Goal: Information Seeking & Learning: Learn about a topic

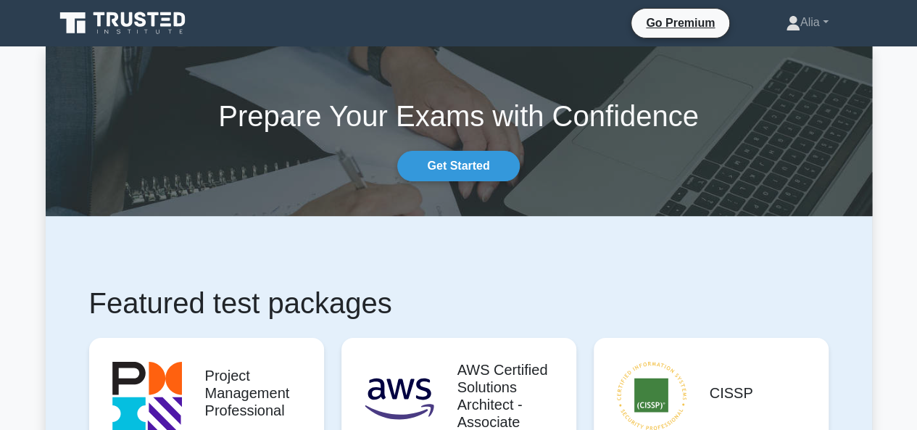
scroll to position [364, 0]
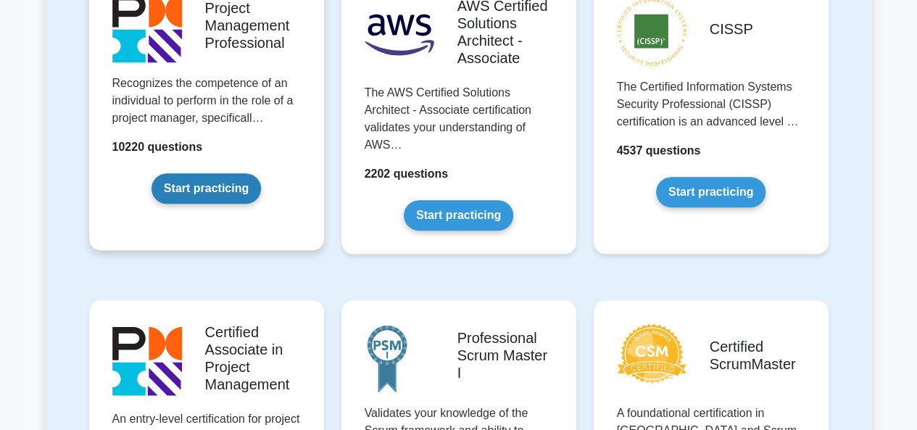
click at [202, 198] on link "Start practicing" at bounding box center [206, 188] width 109 height 30
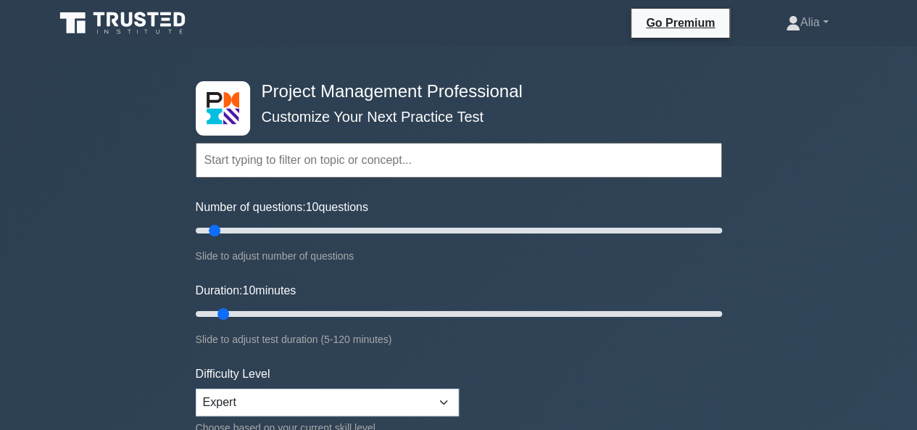
click at [370, 167] on input "text" at bounding box center [459, 160] width 526 height 35
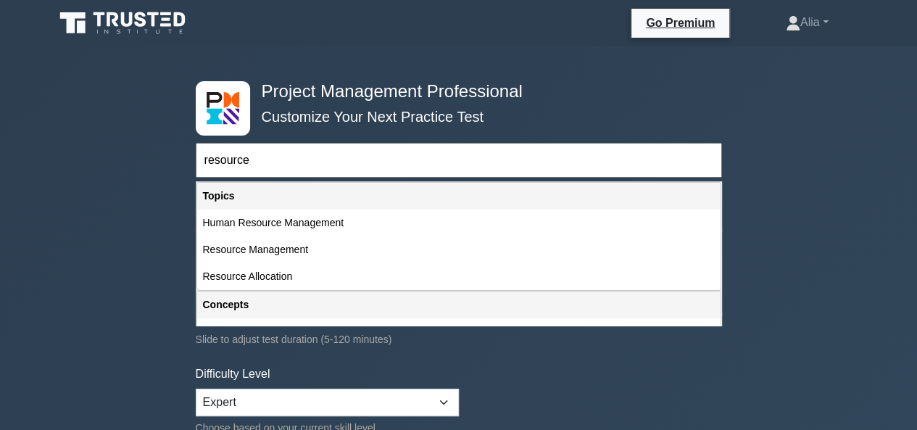
type input "resource"
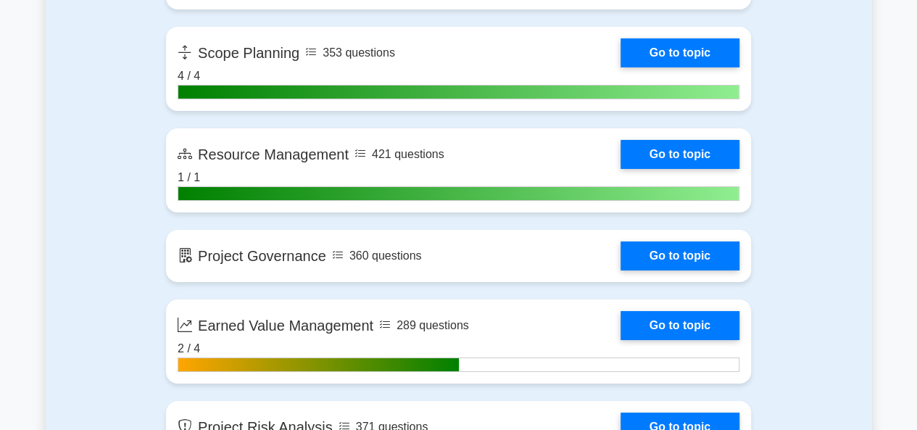
scroll to position [2521, 0]
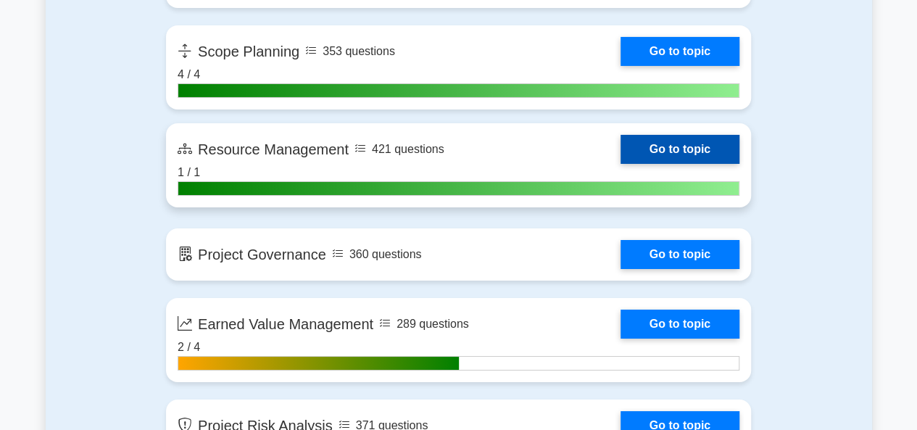
click at [621, 141] on link "Go to topic" at bounding box center [680, 149] width 119 height 29
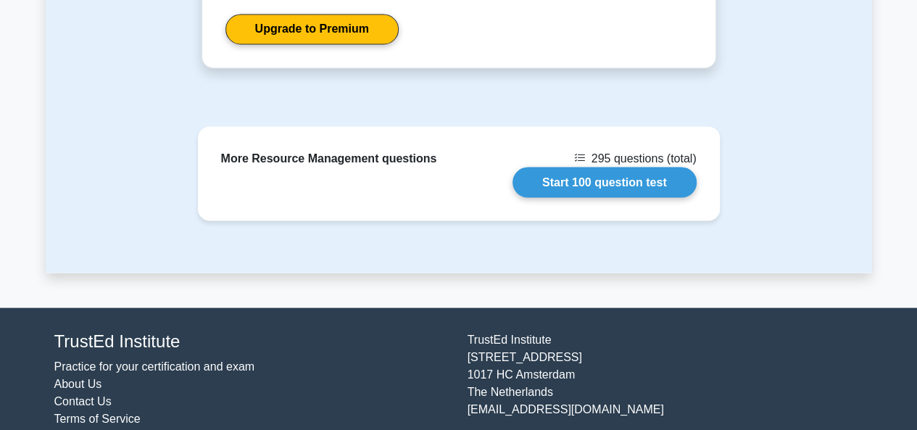
scroll to position [1322, 0]
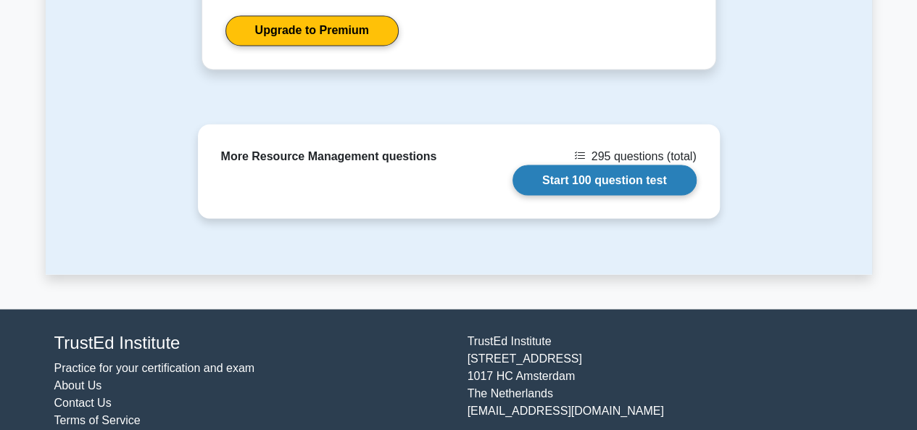
click at [609, 165] on link "Start 100 question test" at bounding box center [605, 180] width 184 height 30
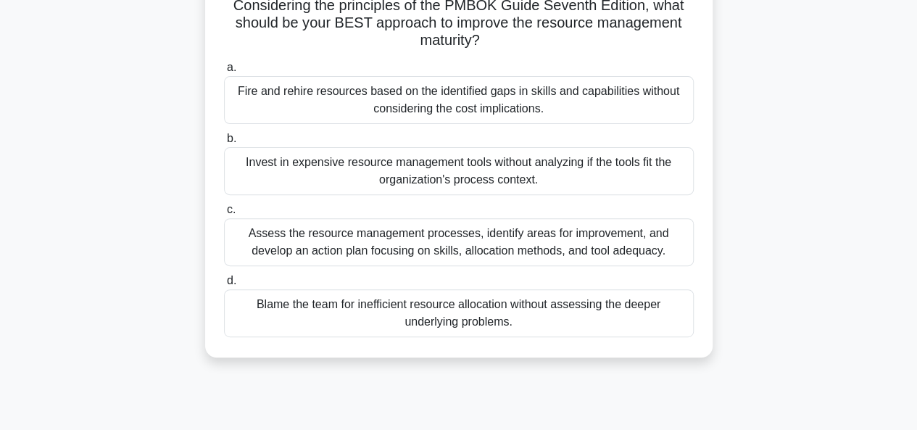
scroll to position [164, 0]
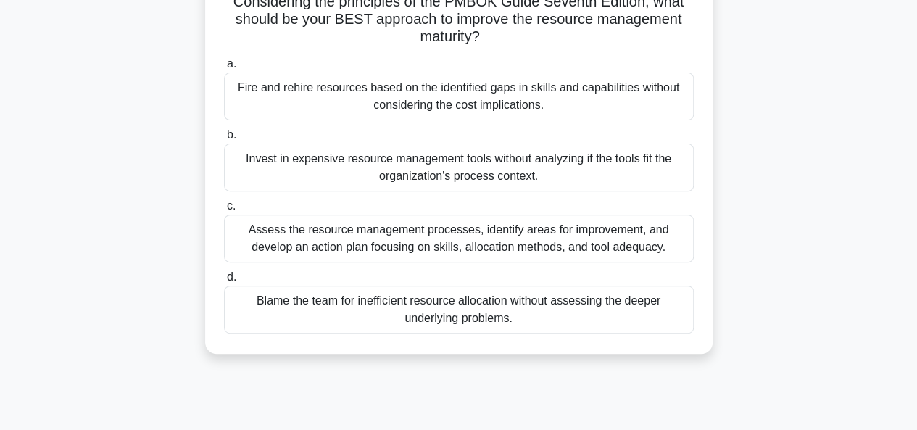
click at [364, 234] on div "Assess the resource management processes, identify areas for improvement, and d…" at bounding box center [459, 239] width 470 height 48
click at [224, 211] on input "c. Assess the resource management processes, identify areas for improvement, an…" at bounding box center [224, 206] width 0 height 9
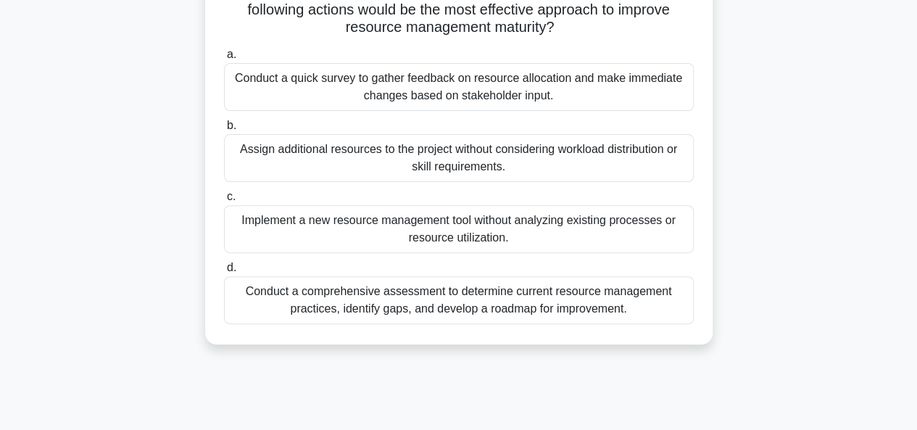
scroll to position [168, 0]
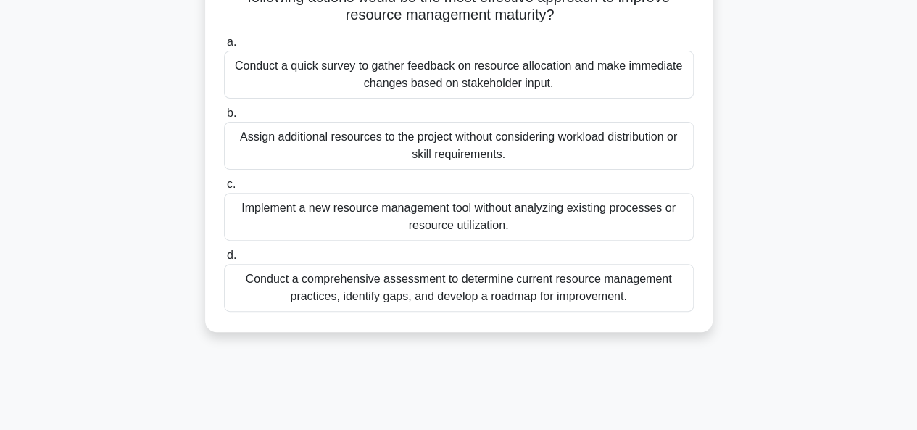
click at [471, 296] on div "Conduct a comprehensive assessment to determine current resource management pra…" at bounding box center [459, 288] width 470 height 48
click at [224, 260] on input "d. Conduct a comprehensive assessment to determine current resource management …" at bounding box center [224, 255] width 0 height 9
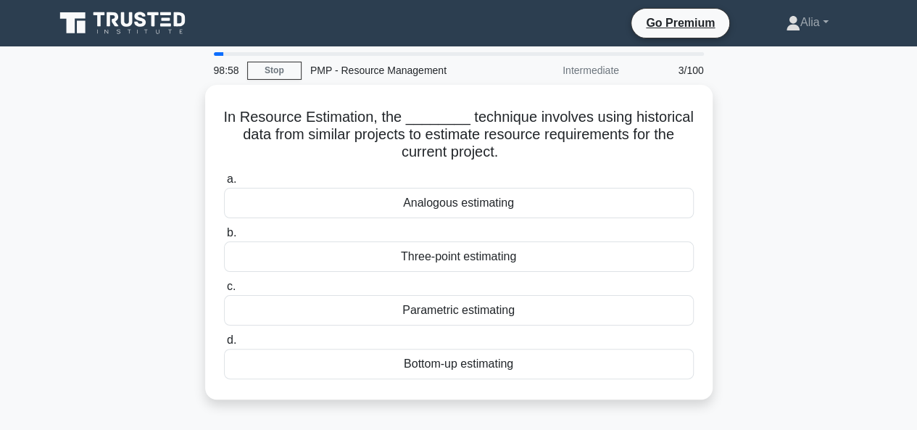
scroll to position [25, 0]
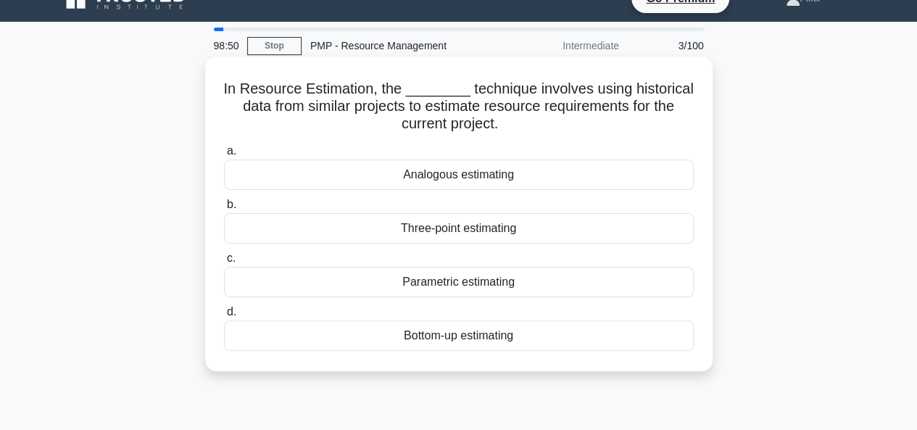
click at [463, 181] on div "Analogous estimating" at bounding box center [459, 174] width 470 height 30
click at [224, 156] on input "a. Analogous estimating" at bounding box center [224, 150] width 0 height 9
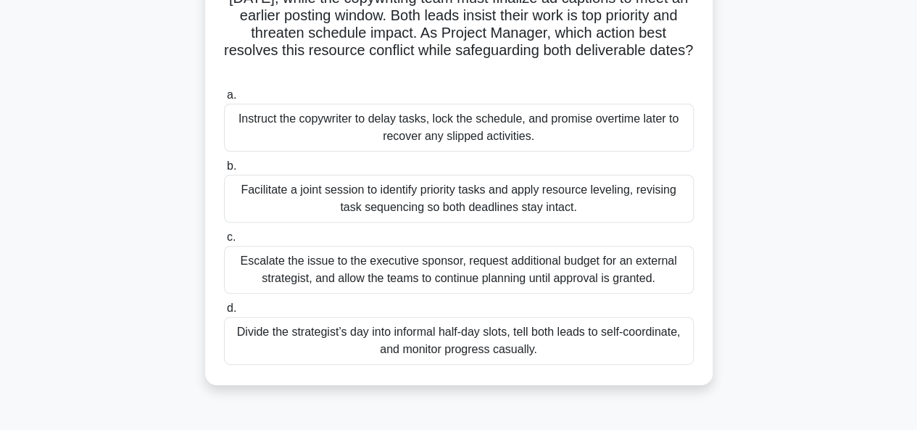
scroll to position [154, 0]
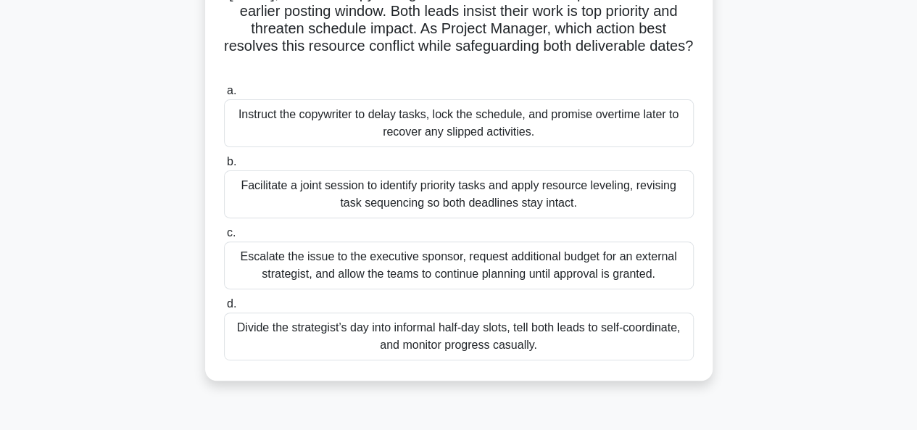
click at [369, 199] on div "Facilitate a joint session to identify priority tasks and apply resource leveli…" at bounding box center [459, 194] width 470 height 48
click at [224, 167] on input "b. Facilitate a joint session to identify priority tasks and apply resource lev…" at bounding box center [224, 161] width 0 height 9
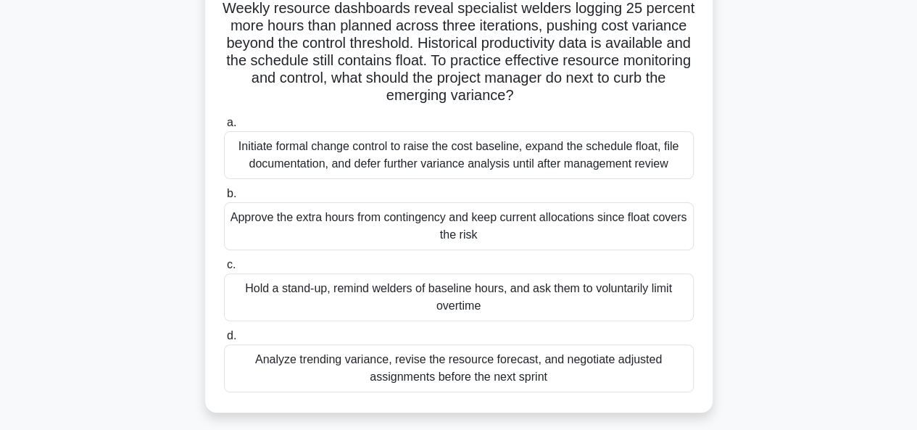
scroll to position [109, 0]
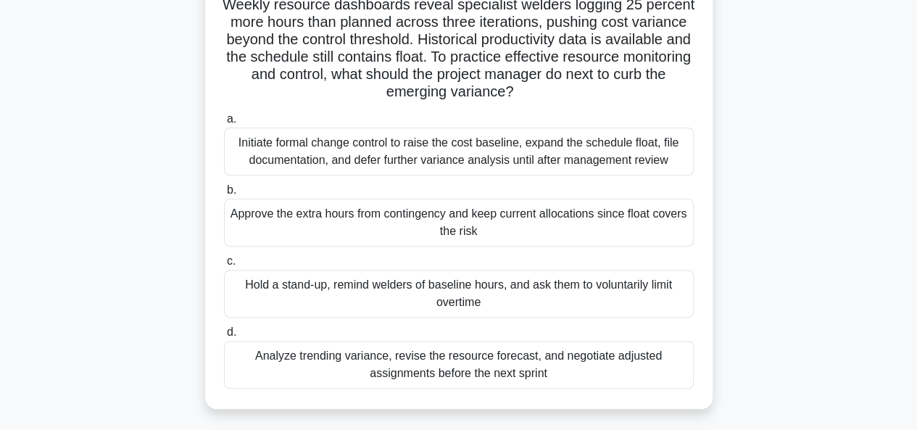
click at [415, 149] on div "Initiate formal change control to raise the cost baseline, expand the schedule …" at bounding box center [459, 152] width 470 height 48
click at [224, 124] on input "a. Initiate formal change control to raise the cost baseline, expand the schedu…" at bounding box center [224, 119] width 0 height 9
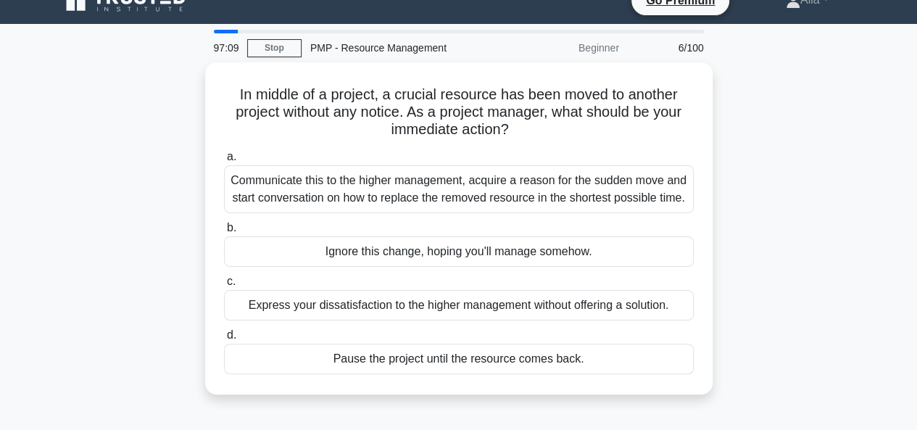
scroll to position [25, 0]
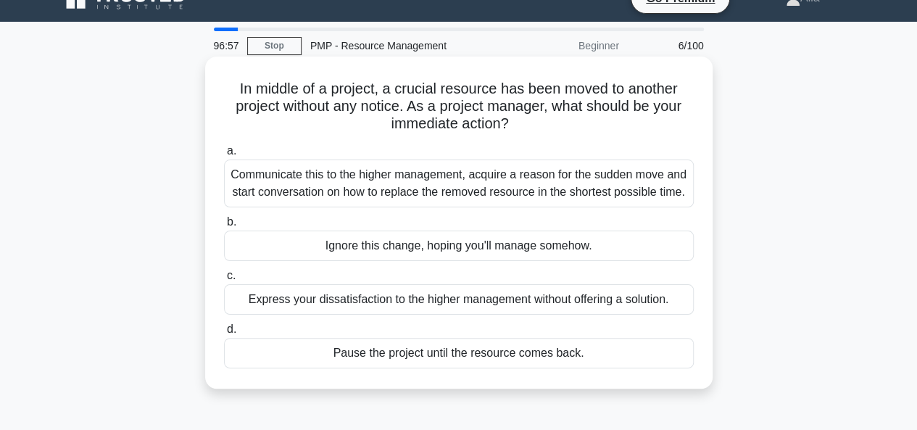
click at [339, 186] on div "Communicate this to the higher management, acquire a reason for the sudden move…" at bounding box center [459, 183] width 470 height 48
click at [224, 156] on input "a. Communicate this to the higher management, acquire a reason for the sudden m…" at bounding box center [224, 150] width 0 height 9
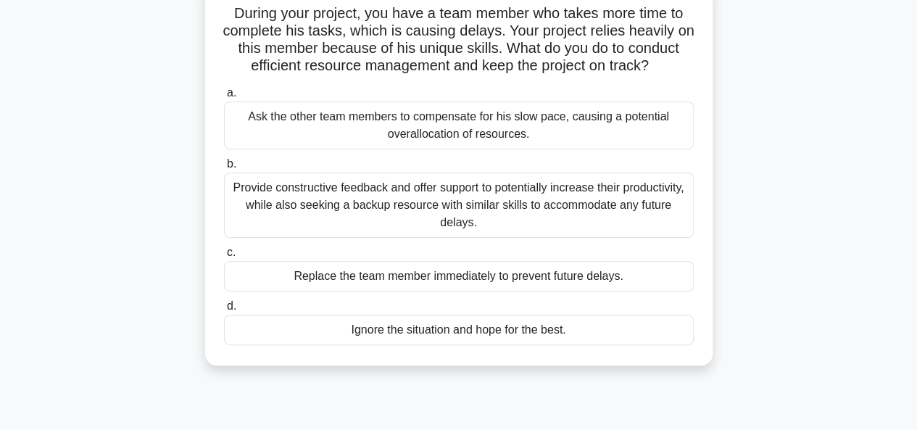
scroll to position [104, 0]
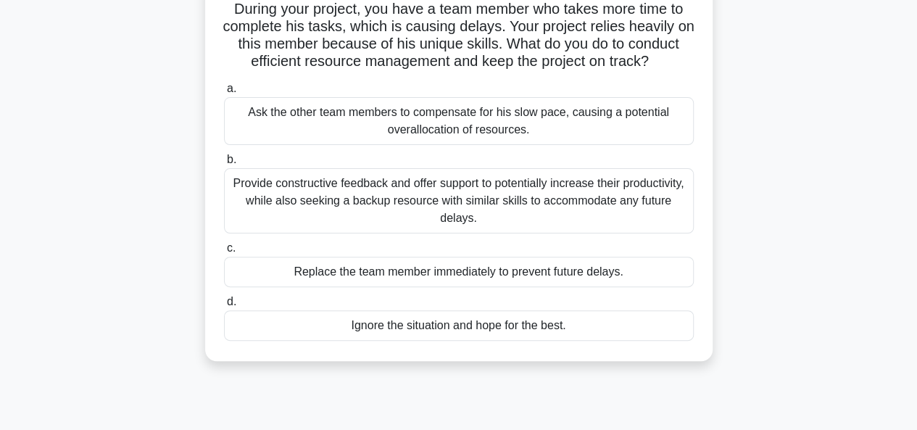
click at [418, 204] on div "Provide constructive feedback and offer support to potentially increase their p…" at bounding box center [459, 200] width 470 height 65
click at [224, 165] on input "b. Provide constructive feedback and offer support to potentially increase thei…" at bounding box center [224, 159] width 0 height 9
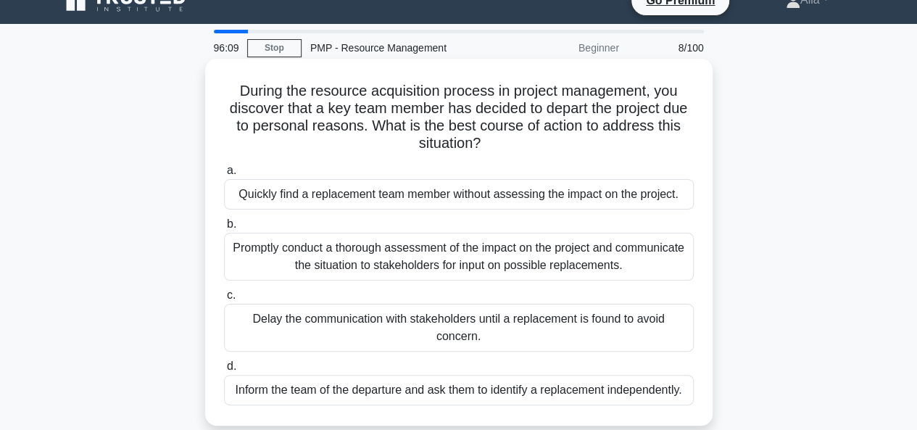
scroll to position [33, 0]
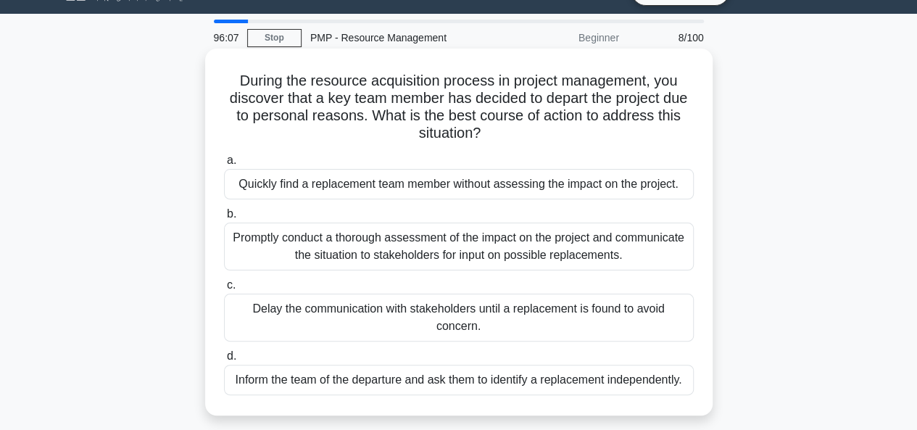
click at [368, 247] on div "Promptly conduct a thorough assessment of the impact on the project and communi…" at bounding box center [459, 247] width 470 height 48
click at [224, 219] on input "b. Promptly conduct a thorough assessment of the impact on the project and comm…" at bounding box center [224, 214] width 0 height 9
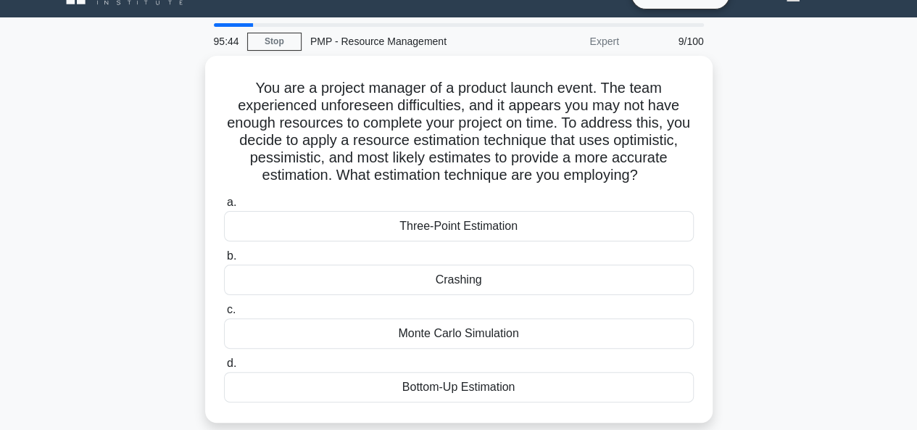
scroll to position [29, 0]
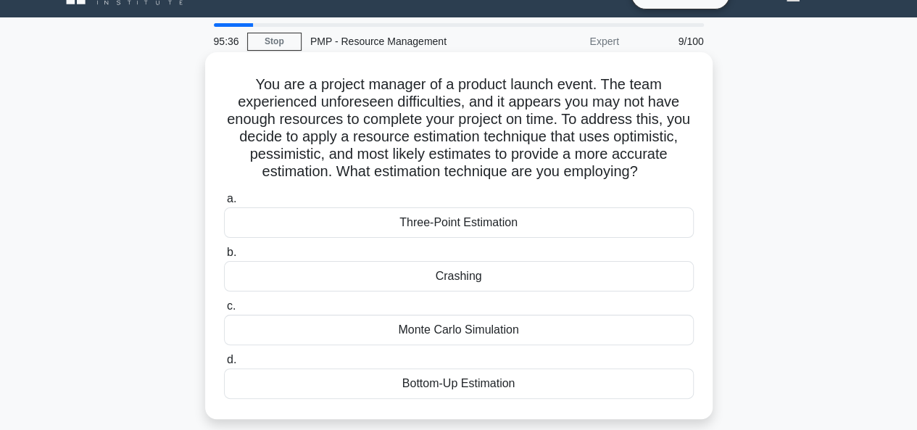
click at [456, 335] on div "Monte Carlo Simulation" at bounding box center [459, 330] width 470 height 30
click at [224, 311] on input "c. Monte Carlo Simulation" at bounding box center [224, 306] width 0 height 9
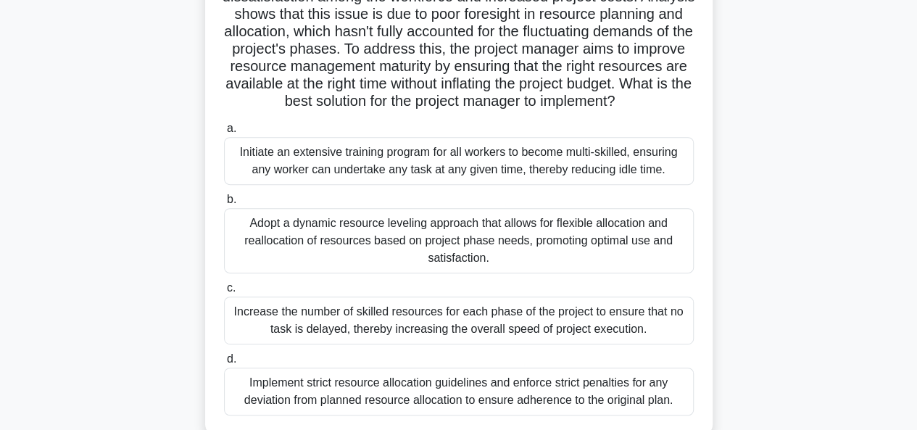
scroll to position [207, 0]
click at [723, 307] on div "In a multinational construction project, the project manager notices a decreasi…" at bounding box center [459, 166] width 826 height 576
click at [718, 304] on div "In a multinational construction project, the project manager notices a decreasi…" at bounding box center [459, 166] width 826 height 576
click at [714, 302] on div "In a multinational construction project, the project manager notices a decreasi…" at bounding box center [459, 166] width 826 height 576
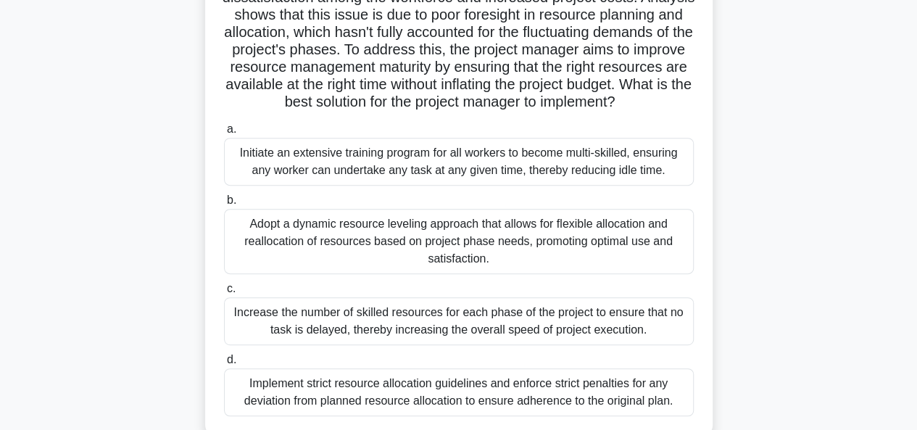
click at [714, 302] on div "In a multinational construction project, the project manager notices a decreasi…" at bounding box center [459, 166] width 826 height 576
click at [758, 299] on div "In a multinational construction project, the project manager notices a decreasi…" at bounding box center [459, 166] width 826 height 576
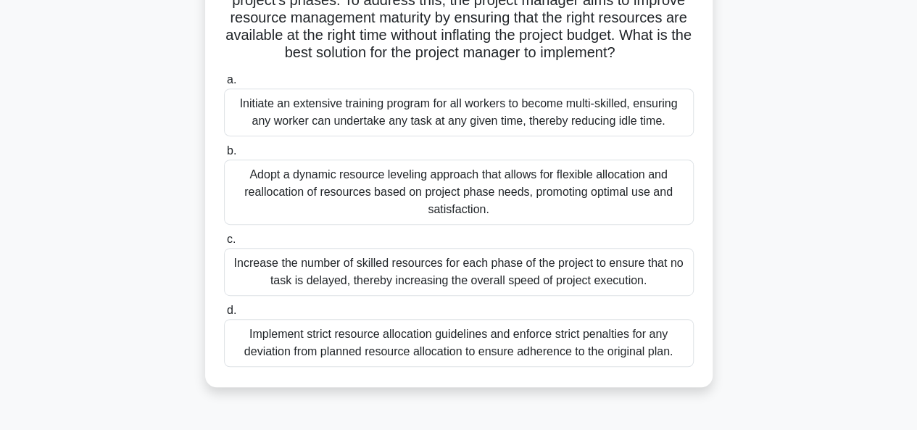
scroll to position [255, 0]
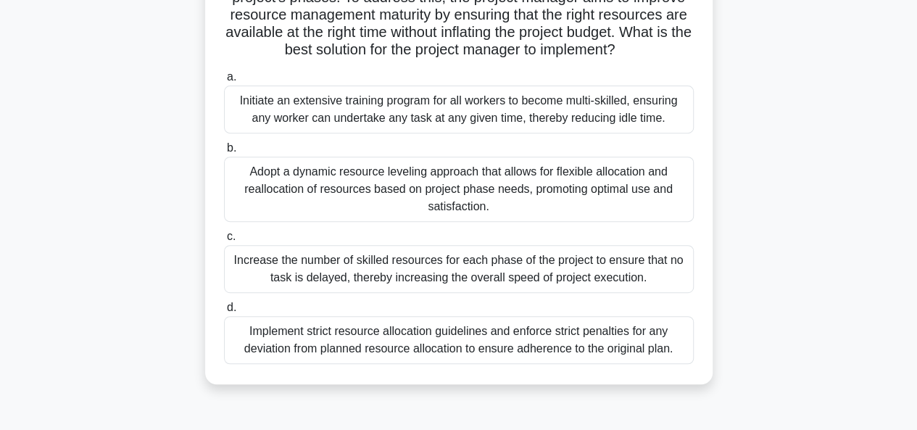
click at [374, 201] on div "Adopt a dynamic resource leveling approach that allows for flexible allocation …" at bounding box center [459, 189] width 470 height 65
click at [224, 153] on input "b. Adopt a dynamic resource leveling approach that allows for flexible allocati…" at bounding box center [224, 148] width 0 height 9
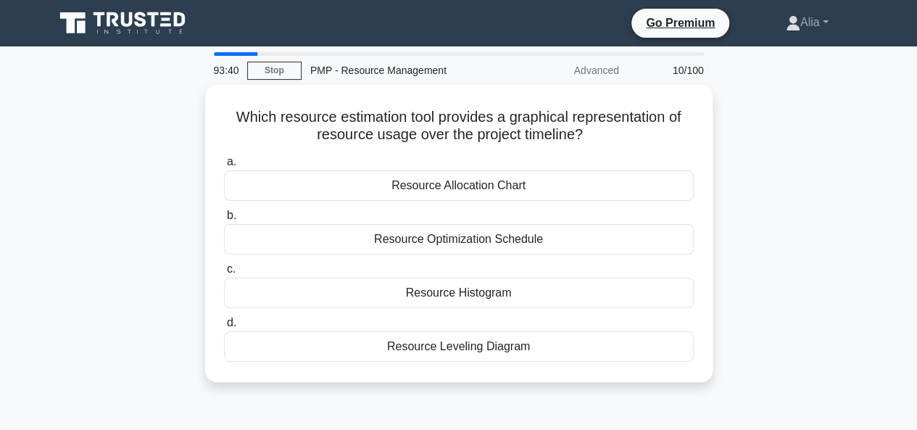
scroll to position [0, 0]
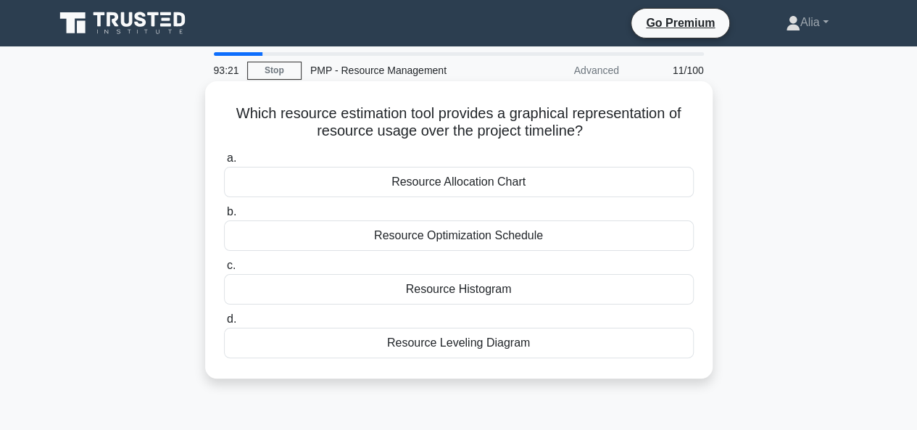
drag, startPoint x: 231, startPoint y: 112, endPoint x: 586, endPoint y: 350, distance: 426.9
click at [586, 350] on div "Which resource estimation tool provides a graphical representation of resource …" at bounding box center [459, 230] width 496 height 286
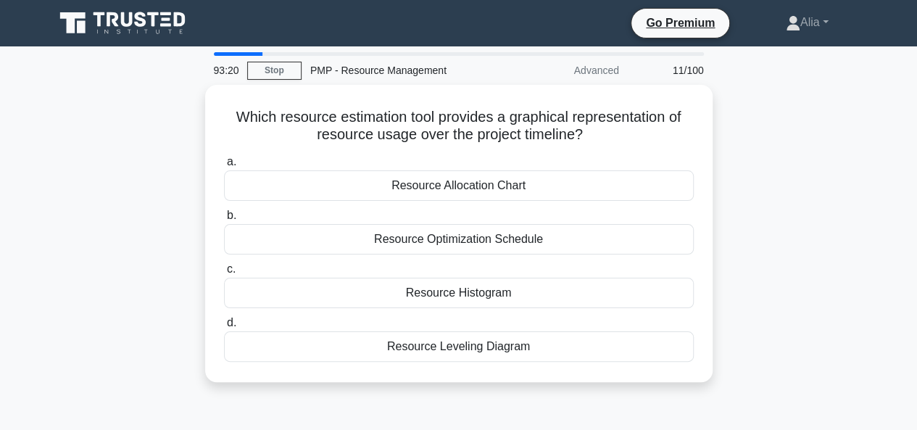
copy div "Which resource estimation tool provides a graphical representation of resource …"
click at [765, 269] on div "Which resource estimation tool provides a graphical representation of resource …" at bounding box center [459, 242] width 826 height 315
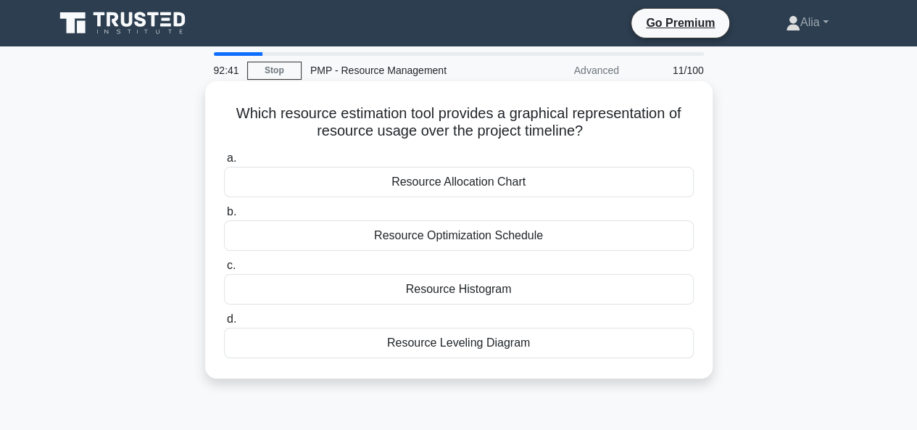
click at [468, 242] on div "Resource Optimization Schedule" at bounding box center [459, 235] width 470 height 30
click at [224, 217] on input "b. Resource Optimization Schedule" at bounding box center [224, 211] width 0 height 9
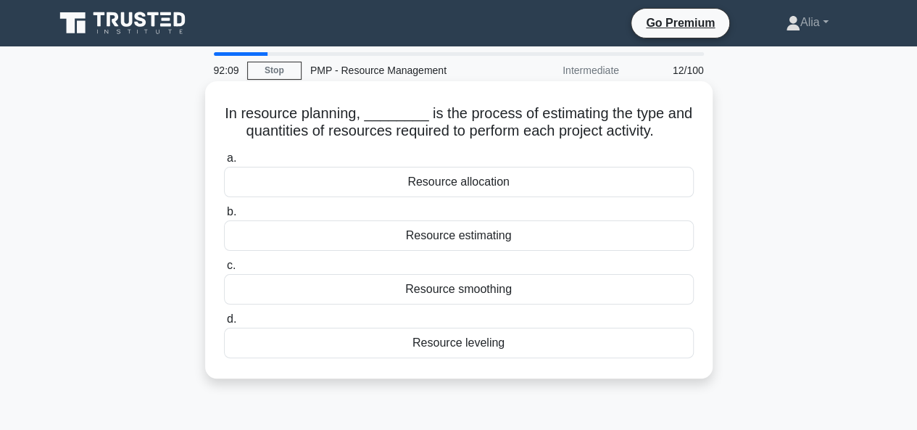
click at [449, 235] on div "Resource estimating" at bounding box center [459, 235] width 470 height 30
click at [224, 217] on input "b. Resource estimating" at bounding box center [224, 211] width 0 height 9
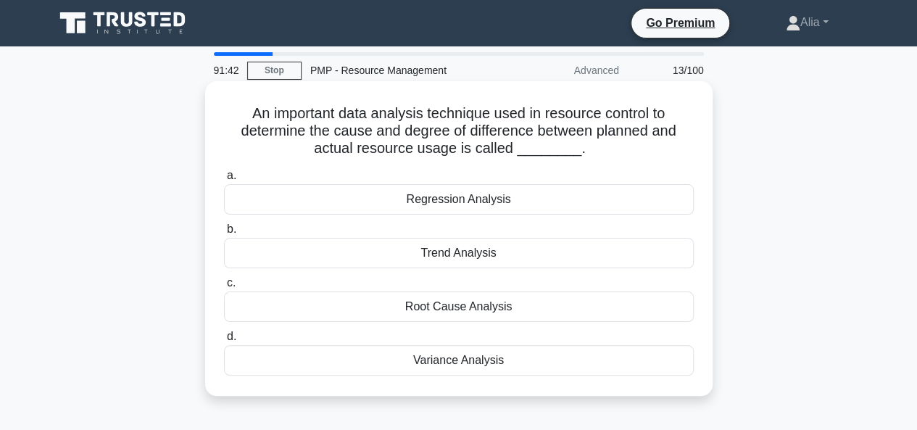
click at [438, 357] on div "Variance Analysis" at bounding box center [459, 360] width 470 height 30
click at [224, 341] on input "d. Variance Analysis" at bounding box center [224, 336] width 0 height 9
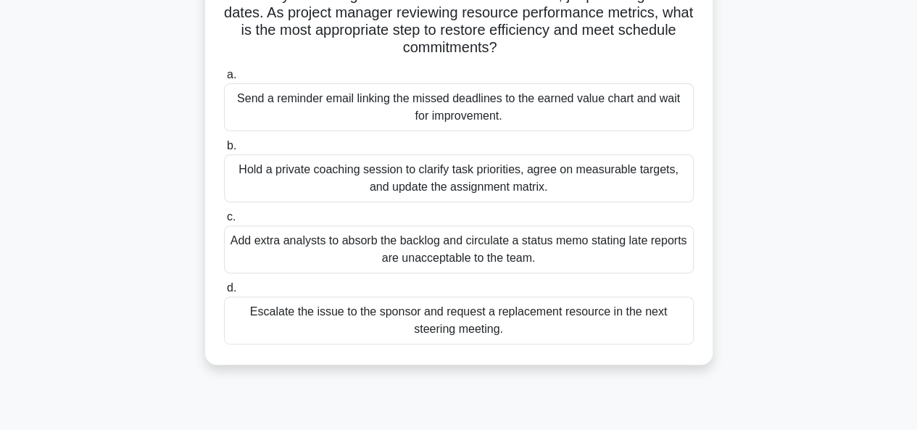
scroll to position [157, 0]
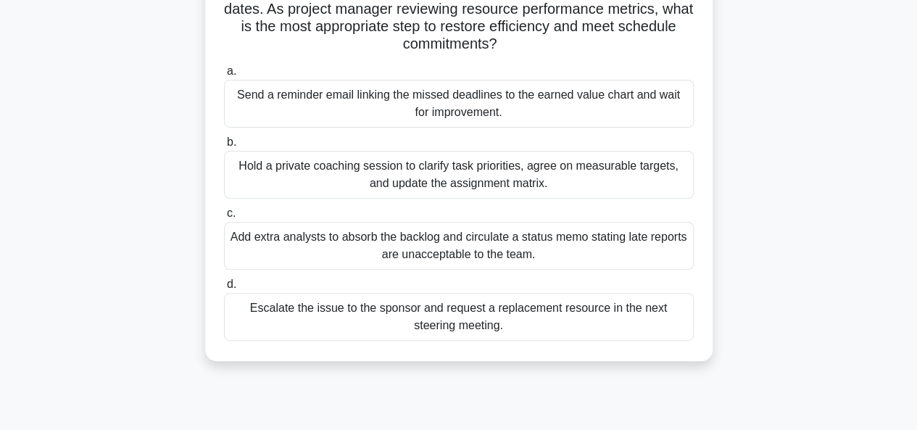
click at [392, 179] on div "Hold a private coaching session to clarify task priorities, agree on measurable…" at bounding box center [459, 175] width 470 height 48
click at [224, 147] on input "b. Hold a private coaching session to clarify task priorities, agree on measura…" at bounding box center [224, 142] width 0 height 9
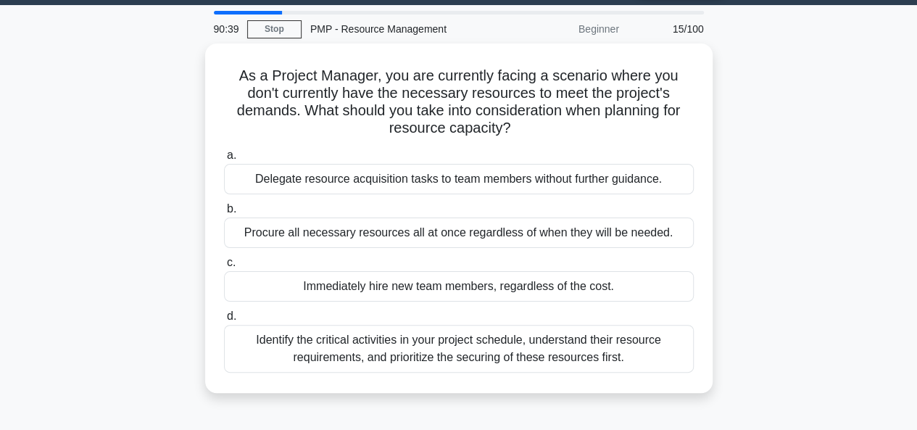
scroll to position [42, 0]
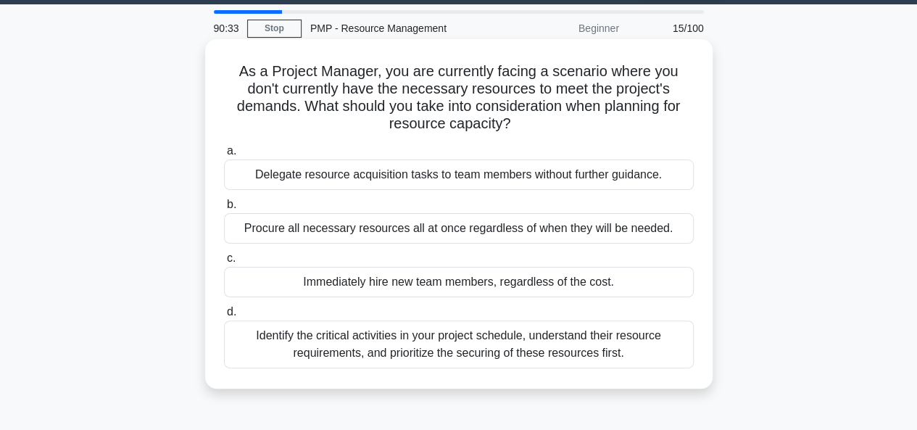
click at [449, 341] on div "Identify the critical activities in your project schedule, understand their res…" at bounding box center [459, 344] width 470 height 48
click at [224, 317] on input "d. Identify the critical activities in your project schedule, understand their …" at bounding box center [224, 311] width 0 height 9
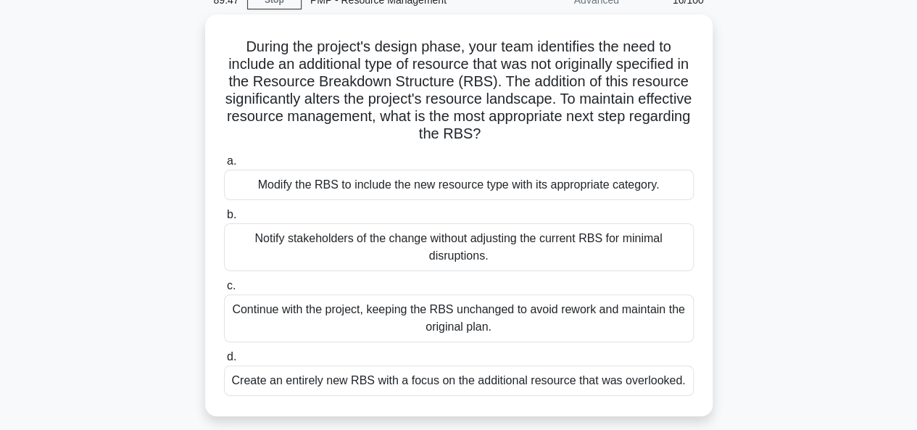
scroll to position [68, 0]
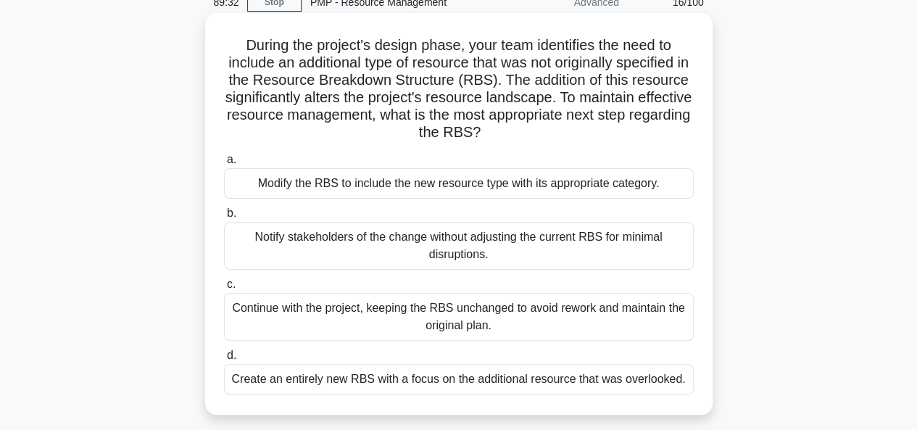
click at [355, 189] on div "Modify the RBS to include the new resource type with its appropriate category." at bounding box center [459, 183] width 470 height 30
click at [224, 165] on input "a. Modify the RBS to include the new resource type with its appropriate categor…" at bounding box center [224, 159] width 0 height 9
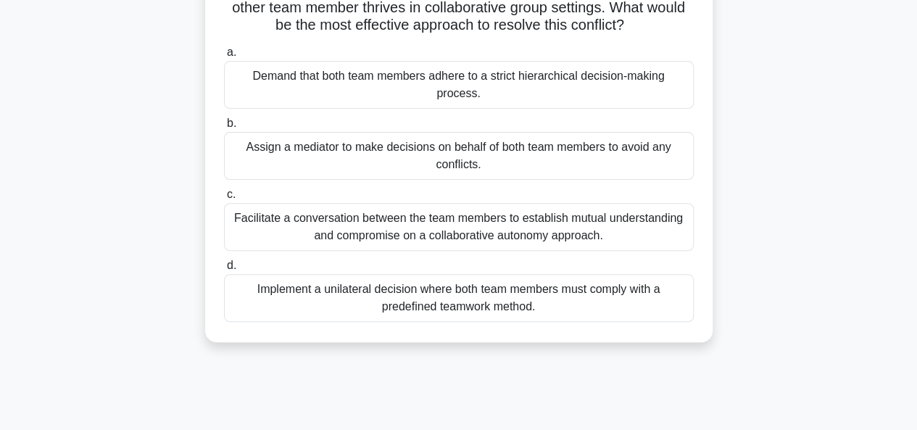
scroll to position [165, 0]
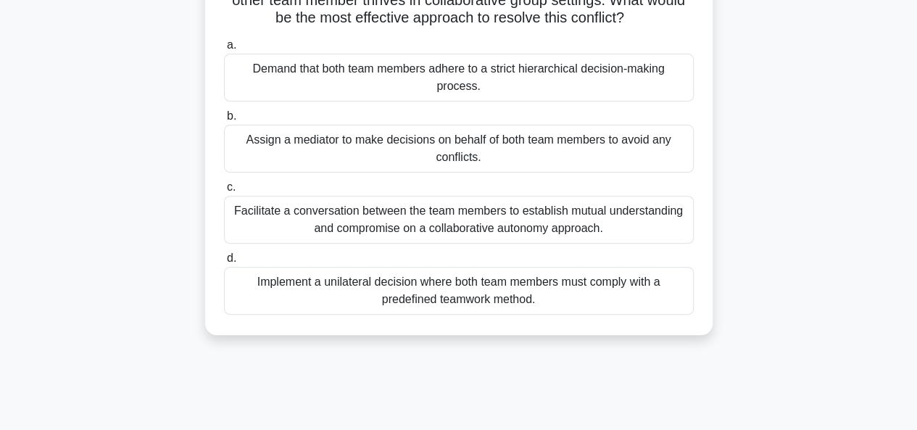
click at [429, 222] on div "Facilitate a conversation between the team members to establish mutual understa…" at bounding box center [459, 220] width 470 height 48
click at [224, 192] on input "c. Facilitate a conversation between the team members to establish mutual under…" at bounding box center [224, 187] width 0 height 9
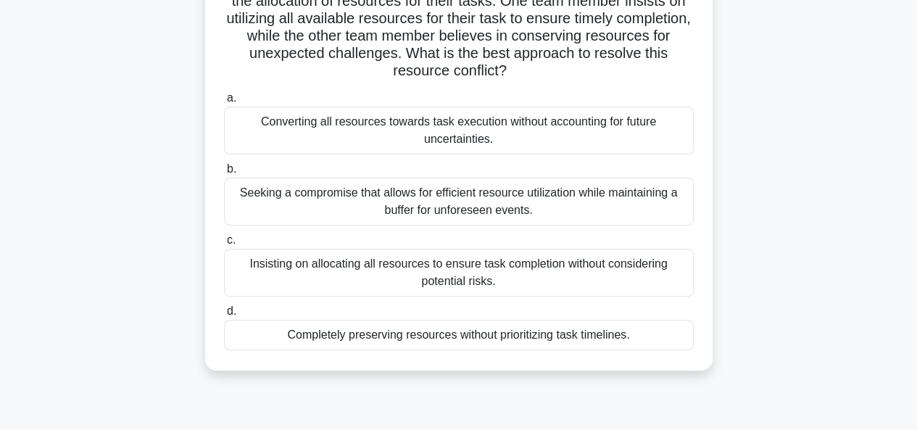
scroll to position [134, 0]
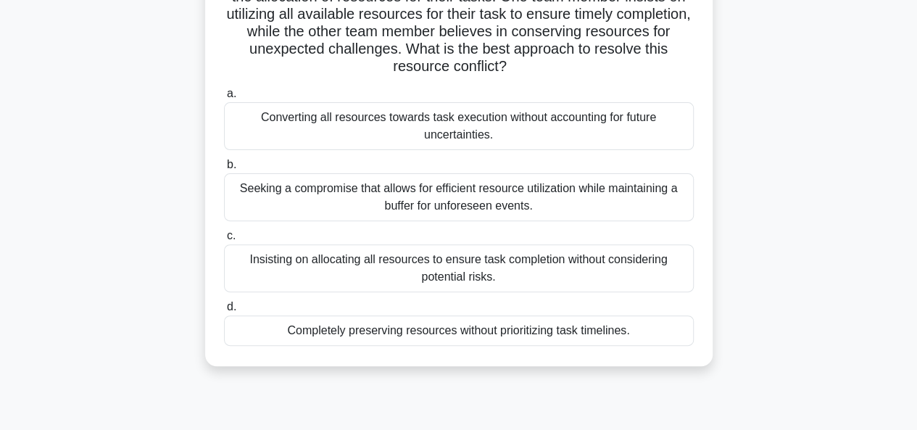
click at [389, 192] on div "Seeking a compromise that allows for efficient resource utilization while maint…" at bounding box center [459, 197] width 470 height 48
click at [224, 170] on input "b. Seeking a compromise that allows for efficient resource utilization while ma…" at bounding box center [224, 164] width 0 height 9
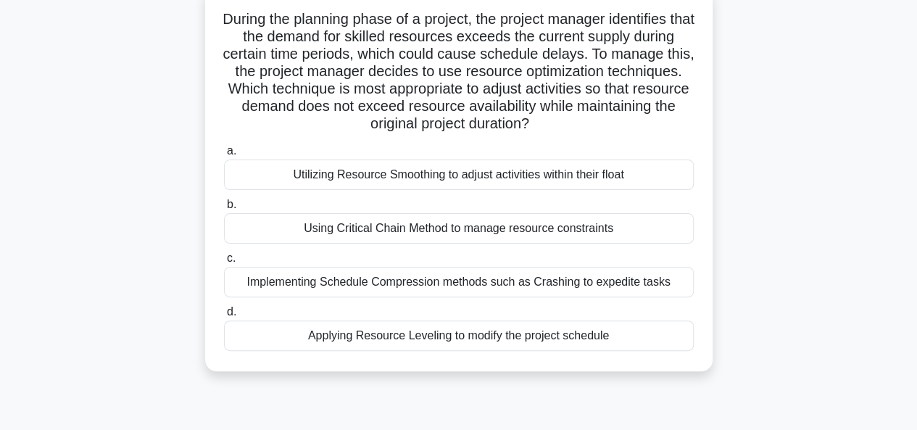
scroll to position [96, 0]
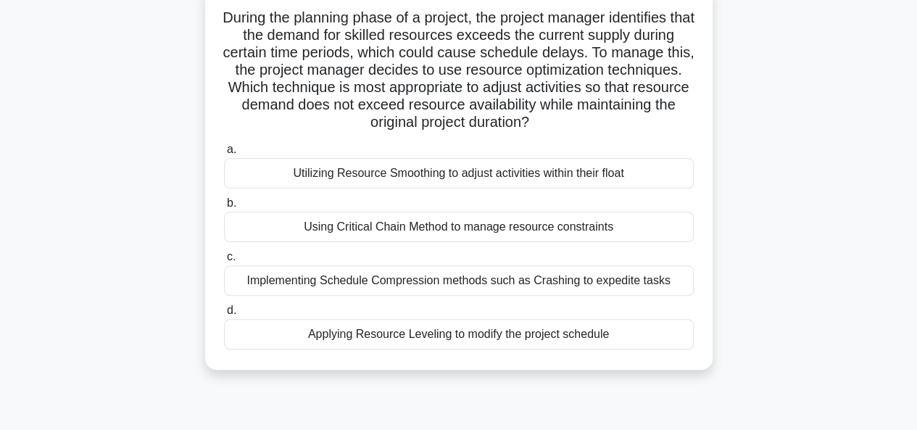
click at [365, 173] on div "Utilizing Resource Smoothing to adjust activities within their float" at bounding box center [459, 173] width 470 height 30
click at [224, 154] on input "a. Utilizing Resource Smoothing to adjust activities within their float" at bounding box center [224, 149] width 0 height 9
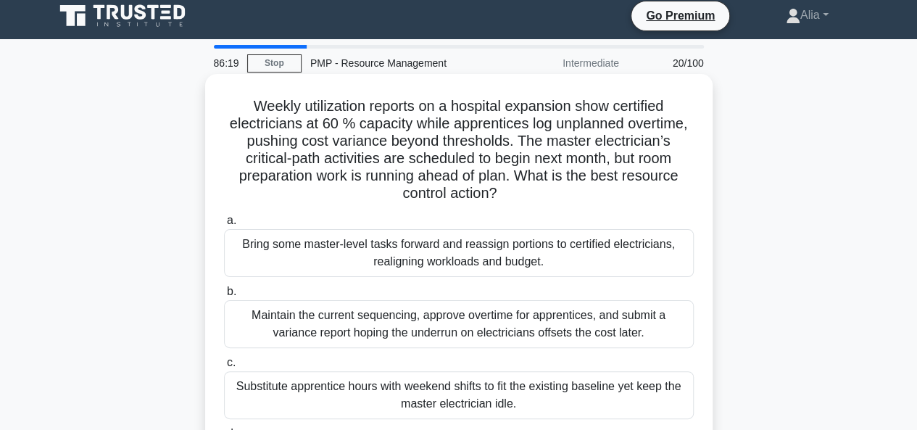
scroll to position [7, 0]
click at [345, 246] on div "Bring some master-level tasks forward and reassign portions to certified electr…" at bounding box center [459, 253] width 470 height 48
click at [224, 225] on input "a. Bring some master-level tasks forward and reassign portions to certified ele…" at bounding box center [224, 220] width 0 height 9
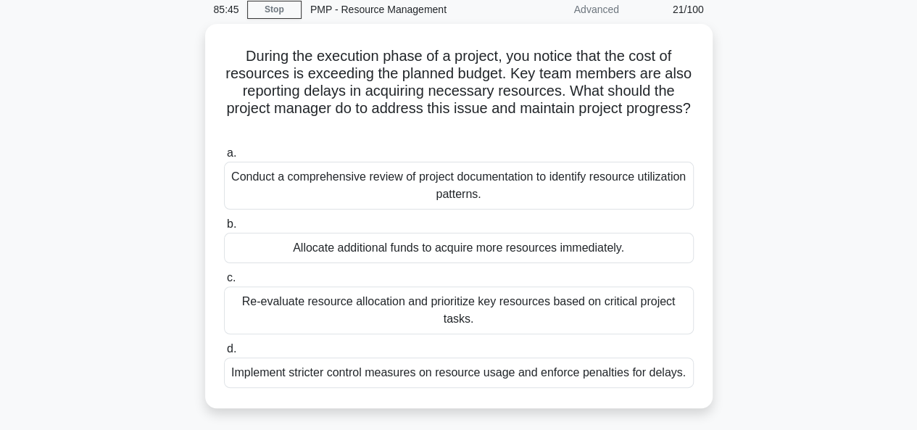
scroll to position [7, 0]
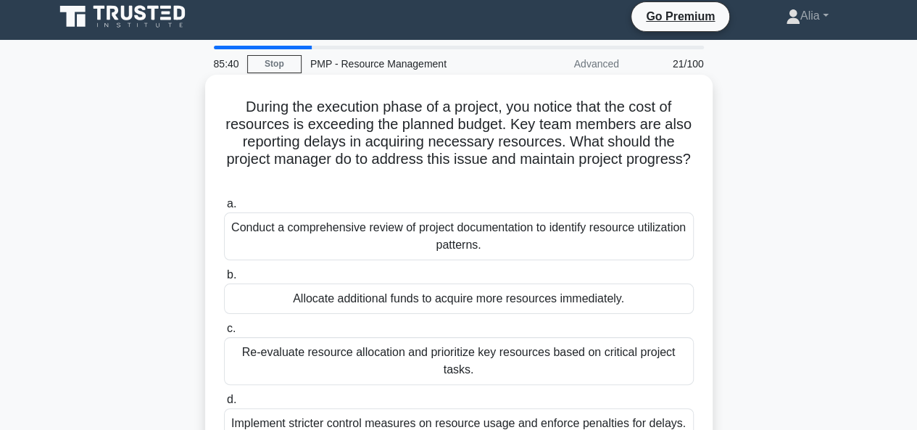
click at [380, 237] on div "Conduct a comprehensive review of project documentation to identify resource ut…" at bounding box center [459, 236] width 470 height 48
click at [224, 209] on input "a. Conduct a comprehensive review of project documentation to identify resource…" at bounding box center [224, 203] width 0 height 9
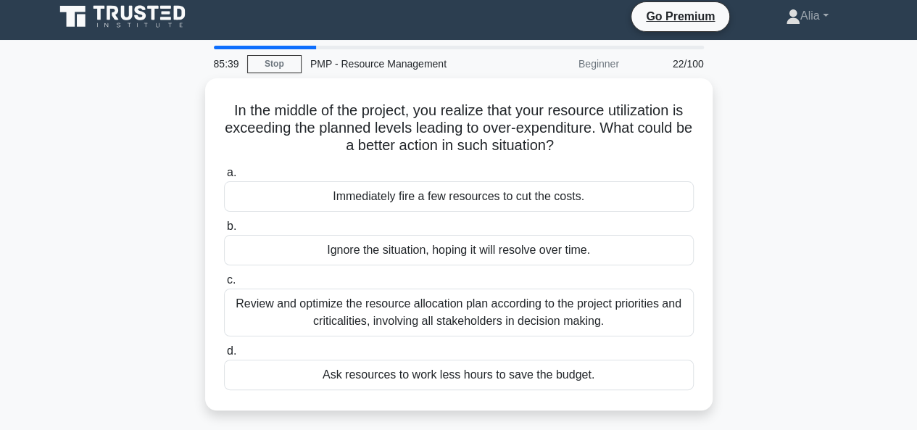
scroll to position [0, 0]
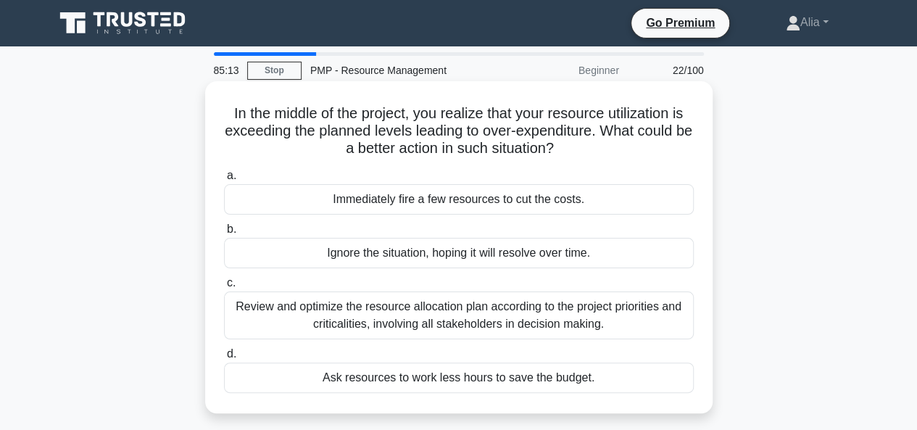
click at [429, 315] on div "Review and optimize the resource allocation plan according to the project prior…" at bounding box center [459, 315] width 470 height 48
click at [224, 288] on input "c. Review and optimize the resource allocation plan according to the project pr…" at bounding box center [224, 282] width 0 height 9
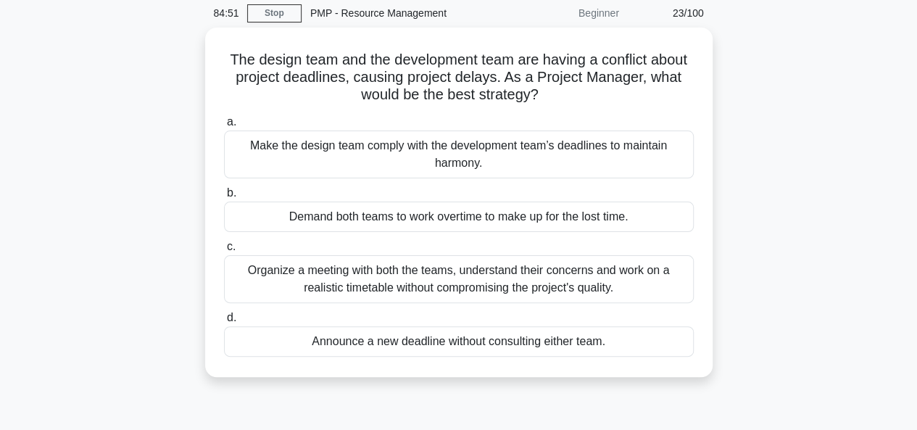
scroll to position [62, 0]
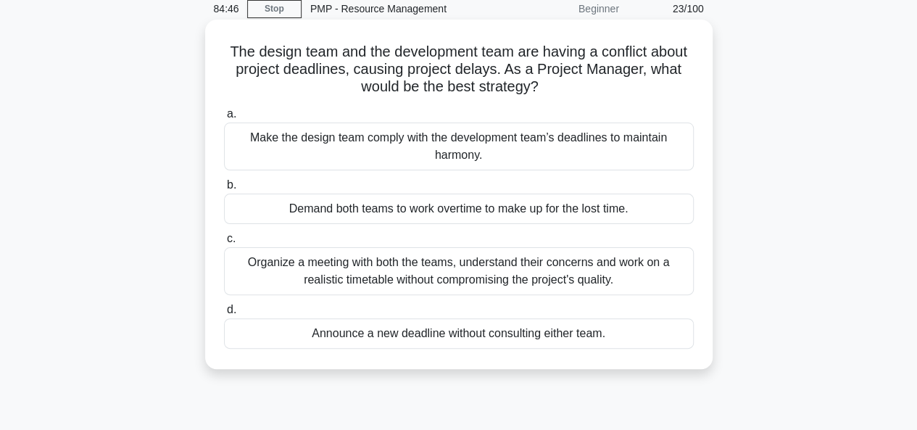
click at [423, 271] on div "Organize a meeting with both the teams, understand their concerns and work on a…" at bounding box center [459, 271] width 470 height 48
click at [224, 244] on input "c. Organize a meeting with both the teams, understand their concerns and work o…" at bounding box center [224, 238] width 0 height 9
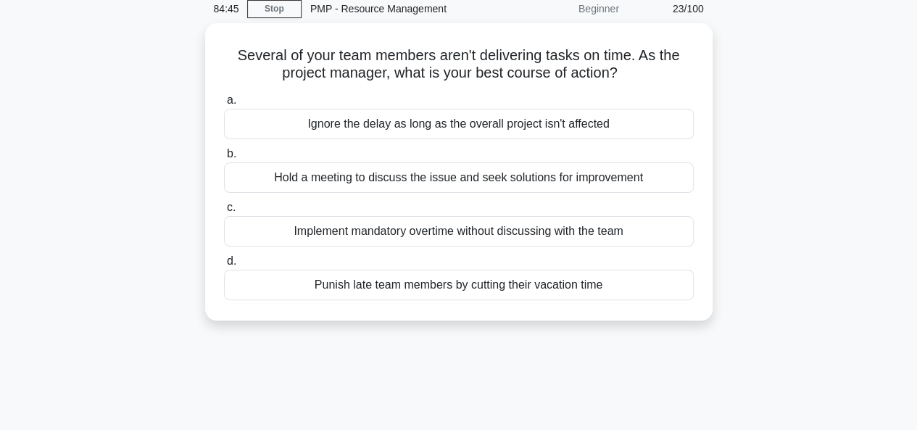
scroll to position [0, 0]
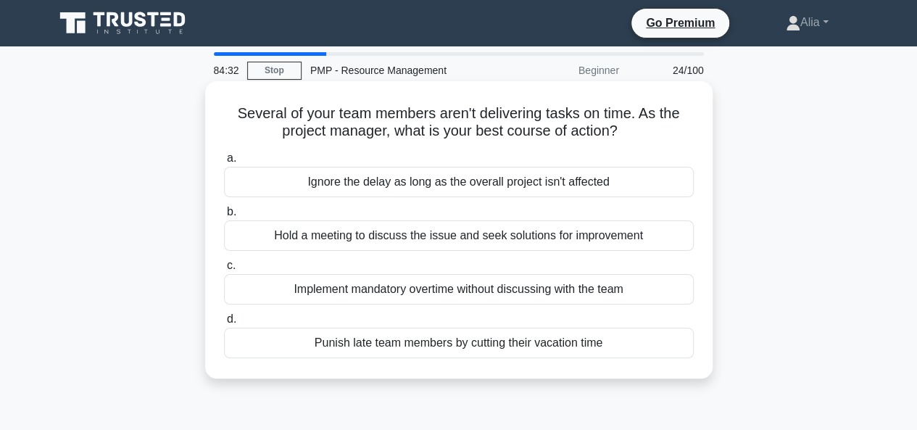
click at [325, 236] on div "Hold a meeting to discuss the issue and seek solutions for improvement" at bounding box center [459, 235] width 470 height 30
click at [224, 217] on input "b. Hold a meeting to discuss the issue and seek solutions for improvement" at bounding box center [224, 211] width 0 height 9
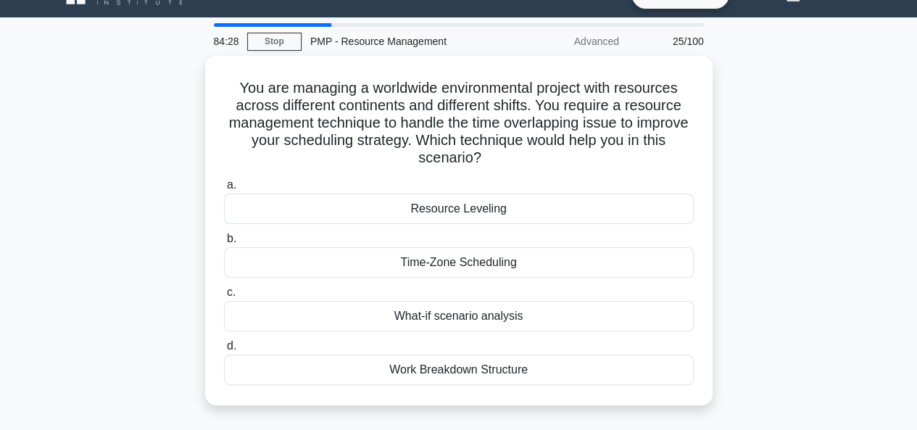
scroll to position [29, 0]
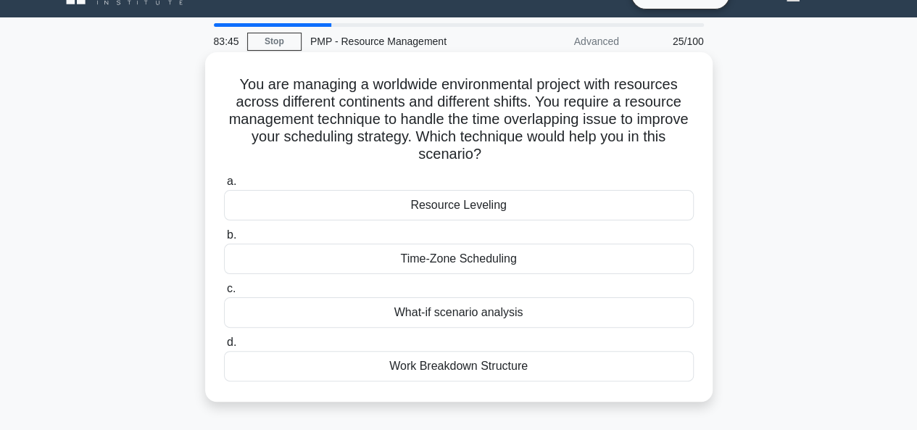
drag, startPoint x: 233, startPoint y: 82, endPoint x: 665, endPoint y: 356, distance: 511.0
click at [665, 356] on div "You are managing a worldwide environmental project with resources across differ…" at bounding box center [459, 227] width 496 height 338
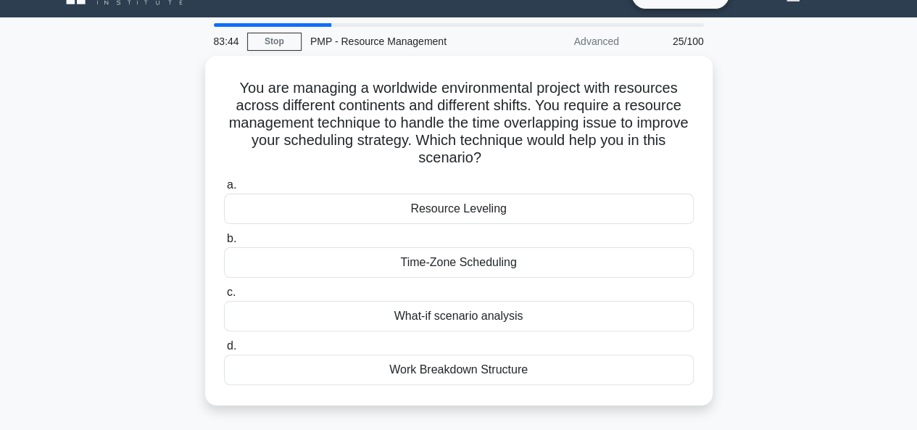
copy div "You are managing a worldwide environmental project with resources across differ…"
click at [829, 334] on div "You are managing a worldwide environmental project with resources across differ…" at bounding box center [459, 239] width 826 height 367
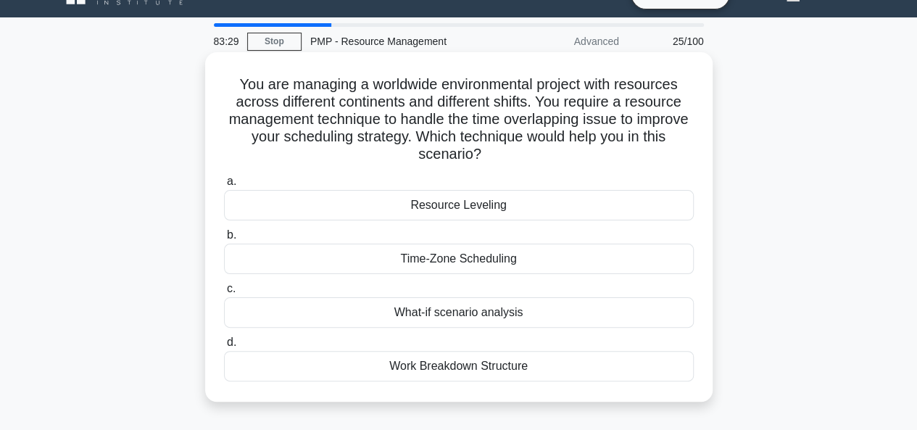
click at [441, 232] on label "b. Time-Zone Scheduling" at bounding box center [459, 250] width 470 height 48
click at [224, 232] on input "b. Time-Zone Scheduling" at bounding box center [224, 235] width 0 height 9
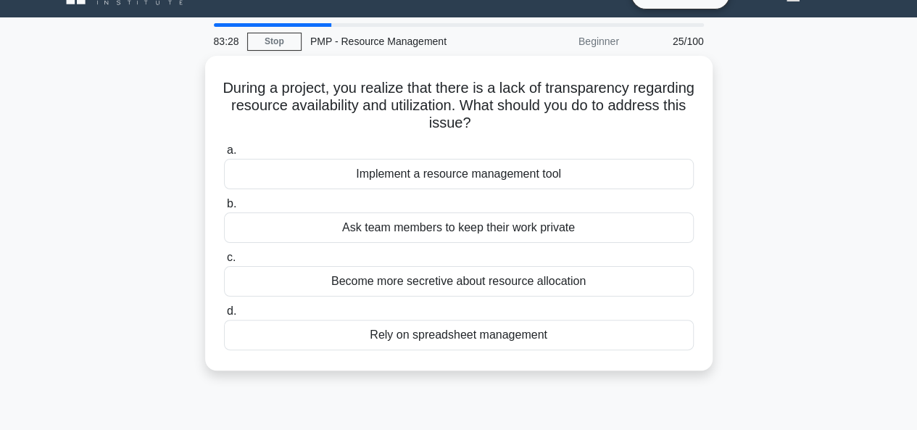
scroll to position [0, 0]
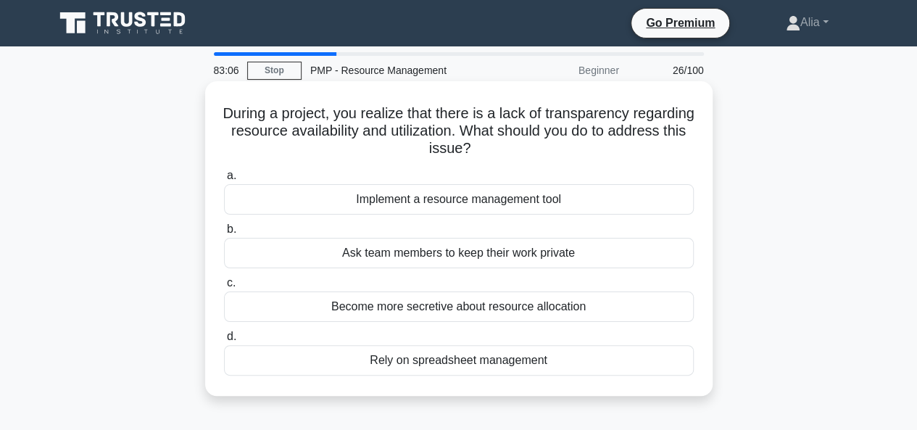
click at [420, 197] on div "Implement a resource management tool" at bounding box center [459, 199] width 470 height 30
click at [224, 181] on input "a. Implement a resource management tool" at bounding box center [224, 175] width 0 height 9
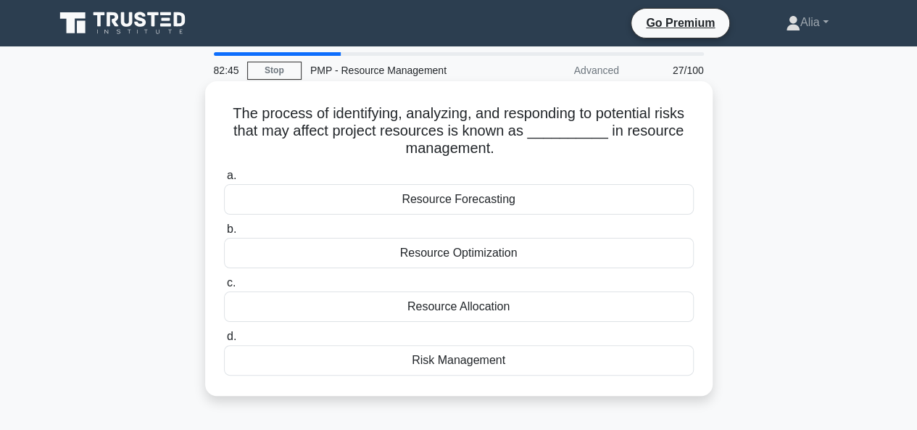
click at [469, 260] on div "Resource Optimization" at bounding box center [459, 253] width 470 height 30
click at [224, 234] on input "b. Resource Optimization" at bounding box center [224, 229] width 0 height 9
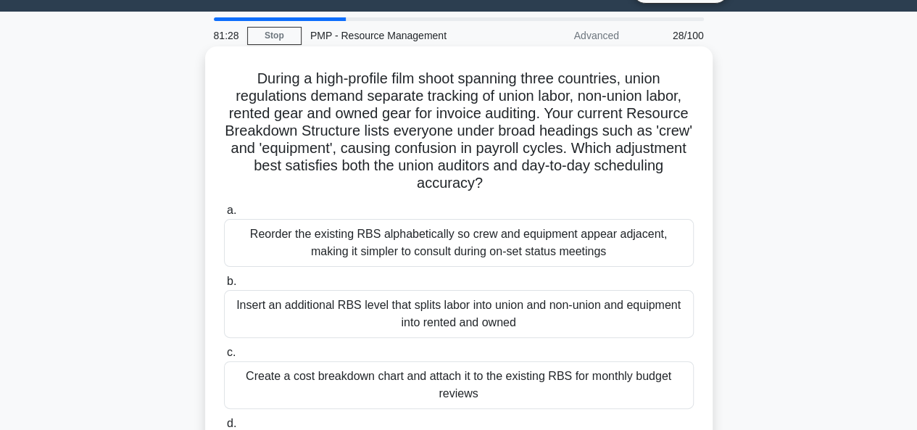
scroll to position [25, 0]
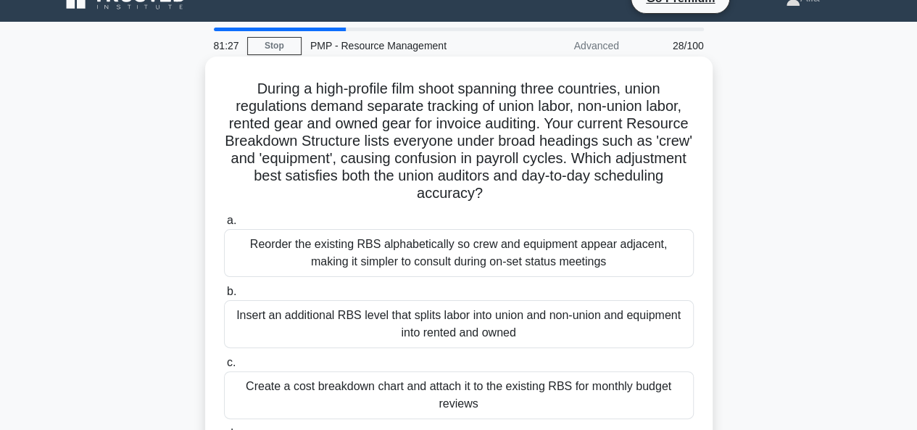
click at [382, 256] on div "Reorder the existing RBS alphabetically so crew and equipment appear adjacent, …" at bounding box center [459, 253] width 470 height 48
click at [224, 225] on input "a. Reorder the existing RBS alphabetically so crew and equipment appear adjacen…" at bounding box center [224, 220] width 0 height 9
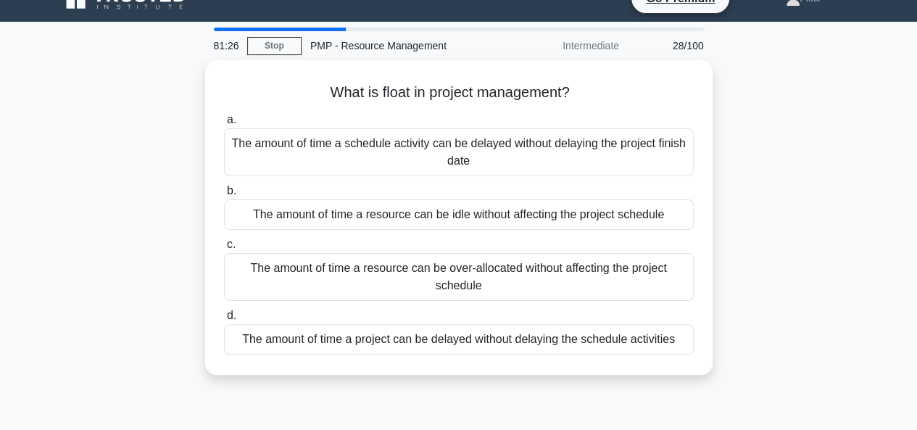
scroll to position [0, 0]
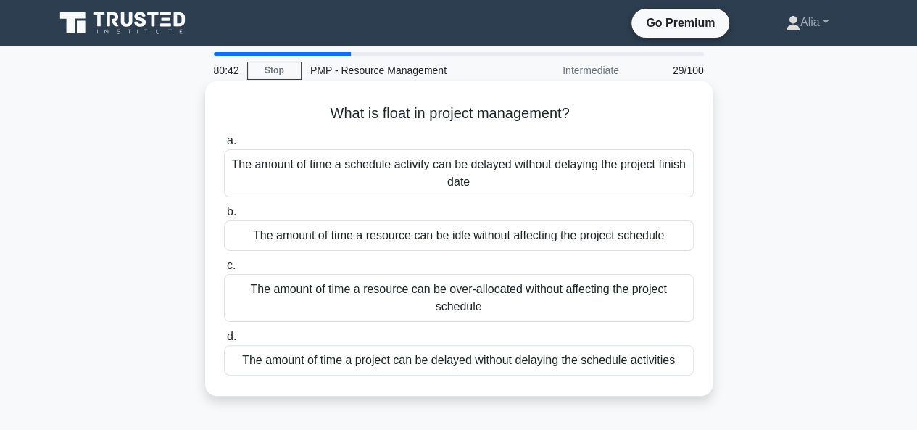
click at [418, 176] on div "The amount of time a schedule activity can be delayed without delaying the proj…" at bounding box center [459, 173] width 470 height 48
click at [224, 146] on input "a. The amount of time a schedule activity can be delayed without delaying the p…" at bounding box center [224, 140] width 0 height 9
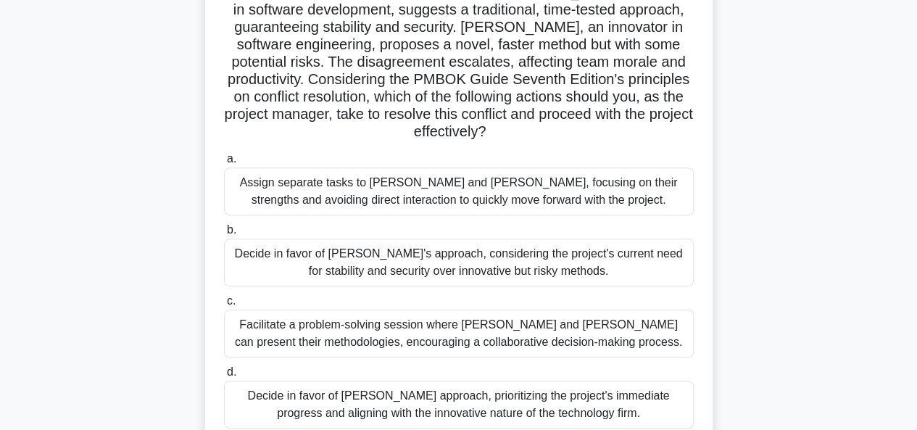
scroll to position [353, 0]
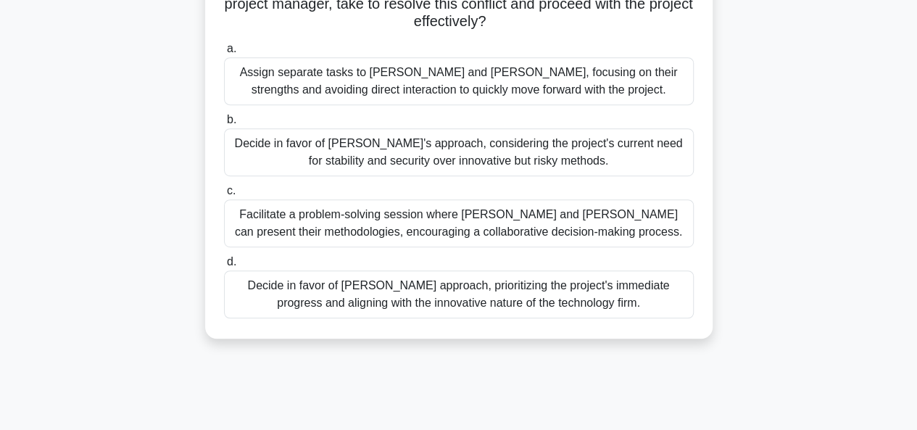
click at [385, 207] on div "Facilitate a problem-solving session where Alex and Taylor can present their me…" at bounding box center [459, 223] width 470 height 48
click at [224, 196] on input "c. Facilitate a problem-solving session where Alex and Taylor can present their…" at bounding box center [224, 190] width 0 height 9
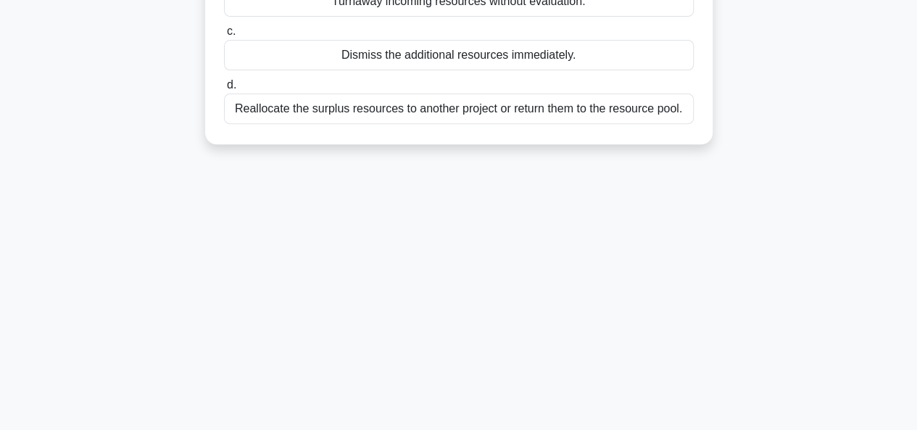
scroll to position [0, 0]
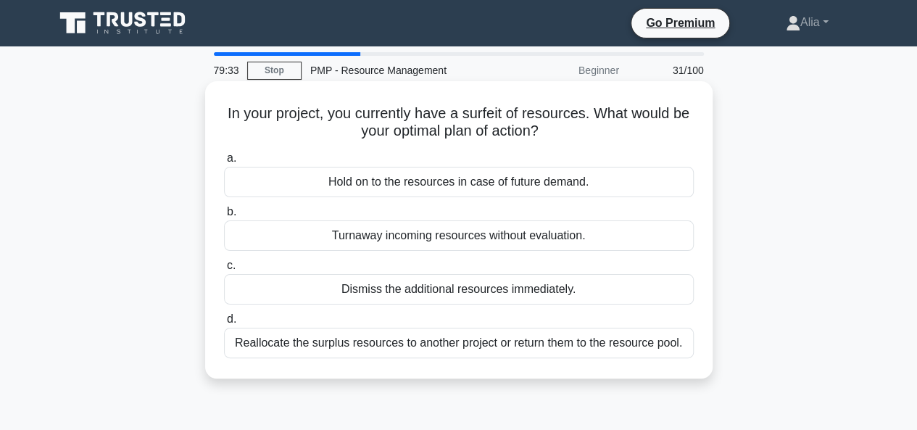
click at [519, 197] on div "Hold on to the resources in case of future demand." at bounding box center [459, 182] width 470 height 30
click at [224, 163] on input "a. Hold on to the resources in case of future demand." at bounding box center [224, 158] width 0 height 9
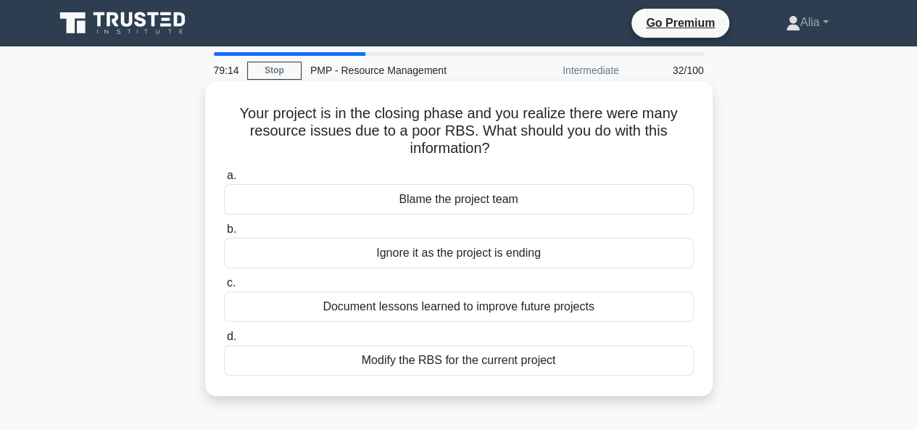
click at [408, 310] on div "Document lessons learned to improve future projects" at bounding box center [459, 306] width 470 height 30
click at [224, 288] on input "c. Document lessons learned to improve future projects" at bounding box center [224, 282] width 0 height 9
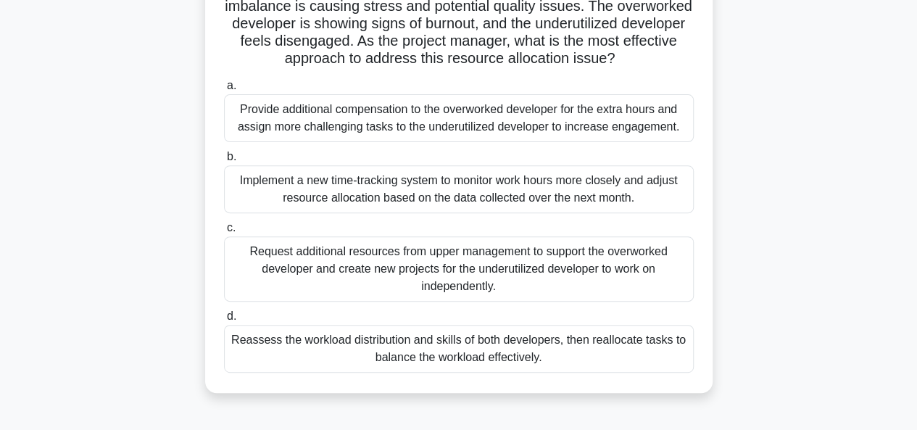
scroll to position [184, 0]
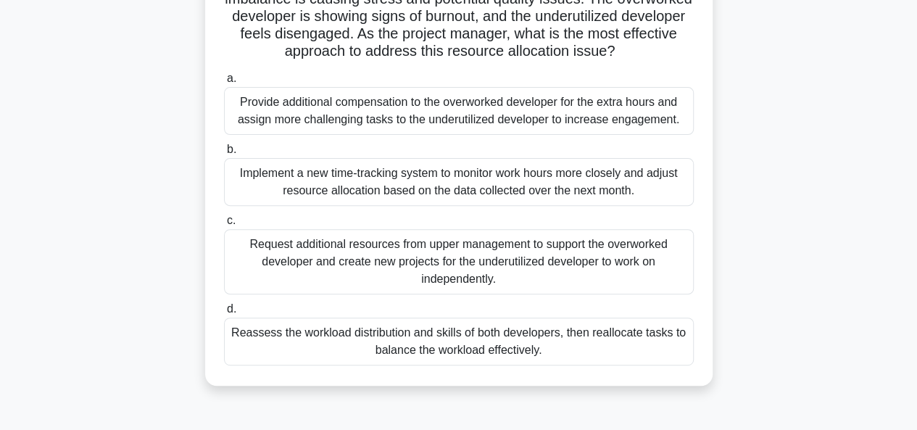
click at [433, 365] on div "Reassess the workload distribution and skills of both developers, then realloca…" at bounding box center [459, 342] width 470 height 48
click at [224, 314] on input "d. Reassess the workload distribution and skills of both developers, then reall…" at bounding box center [224, 308] width 0 height 9
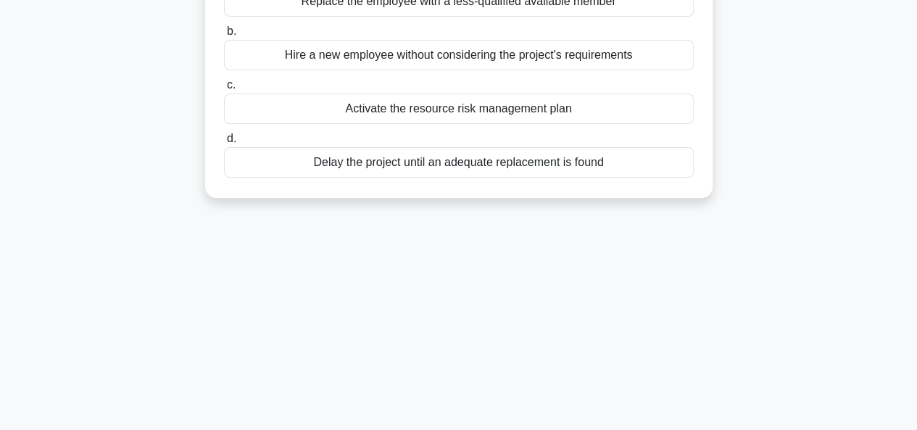
scroll to position [0, 0]
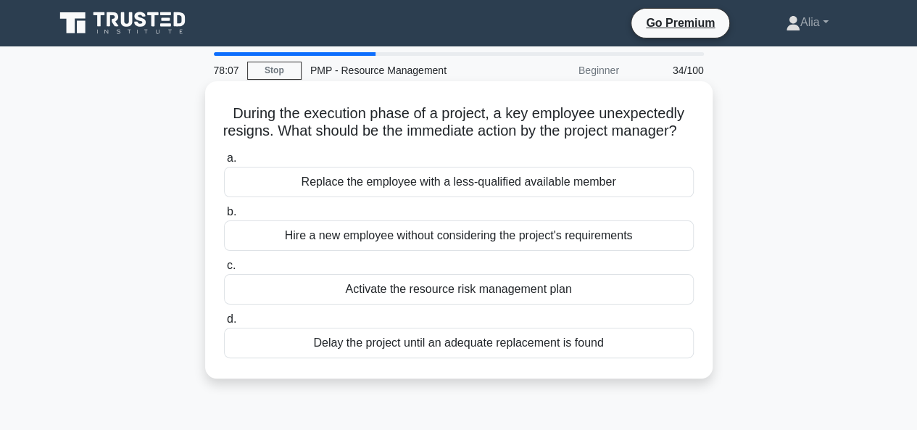
click at [468, 304] on div "Activate the resource risk management plan" at bounding box center [459, 289] width 470 height 30
click at [224, 270] on input "c. Activate the resource risk management plan" at bounding box center [224, 265] width 0 height 9
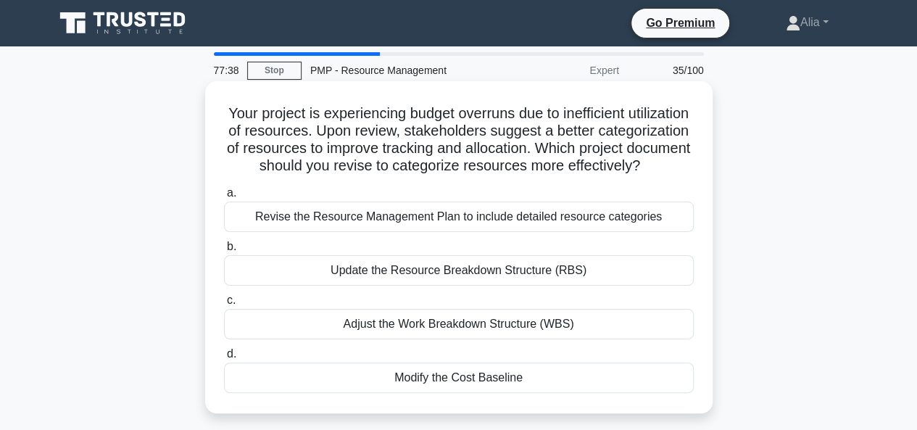
click at [504, 232] on div "Revise the Resource Management Plan to include detailed resource categories" at bounding box center [459, 217] width 470 height 30
click at [224, 198] on input "a. Revise the Resource Management Plan to include detailed resource categories" at bounding box center [224, 192] width 0 height 9
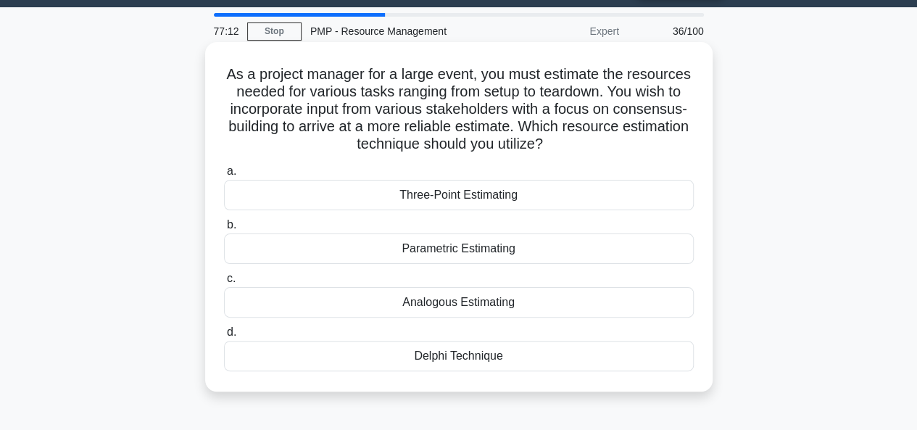
scroll to position [41, 0]
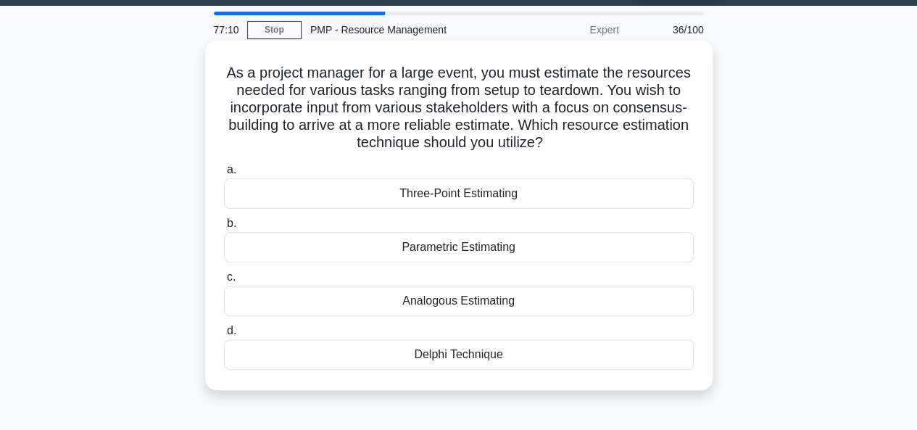
drag, startPoint x: 257, startPoint y: 73, endPoint x: 528, endPoint y: 363, distance: 397.5
click at [528, 363] on div "As a project manager for a large event, you must estimate the resources needed …" at bounding box center [459, 215] width 496 height 338
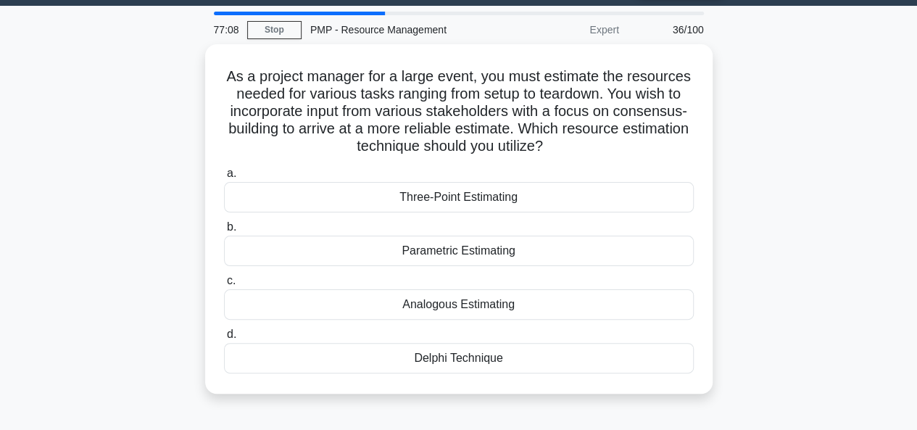
copy div "As a project manager for a large event, you must estimate the resources needed …"
click at [763, 339] on div "As a project manager for a large event, you must estimate the resources needed …" at bounding box center [459, 227] width 826 height 367
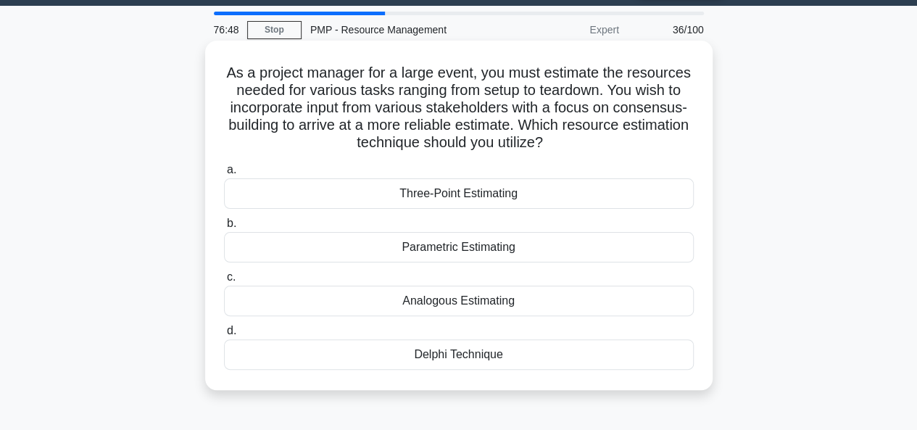
click at [485, 365] on div "Delphi Technique" at bounding box center [459, 354] width 470 height 30
click at [224, 336] on input "d. Delphi Technique" at bounding box center [224, 330] width 0 height 9
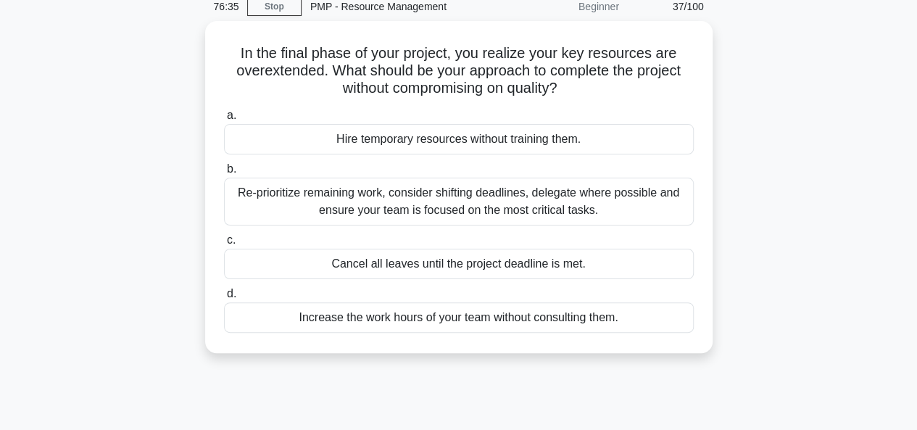
scroll to position [67, 0]
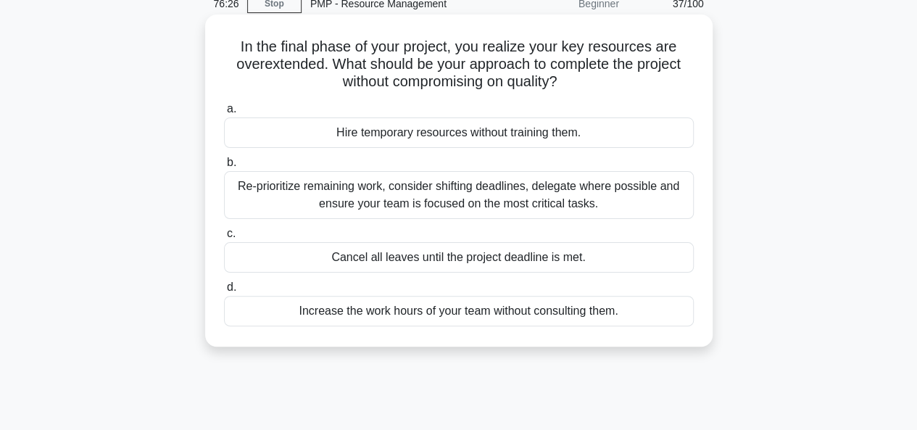
click at [425, 196] on div "Re-prioritize remaining work, consider shifting deadlines, delegate where possi…" at bounding box center [459, 195] width 470 height 48
click at [224, 167] on input "b. Re-prioritize remaining work, consider shifting deadlines, delegate where po…" at bounding box center [224, 162] width 0 height 9
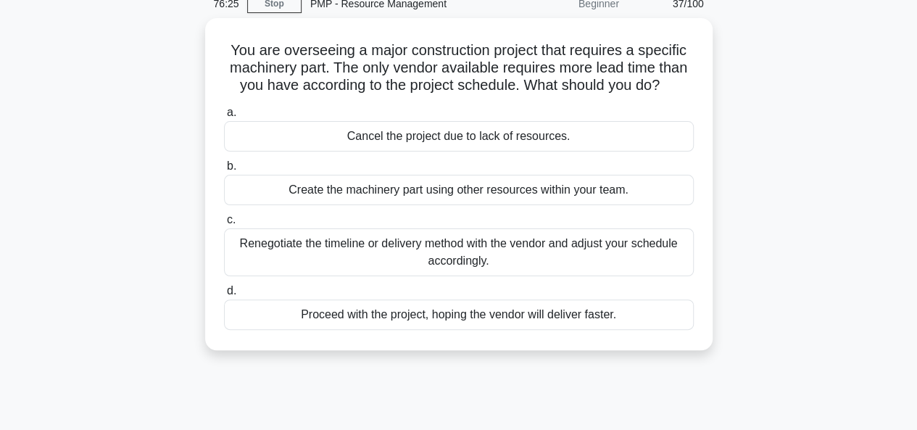
scroll to position [0, 0]
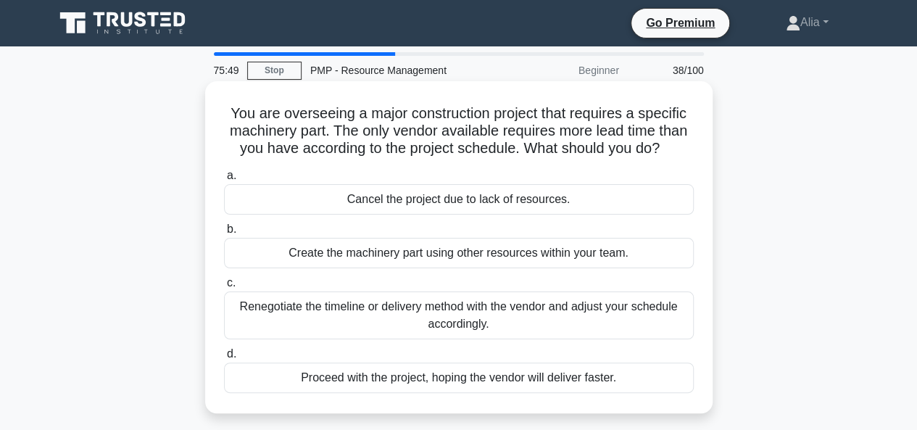
click at [434, 318] on div "Renegotiate the timeline or delivery method with the vendor and adjust your sch…" at bounding box center [459, 315] width 470 height 48
click at [224, 288] on input "c. Renegotiate the timeline or delivery method with the vendor and adjust your …" at bounding box center [224, 282] width 0 height 9
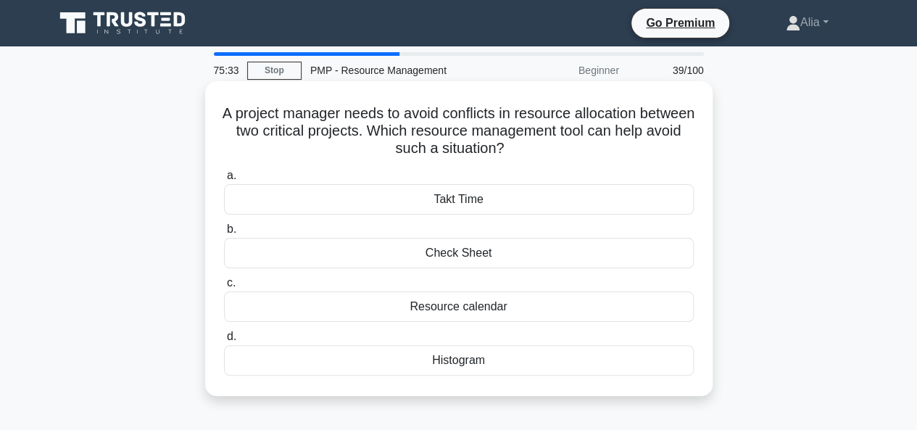
click at [447, 311] on div "Resource calendar" at bounding box center [459, 306] width 470 height 30
click at [224, 288] on input "c. Resource calendar" at bounding box center [224, 282] width 0 height 9
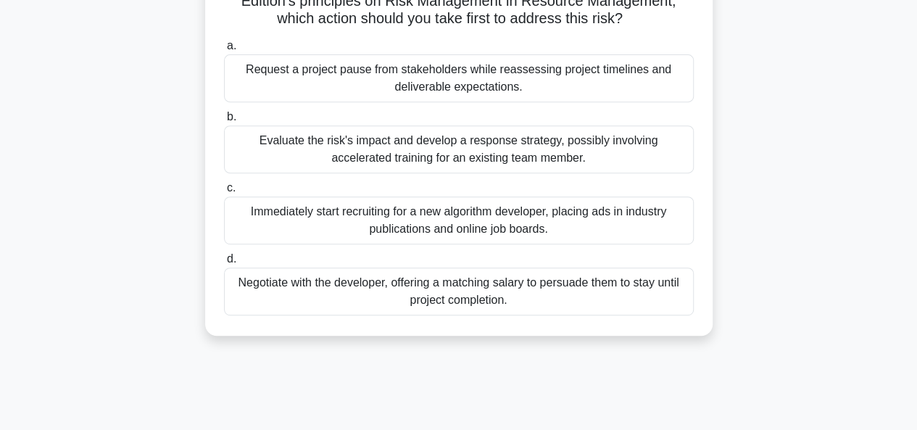
scroll to position [242, 0]
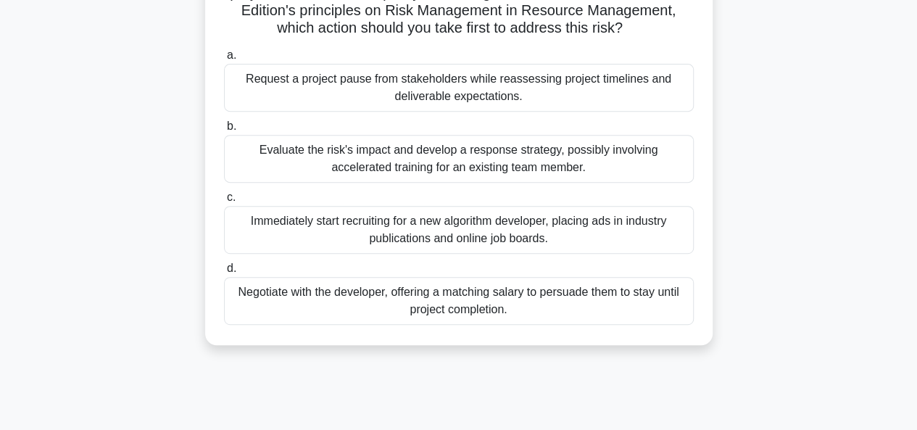
click at [397, 183] on div "Evaluate the risk's impact and develop a response strategy, possibly involving …" at bounding box center [459, 159] width 470 height 48
click at [224, 131] on input "b. Evaluate the risk's impact and develop a response strategy, possibly involvi…" at bounding box center [224, 126] width 0 height 9
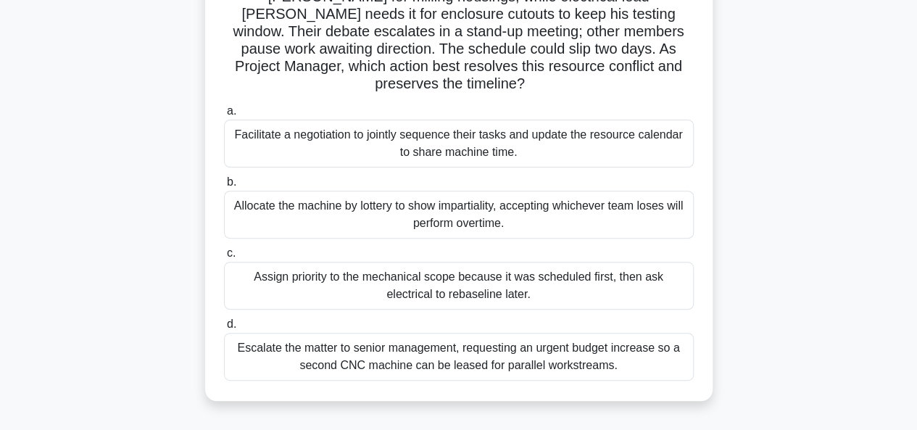
scroll to position [156, 0]
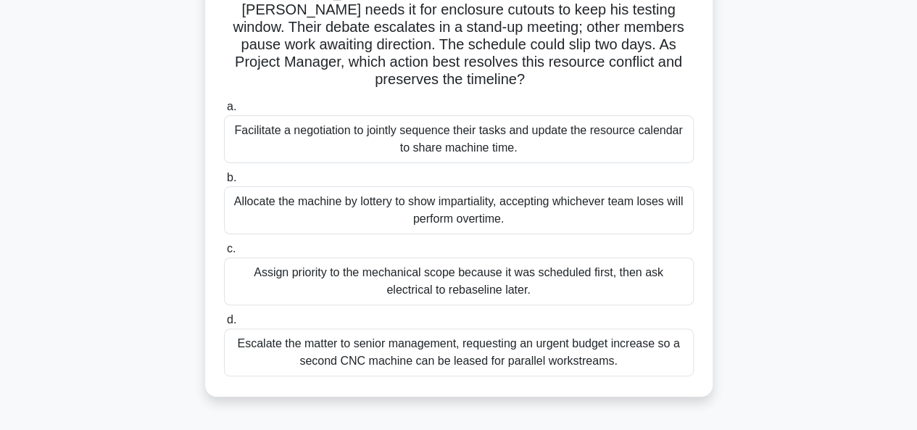
click at [364, 128] on div "Facilitate a negotiation to jointly sequence their tasks and update the resourc…" at bounding box center [459, 139] width 470 height 48
click at [224, 112] on input "a. Facilitate a negotiation to jointly sequence their tasks and update the reso…" at bounding box center [224, 106] width 0 height 9
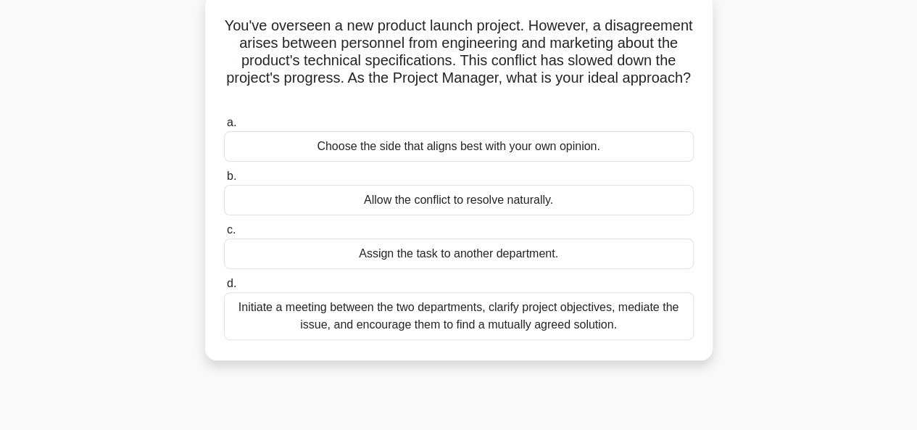
scroll to position [92, 0]
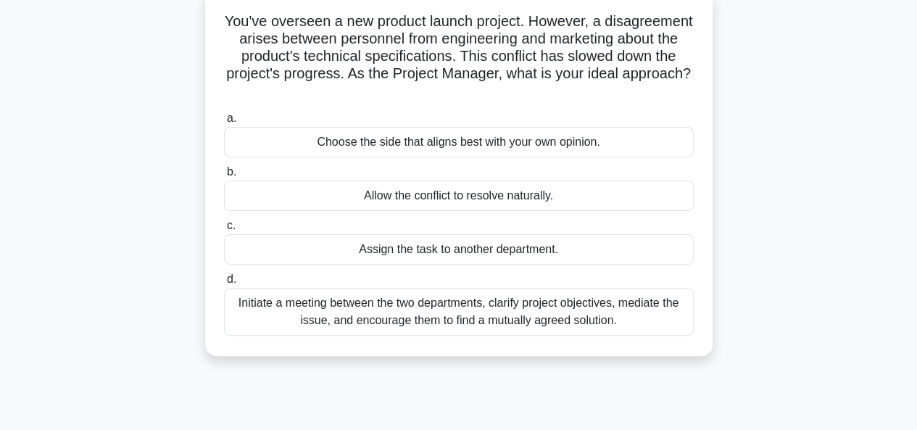
click at [459, 317] on div "Initiate a meeting between the two departments, clarify project objectives, med…" at bounding box center [459, 312] width 470 height 48
click at [224, 284] on input "d. Initiate a meeting between the two departments, clarify project objectives, …" at bounding box center [224, 279] width 0 height 9
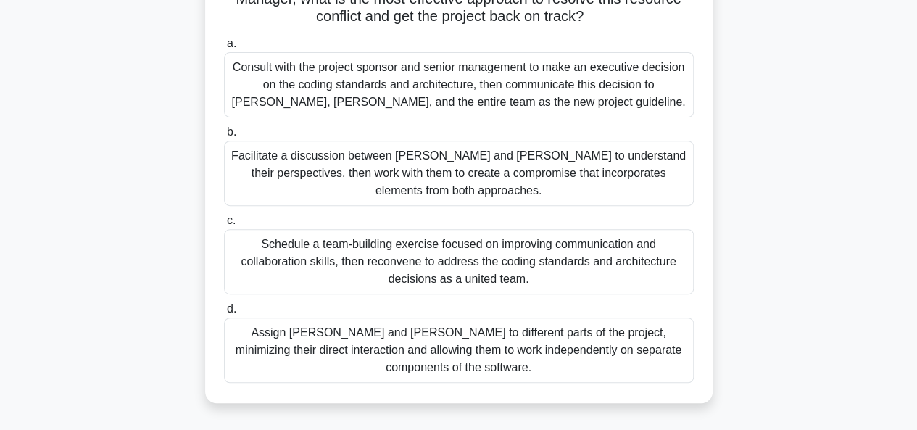
scroll to position [206, 0]
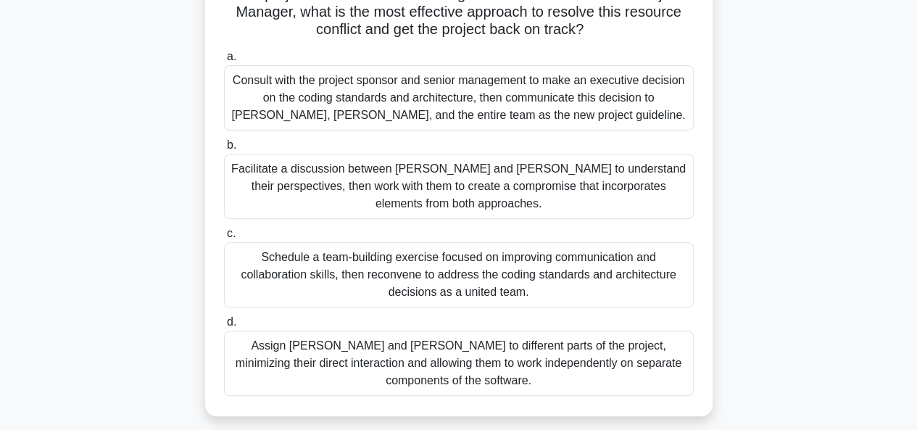
click at [400, 189] on div "Facilitate a discussion between Alice and Bob to understand their perspectives,…" at bounding box center [459, 186] width 470 height 65
click at [224, 150] on input "b. Facilitate a discussion between Alice and Bob to understand their perspectiv…" at bounding box center [224, 145] width 0 height 9
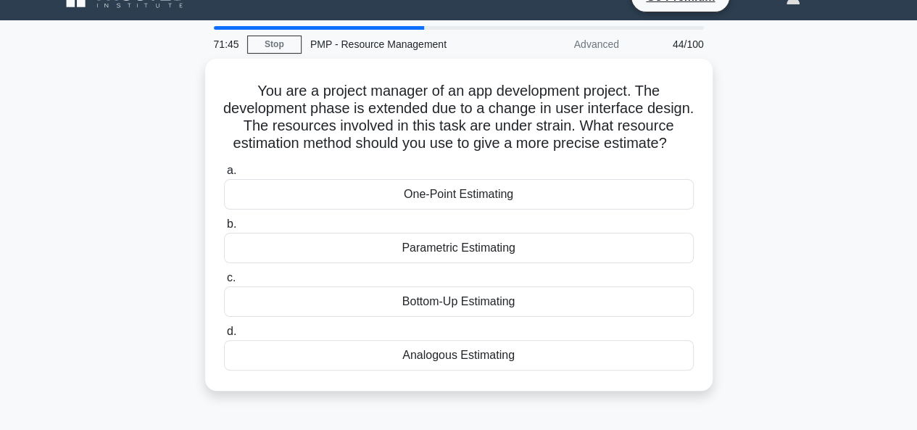
scroll to position [29, 0]
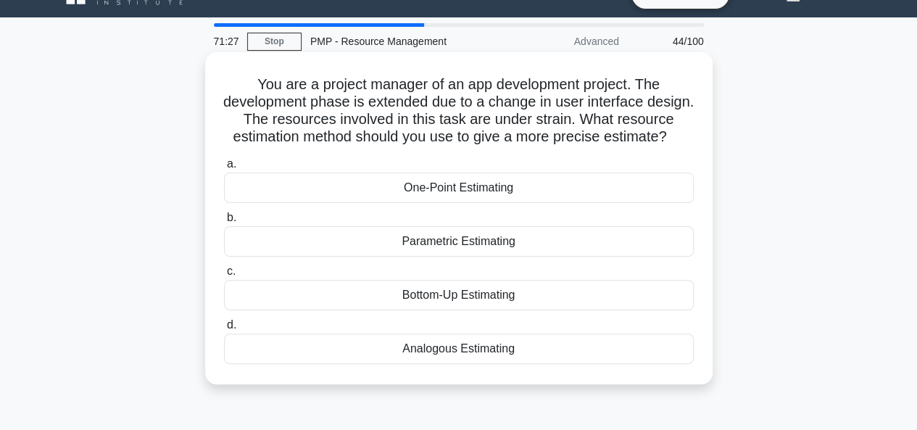
drag, startPoint x: 249, startPoint y: 83, endPoint x: 562, endPoint y: 385, distance: 434.8
click at [562, 378] on div "You are a project manager of an app development project. The development phase …" at bounding box center [459, 218] width 496 height 320
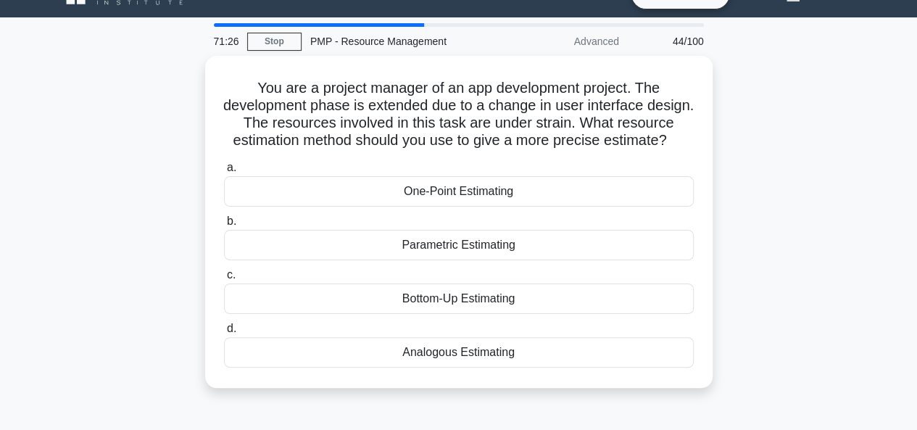
copy div "You are a project manager of an app development project. The development phase …"
click at [755, 311] on div "You are a project manager of an app development project. The development phase …" at bounding box center [459, 230] width 826 height 349
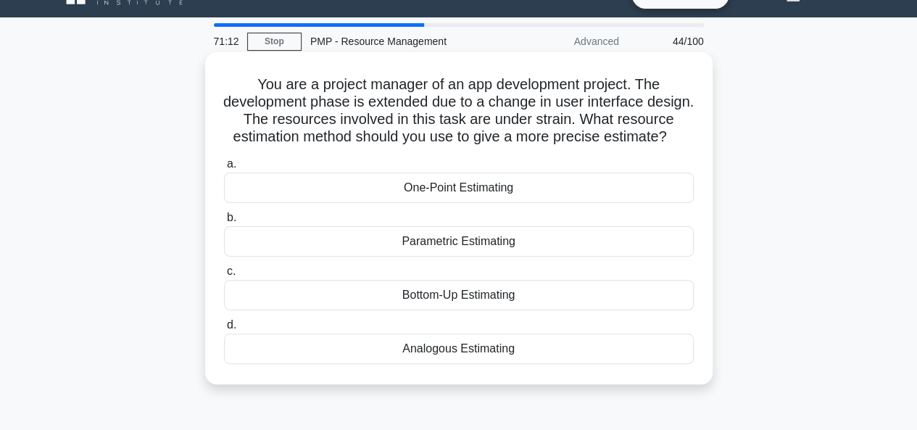
click at [460, 310] on div "Bottom-Up Estimating" at bounding box center [459, 295] width 470 height 30
click at [224, 276] on input "c. Bottom-Up Estimating" at bounding box center [224, 271] width 0 height 9
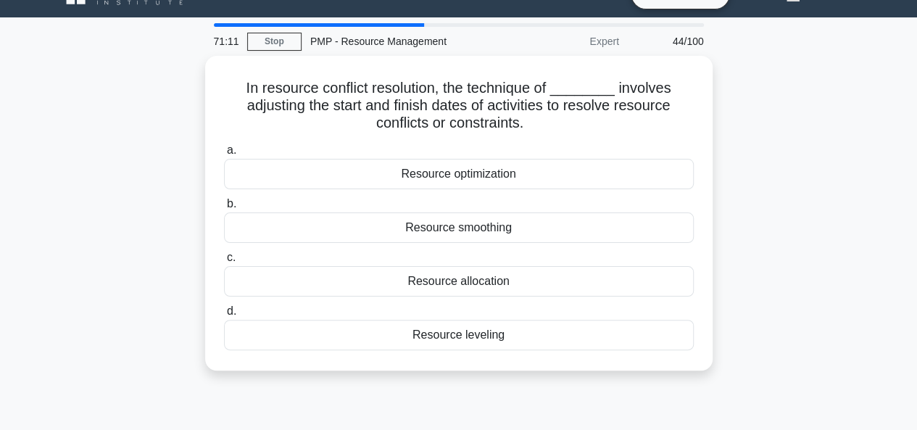
scroll to position [0, 0]
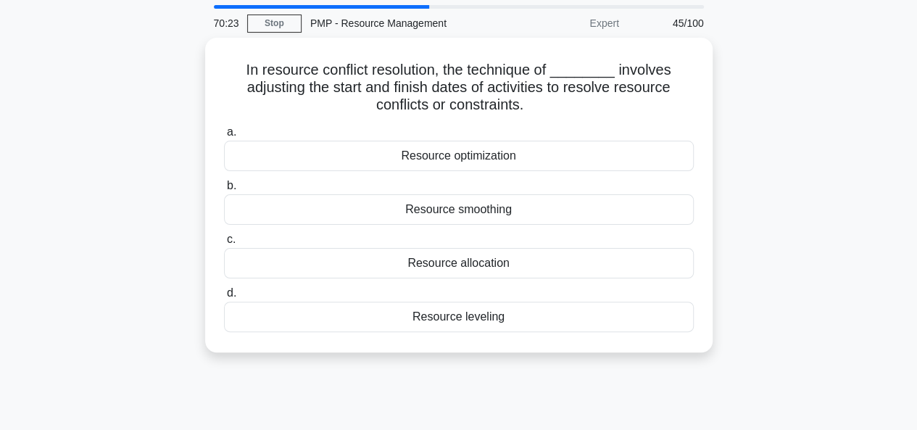
drag, startPoint x: 246, startPoint y: 111, endPoint x: 600, endPoint y: 428, distance: 475.4
click at [600, 428] on div "70:23 Stop PMP - Resource Management Expert 45/100 In resource conflict resolut…" at bounding box center [459, 367] width 826 height 725
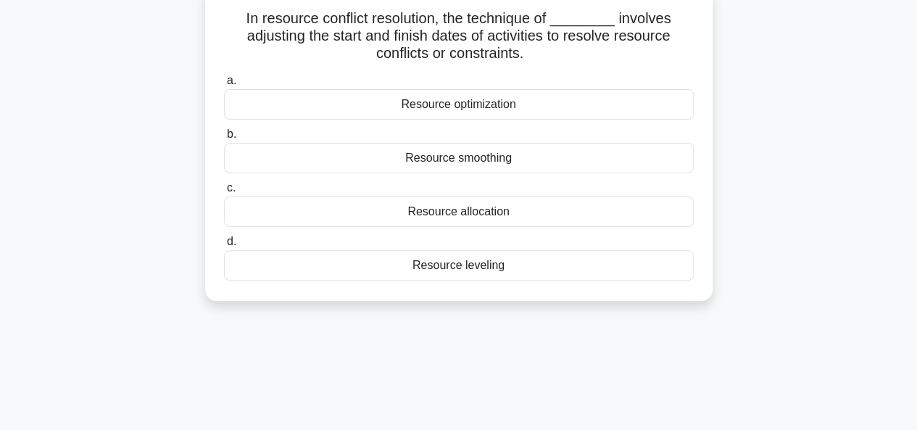
copy div "In resource conflict resolution, the technique of ________ involves adjusting t…"
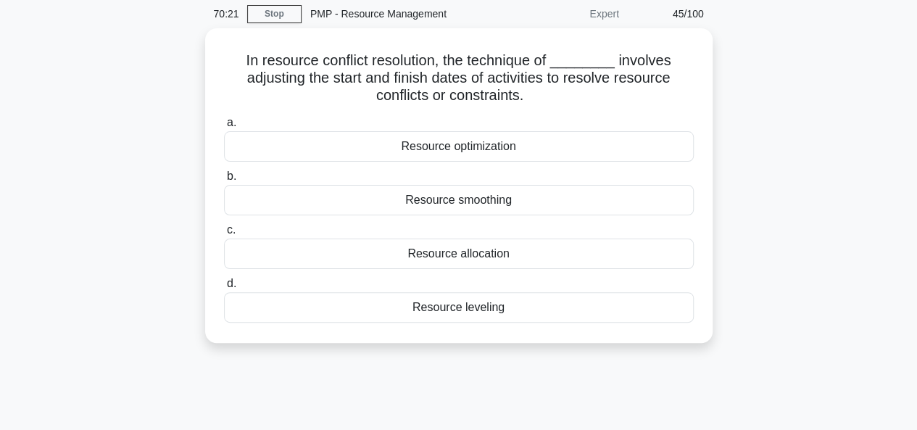
scroll to position [56, 0]
click at [816, 156] on div "In resource conflict resolution, the technique of ________ involves adjusting t…" at bounding box center [459, 195] width 826 height 332
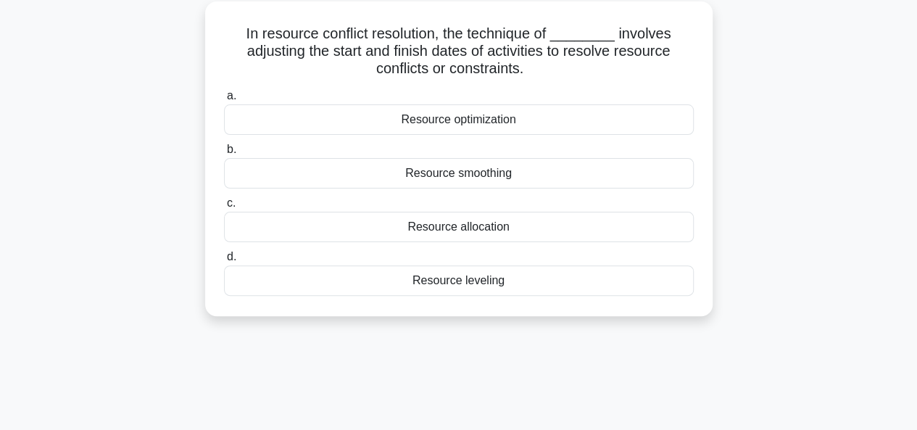
scroll to position [84, 0]
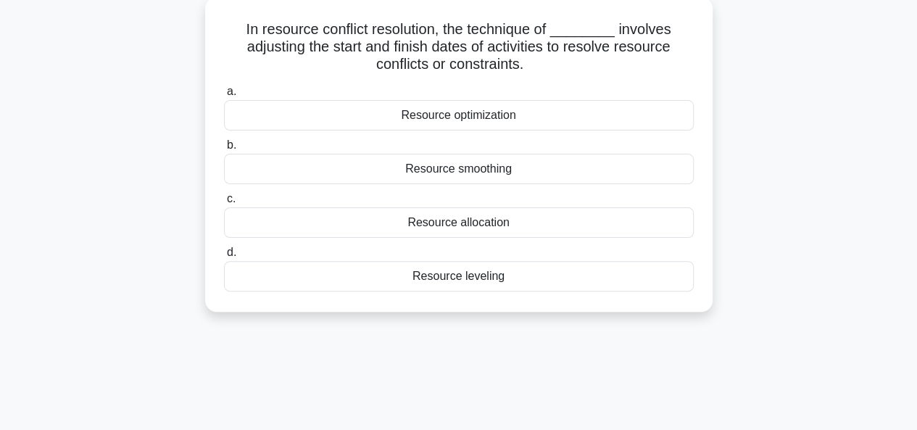
click at [498, 173] on div "Resource smoothing" at bounding box center [459, 169] width 470 height 30
click at [224, 150] on input "b. Resource smoothing" at bounding box center [224, 145] width 0 height 9
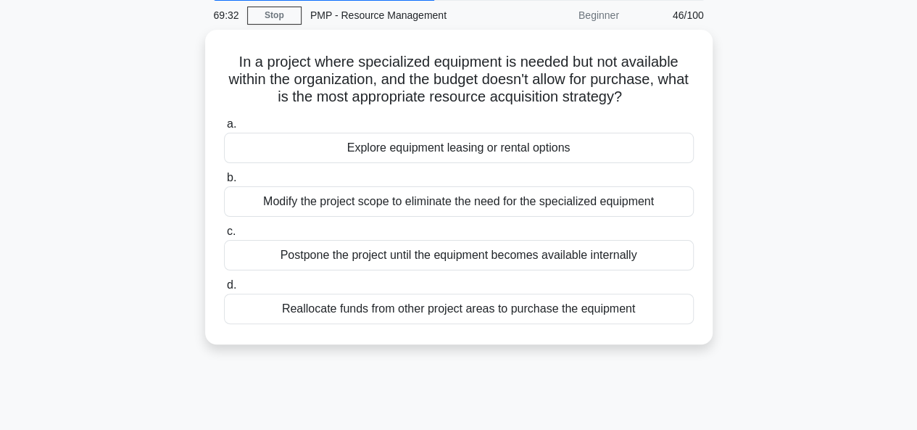
scroll to position [65, 0]
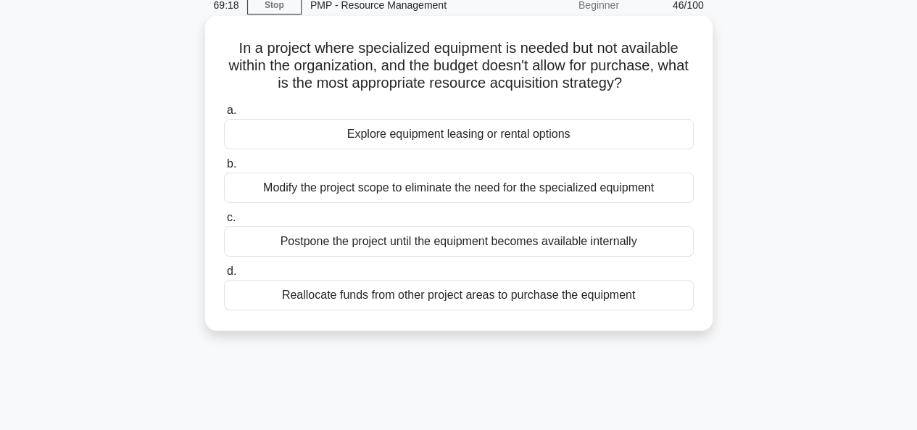
click at [423, 136] on div "Explore equipment leasing or rental options" at bounding box center [459, 134] width 470 height 30
click at [224, 115] on input "a. Explore equipment leasing or rental options" at bounding box center [224, 110] width 0 height 9
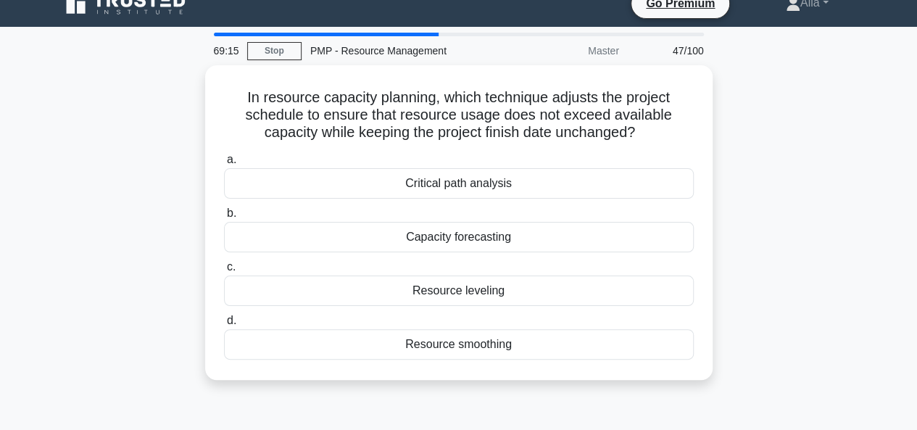
scroll to position [24, 0]
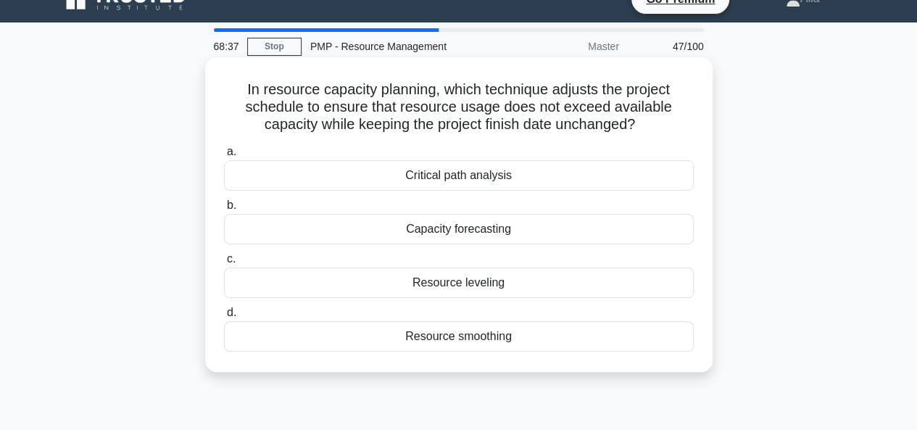
click at [461, 345] on div "Resource smoothing" at bounding box center [459, 336] width 470 height 30
click at [224, 318] on input "d. Resource smoothing" at bounding box center [224, 312] width 0 height 9
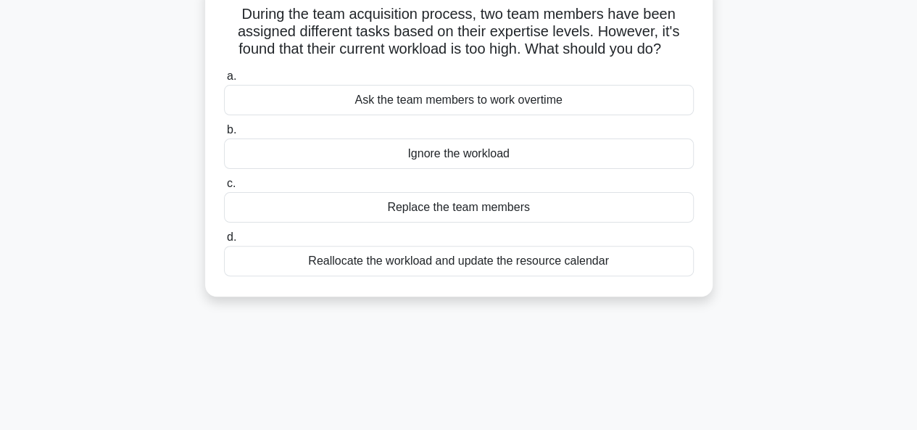
scroll to position [107, 0]
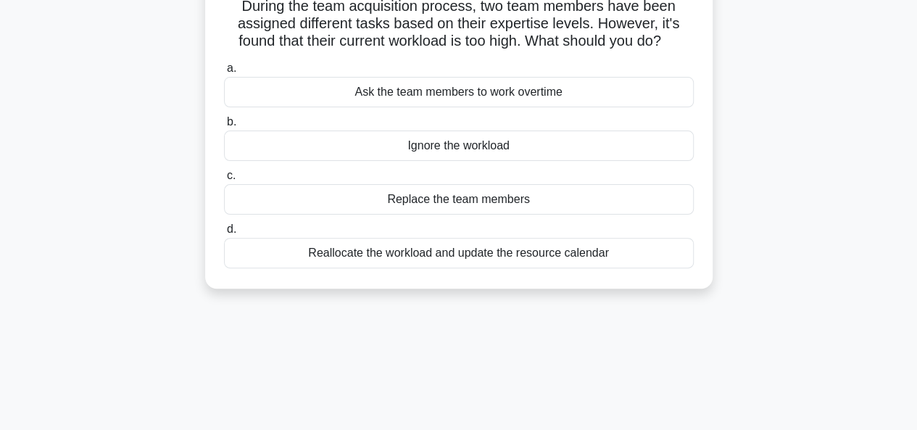
click at [449, 253] on div "Reallocate the workload and update the resource calendar" at bounding box center [459, 253] width 470 height 30
click at [224, 234] on input "d. Reallocate the workload and update the resource calendar" at bounding box center [224, 229] width 0 height 9
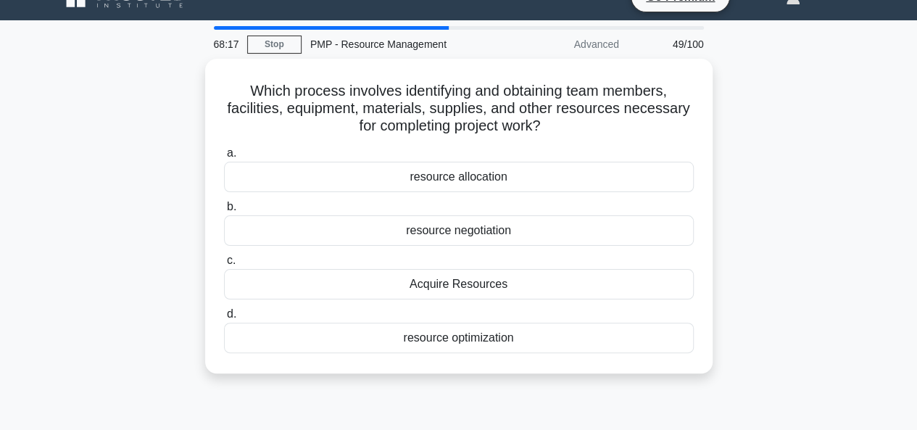
scroll to position [26, 0]
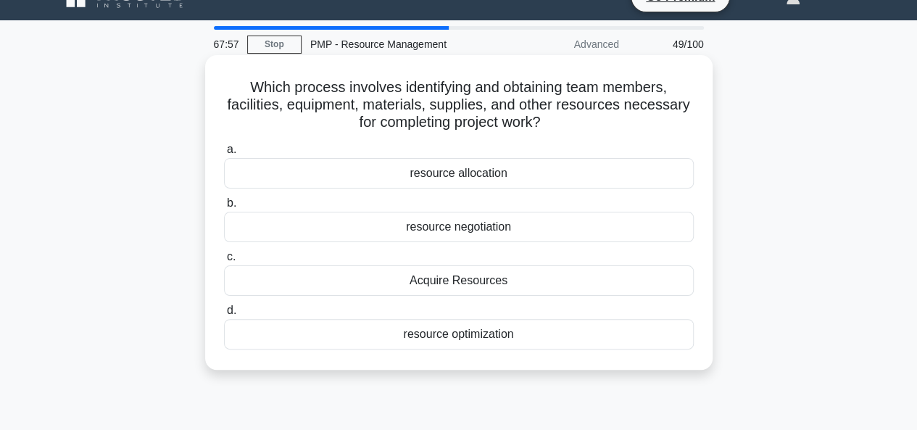
click at [410, 282] on div "Acquire Resources" at bounding box center [459, 280] width 470 height 30
click at [224, 262] on input "c. Acquire Resources" at bounding box center [224, 256] width 0 height 9
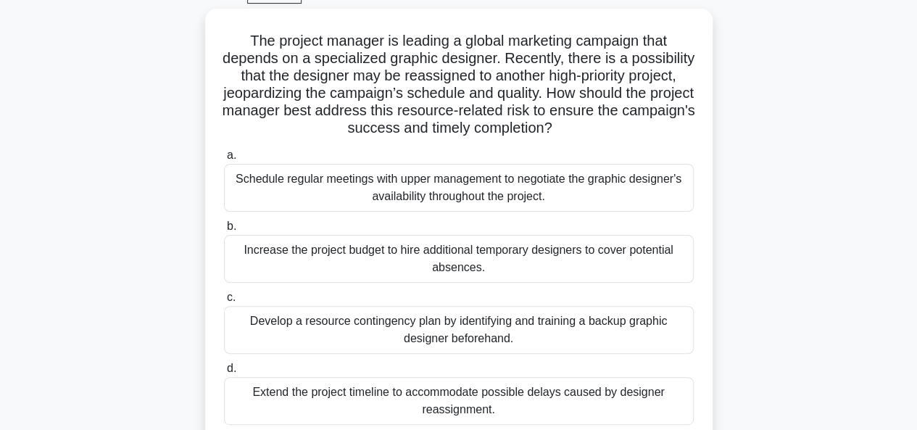
scroll to position [75, 0]
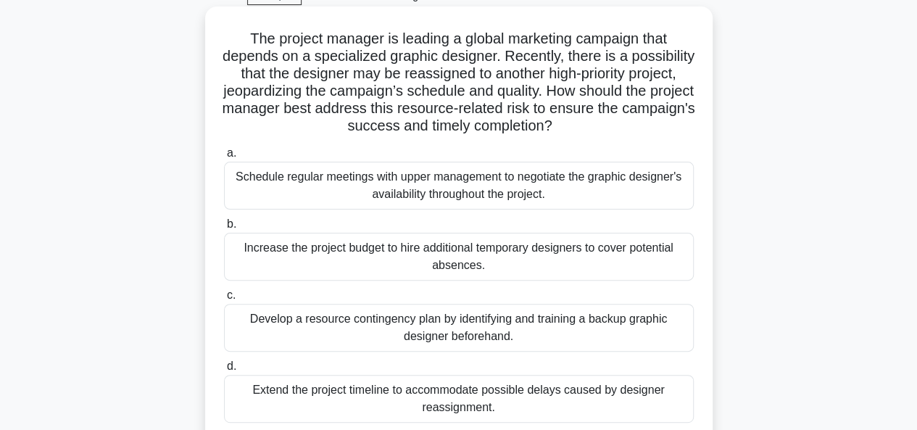
click at [425, 183] on div "Schedule regular meetings with upper management to negotiate the graphic design…" at bounding box center [459, 186] width 470 height 48
click at [224, 158] on input "a. Schedule regular meetings with upper management to negotiate the graphic des…" at bounding box center [224, 153] width 0 height 9
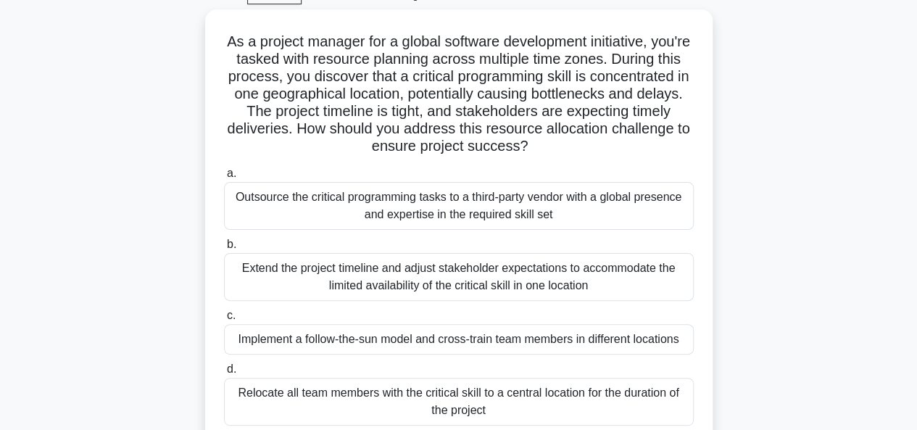
scroll to position [74, 0]
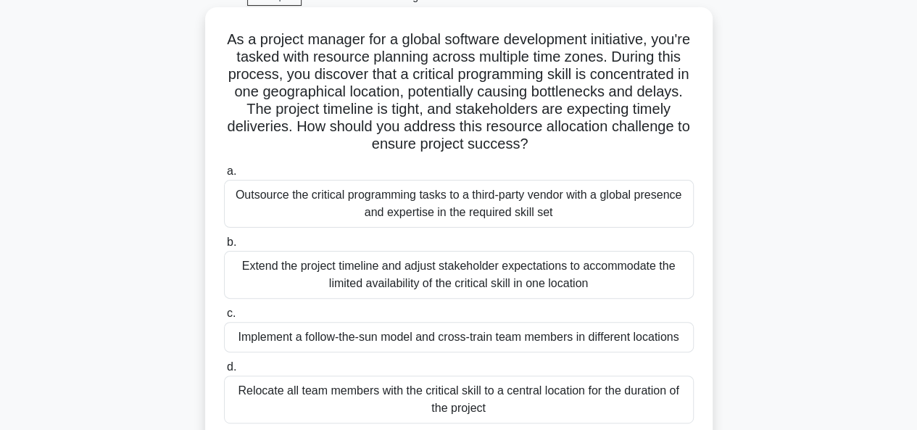
click at [402, 208] on div "Outsource the critical programming tasks to a third-party vendor with a global …" at bounding box center [459, 204] width 470 height 48
click at [224, 176] on input "a. Outsource the critical programming tasks to a third-party vendor with a glob…" at bounding box center [224, 171] width 0 height 9
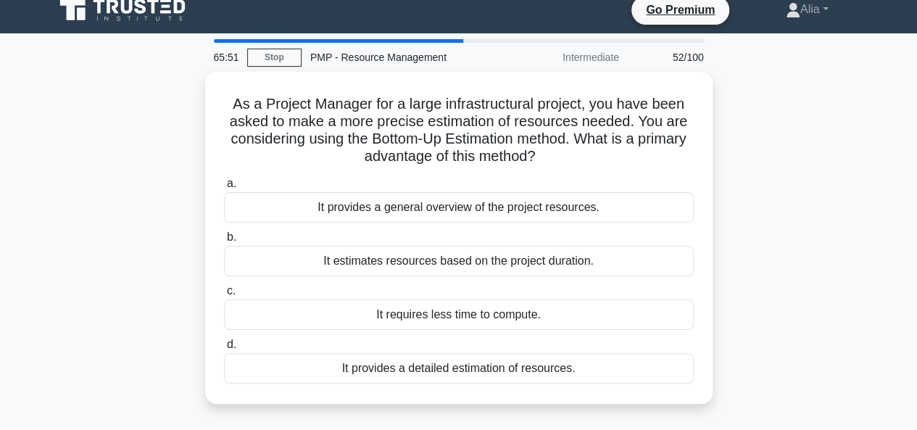
scroll to position [14, 0]
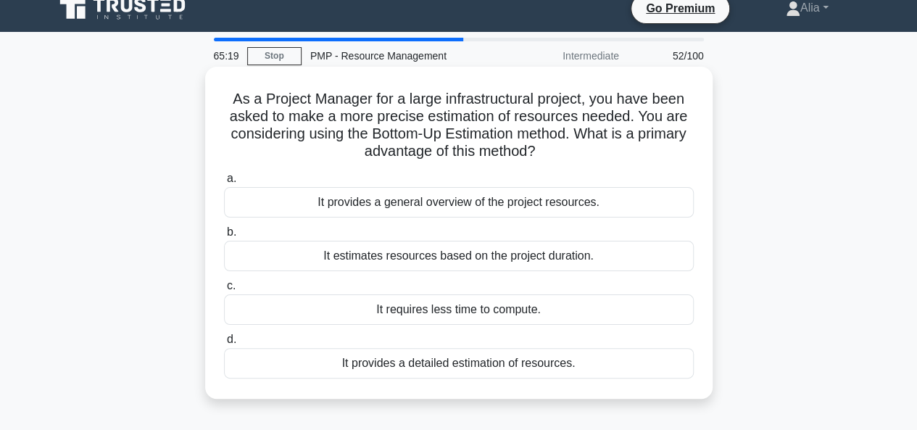
click at [476, 269] on div "It estimates resources based on the project duration." at bounding box center [459, 256] width 470 height 30
click at [224, 237] on input "b. It estimates resources based on the project duration." at bounding box center [224, 232] width 0 height 9
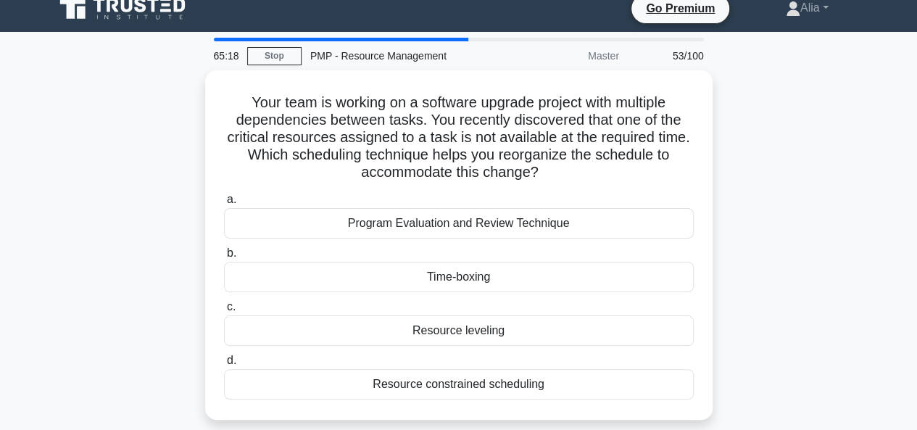
scroll to position [0, 0]
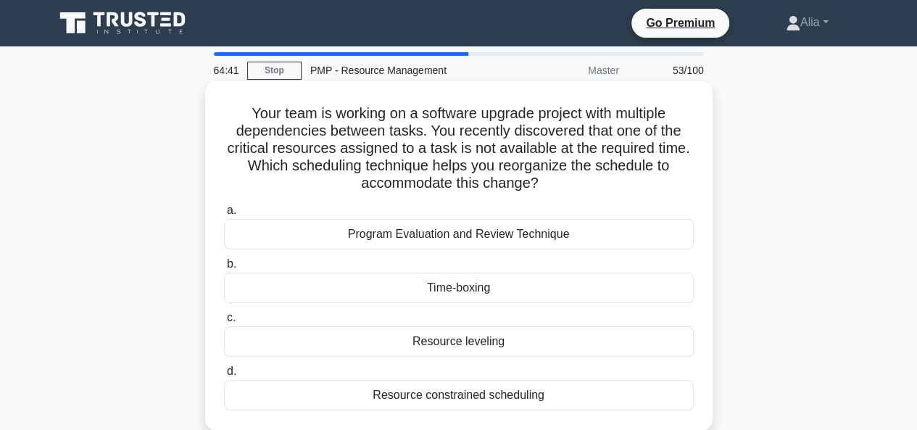
click at [573, 249] on div "Program Evaluation and Review Technique" at bounding box center [459, 234] width 470 height 30
click at [224, 215] on input "a. Program Evaluation and Review Technique" at bounding box center [224, 210] width 0 height 9
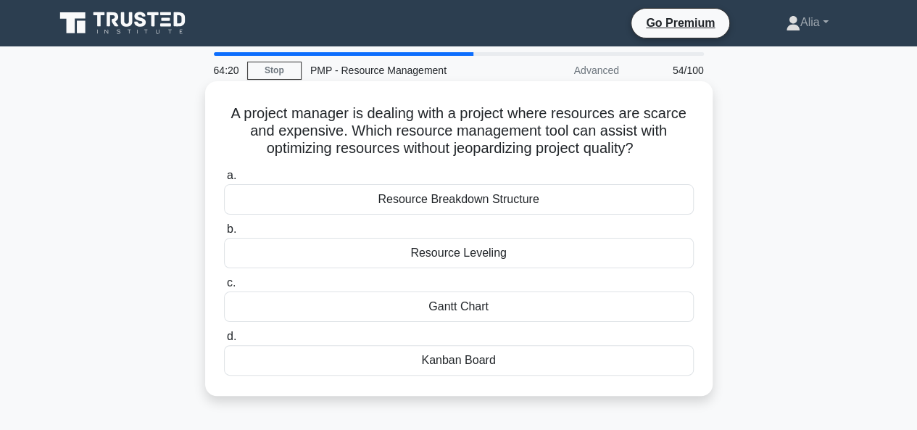
click at [463, 264] on div "Resource Leveling" at bounding box center [459, 253] width 470 height 30
click at [224, 234] on input "b. Resource Leveling" at bounding box center [224, 229] width 0 height 9
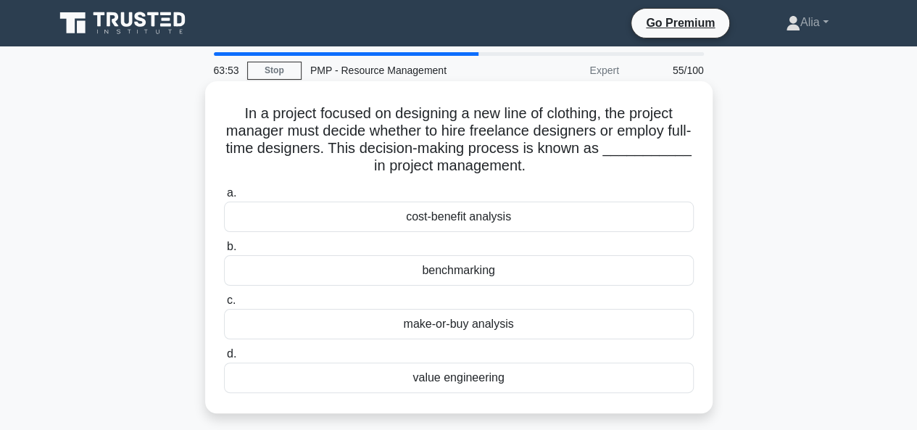
click at [441, 326] on div "make-or-buy analysis" at bounding box center [459, 324] width 470 height 30
click at [224, 305] on input "c. make-or-buy analysis" at bounding box center [224, 300] width 0 height 9
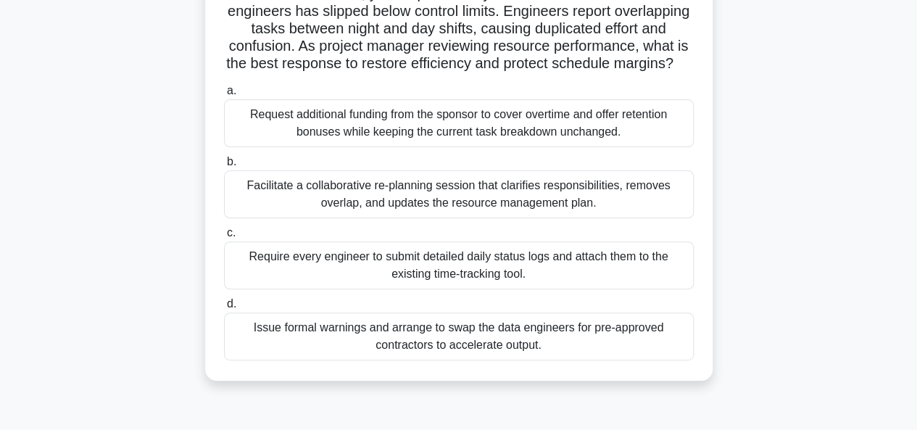
scroll to position [129, 0]
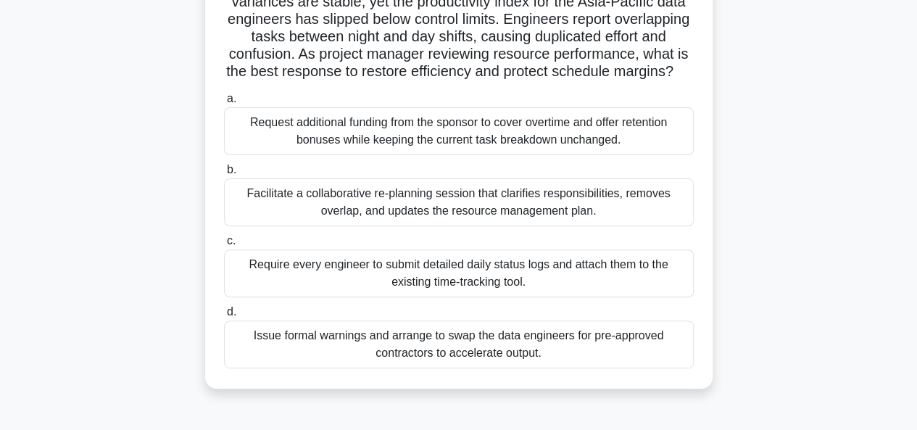
click at [455, 226] on div "Facilitate a collaborative re-planning session that clarifies responsibilities,…" at bounding box center [459, 202] width 470 height 48
click at [224, 175] on input "b. Facilitate a collaborative re-planning session that clarifies responsibiliti…" at bounding box center [224, 169] width 0 height 9
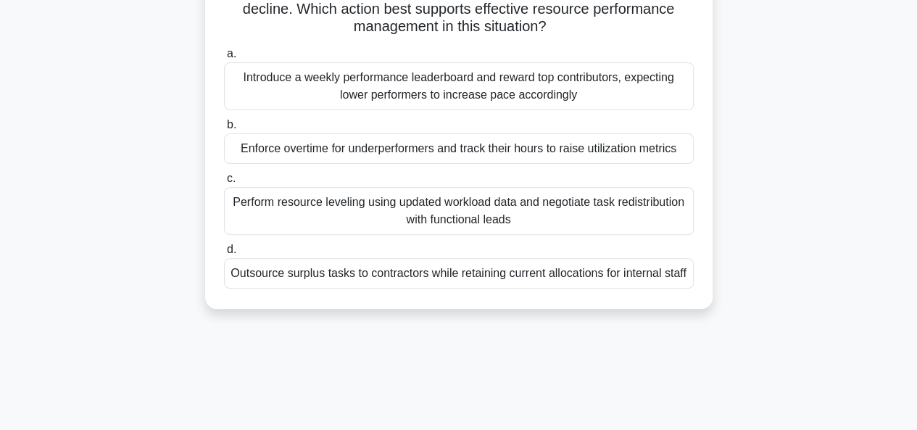
scroll to position [179, 0]
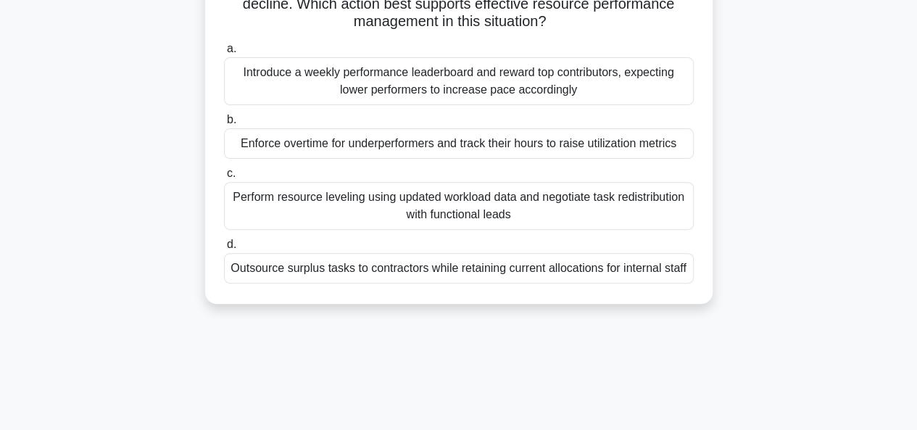
click at [417, 203] on div "Perform resource leveling using updated workload data and negotiate task redist…" at bounding box center [459, 206] width 470 height 48
click at [224, 178] on input "c. Perform resource leveling using updated workload data and negotiate task red…" at bounding box center [224, 173] width 0 height 9
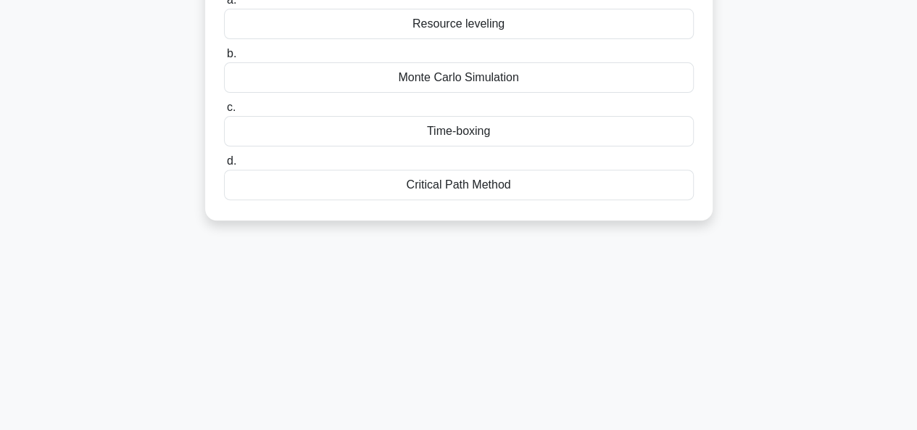
scroll to position [0, 0]
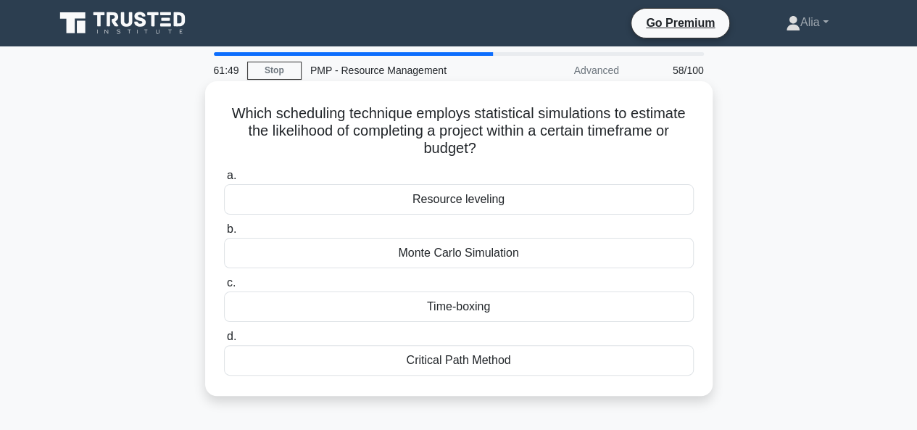
drag, startPoint x: 228, startPoint y: 112, endPoint x: 622, endPoint y: 386, distance: 480.2
click at [622, 386] on div "Which scheduling technique employs statistical simulations to estimate the like…" at bounding box center [459, 238] width 496 height 303
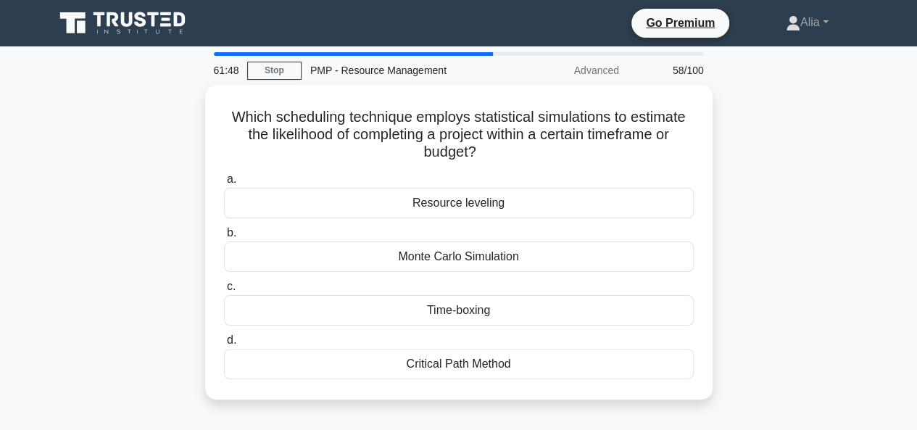
copy div "Which scheduling technique employs statistical simulations to estimate the like…"
click at [816, 243] on div "Which scheduling technique employs statistical simulations to estimate the like…" at bounding box center [459, 251] width 826 height 332
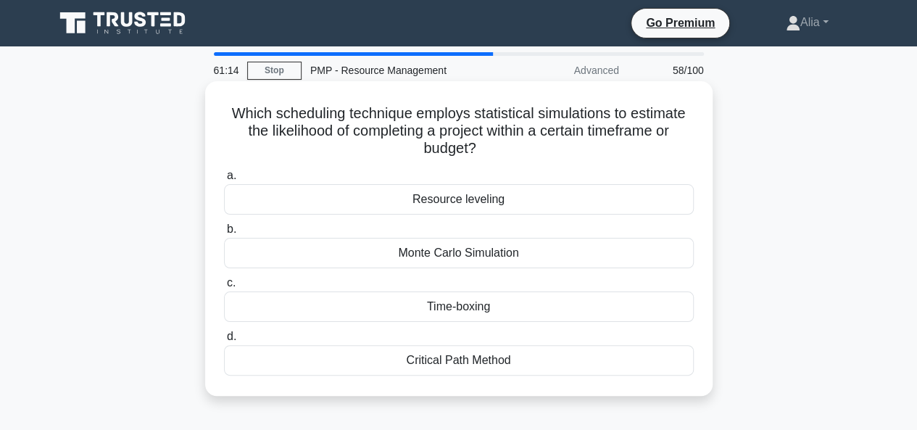
click at [480, 250] on div "Monte Carlo Simulation" at bounding box center [459, 253] width 470 height 30
click at [224, 234] on input "b. Monte Carlo Simulation" at bounding box center [224, 229] width 0 height 9
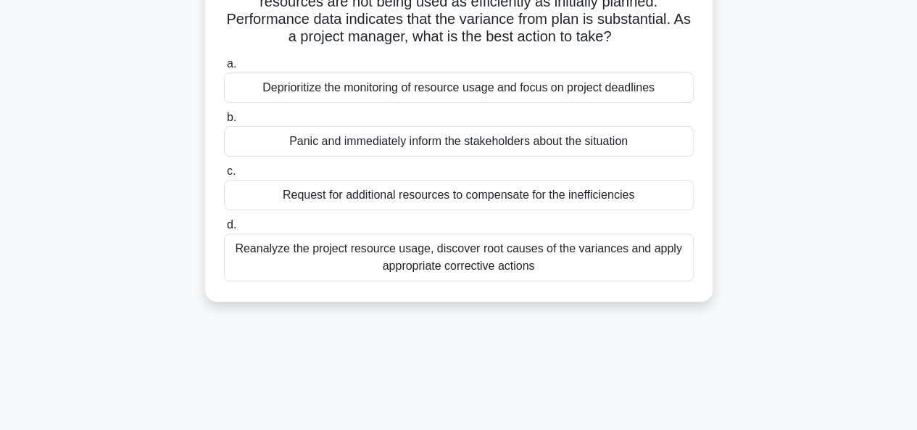
scroll to position [139, 0]
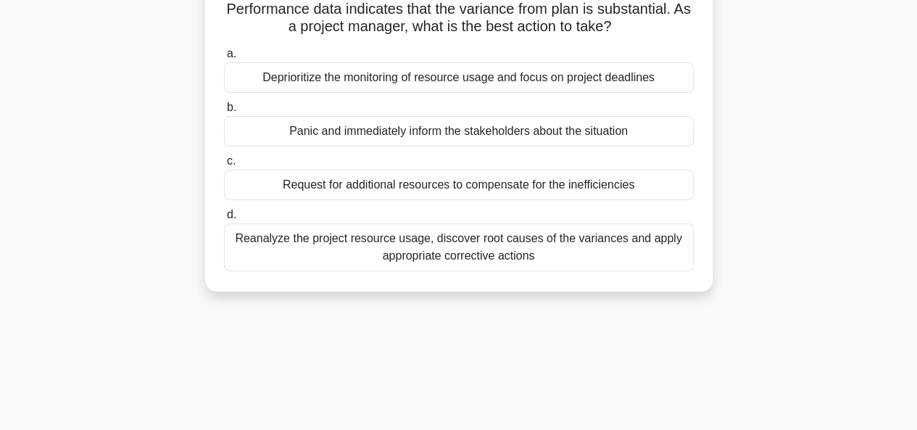
click at [459, 256] on div "Reanalyze the project resource usage, discover root causes of the variances and…" at bounding box center [459, 247] width 470 height 48
click at [224, 220] on input "d. Reanalyze the project resource usage, discover root causes of the variances …" at bounding box center [224, 214] width 0 height 9
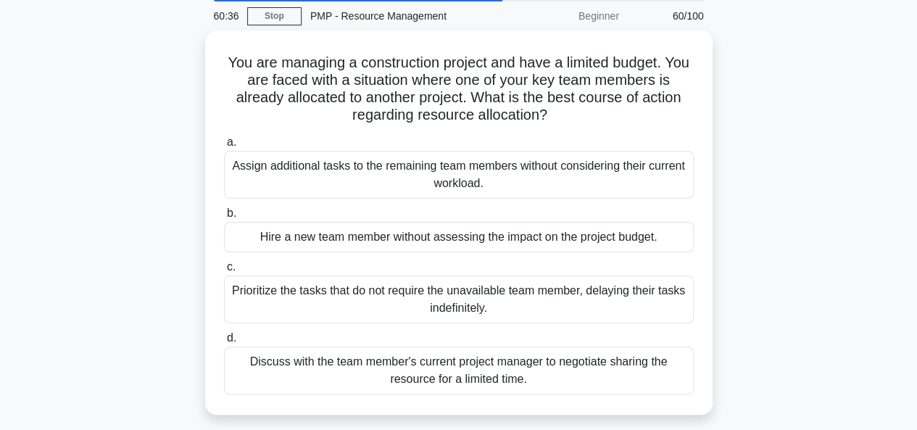
scroll to position [55, 0]
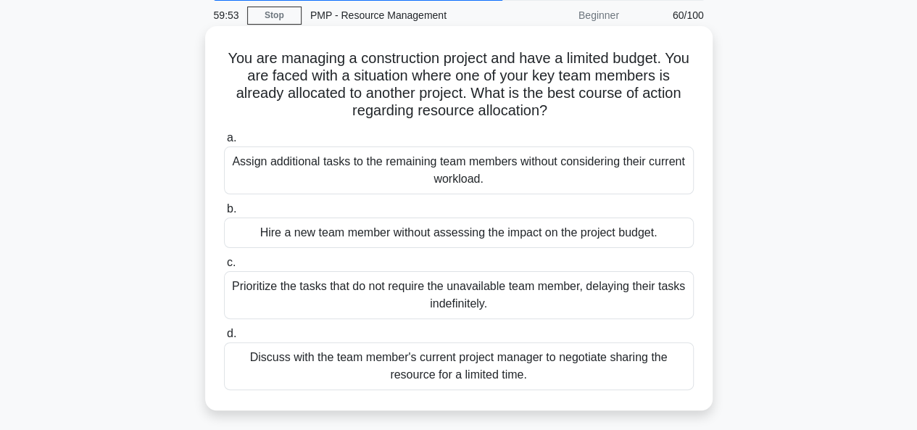
click at [428, 363] on div "Discuss with the team member's current project manager to negotiate sharing the…" at bounding box center [459, 366] width 470 height 48
click at [224, 339] on input "d. Discuss with the team member's current project manager to negotiate sharing …" at bounding box center [224, 333] width 0 height 9
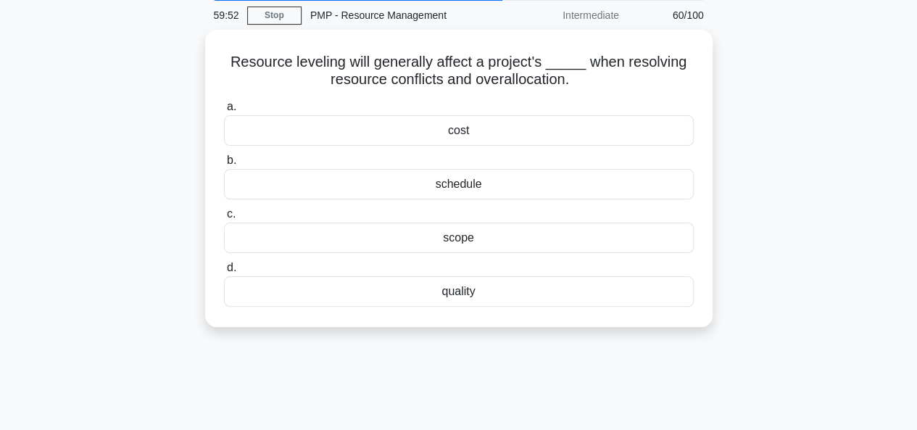
scroll to position [0, 0]
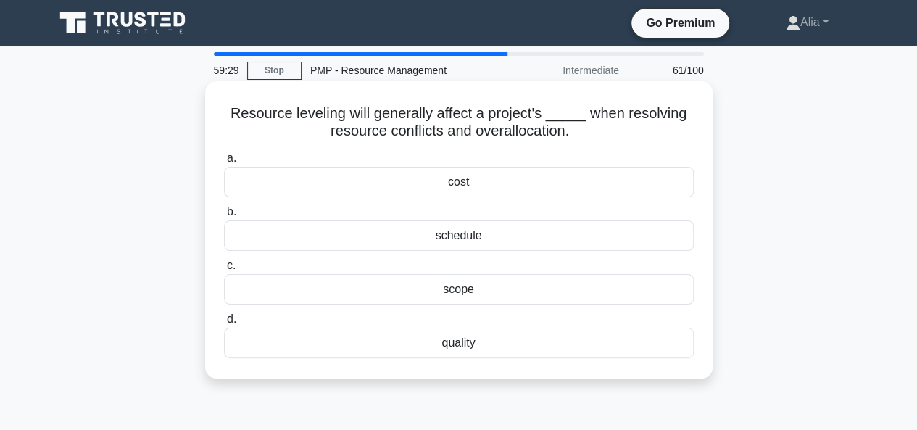
click at [465, 236] on div "schedule" at bounding box center [459, 235] width 470 height 30
click at [224, 217] on input "b. schedule" at bounding box center [224, 211] width 0 height 9
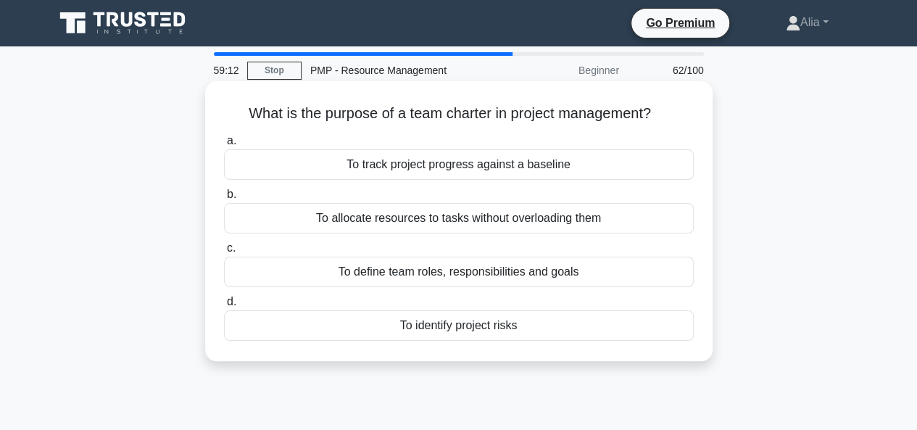
click at [391, 273] on div "To define team roles, responsibilities and goals" at bounding box center [459, 272] width 470 height 30
click at [224, 253] on input "c. To define team roles, responsibilities and goals" at bounding box center [224, 248] width 0 height 9
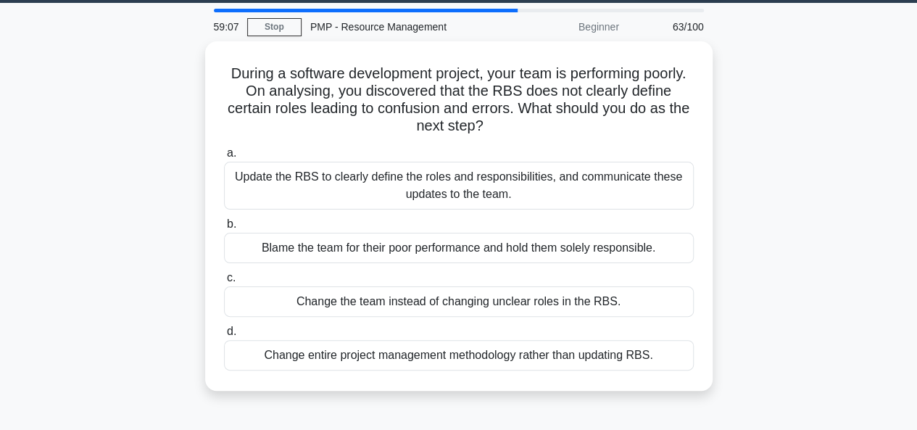
scroll to position [48, 0]
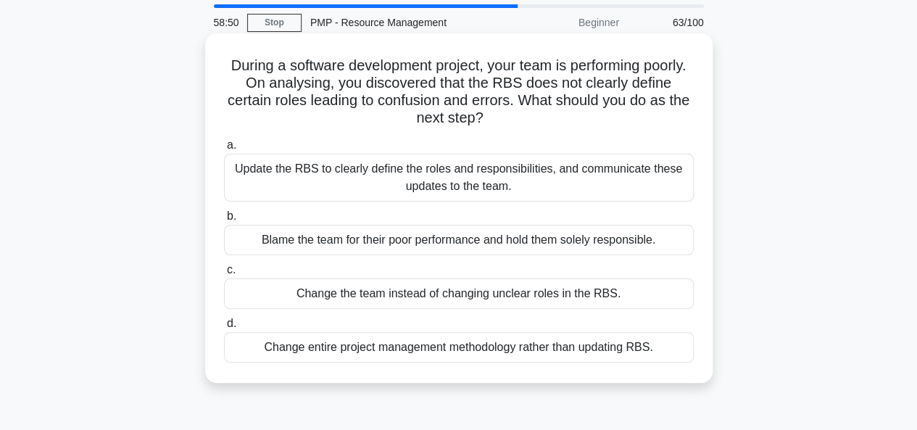
click at [390, 173] on div "Update the RBS to clearly define the roles and responsibilities, and communicat…" at bounding box center [459, 178] width 470 height 48
click at [224, 150] on input "a. Update the RBS to clearly define the roles and responsibilities, and communi…" at bounding box center [224, 145] width 0 height 9
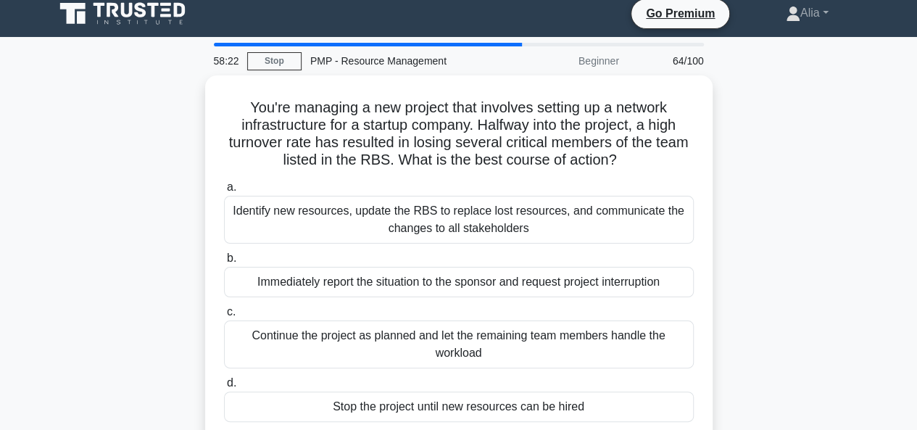
scroll to position [0, 0]
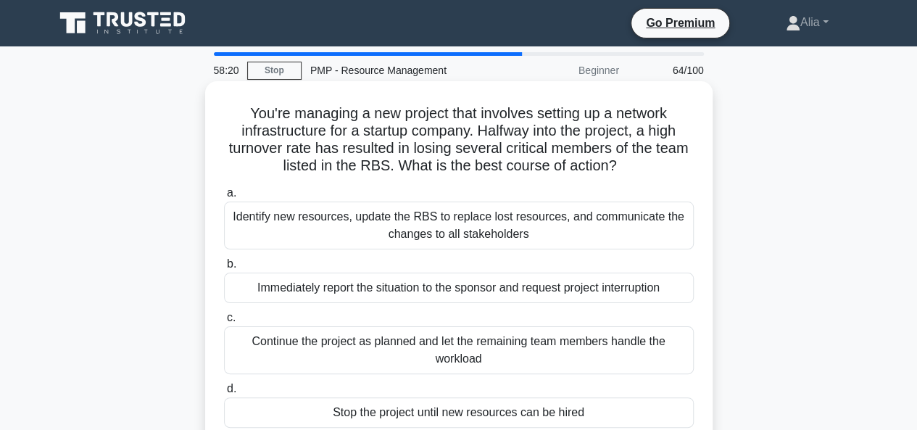
click at [346, 233] on div "Identify new resources, update the RBS to replace lost resources, and communica…" at bounding box center [459, 226] width 470 height 48
click at [224, 198] on input "a. Identify new resources, update the RBS to replace lost resources, and commun…" at bounding box center [224, 192] width 0 height 9
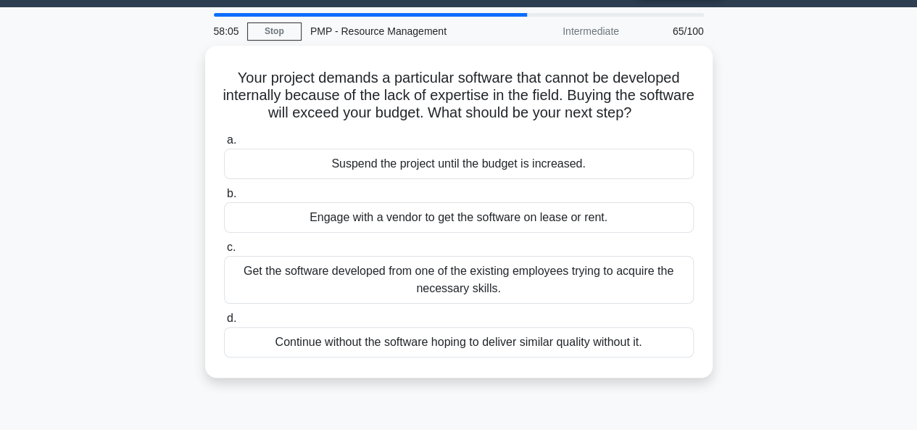
scroll to position [40, 0]
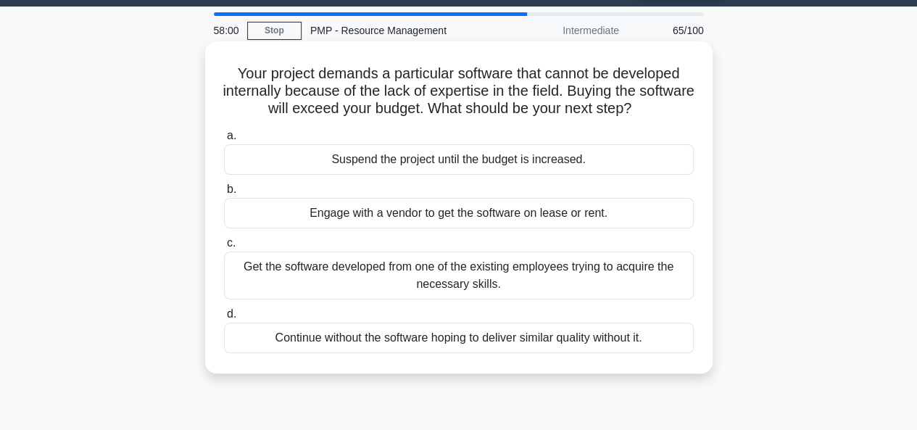
click at [439, 199] on div "Engage with a vendor to get the software on lease or rent." at bounding box center [459, 213] width 470 height 30
click at [224, 194] on input "b. Engage with a vendor to get the software on lease or rent." at bounding box center [224, 189] width 0 height 9
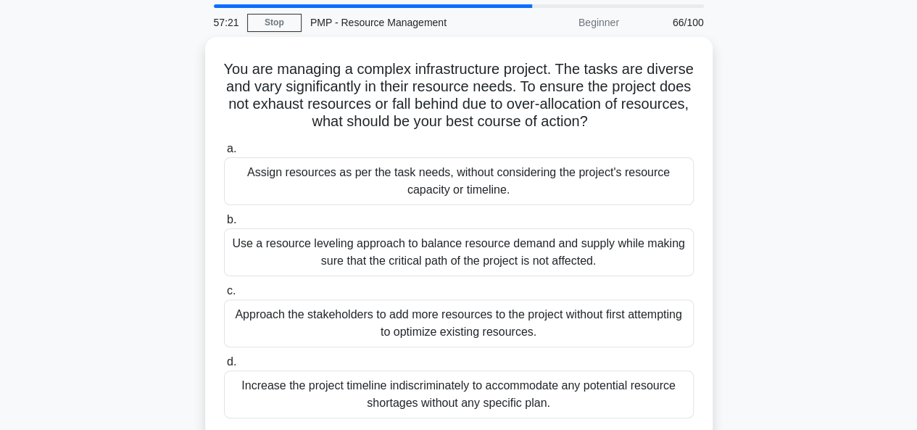
scroll to position [47, 0]
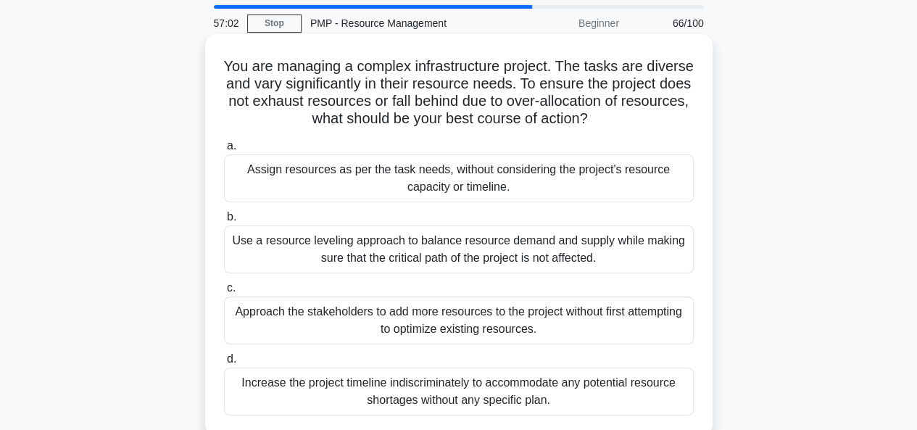
click at [418, 250] on div "Use a resource leveling approach to balance resource demand and supply while ma…" at bounding box center [459, 249] width 470 height 48
click at [224, 222] on input "b. Use a resource leveling approach to balance resource demand and supply while…" at bounding box center [224, 216] width 0 height 9
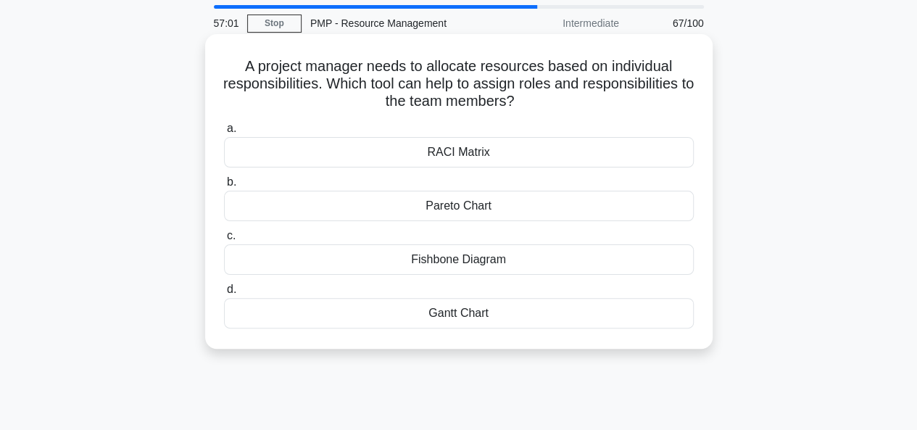
scroll to position [0, 0]
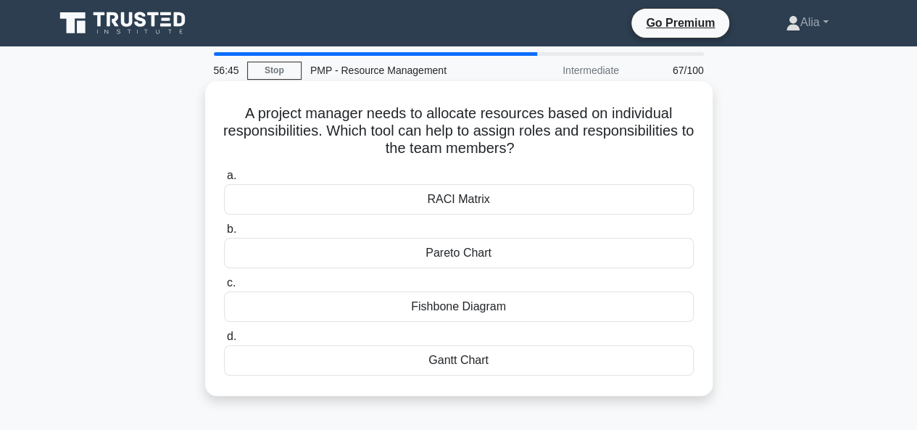
click at [433, 204] on div "RACI Matrix" at bounding box center [459, 199] width 470 height 30
click at [224, 181] on input "a. RACI Matrix" at bounding box center [224, 175] width 0 height 9
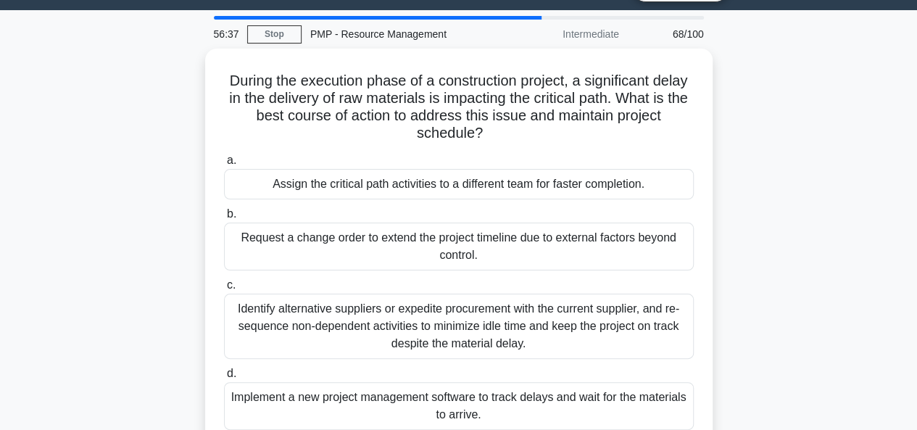
scroll to position [36, 0]
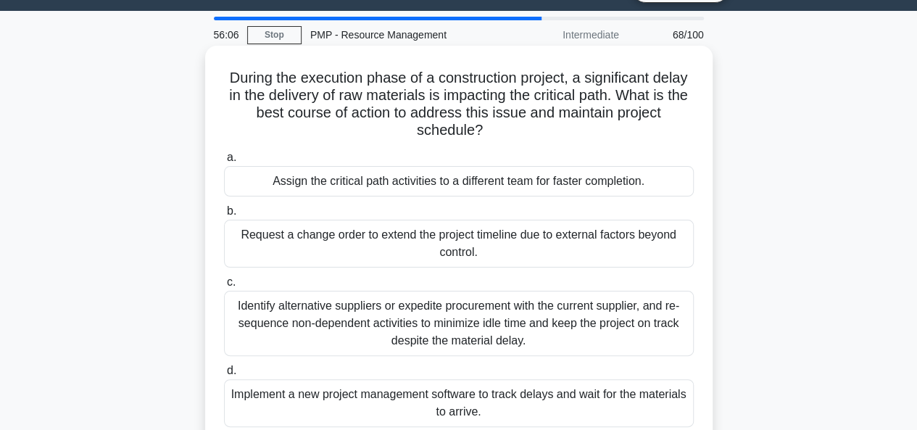
click at [338, 330] on div "Identify alternative suppliers or expedite procurement with the current supplie…" at bounding box center [459, 323] width 470 height 65
click at [224, 287] on input "c. Identify alternative suppliers or expedite procurement with the current supp…" at bounding box center [224, 282] width 0 height 9
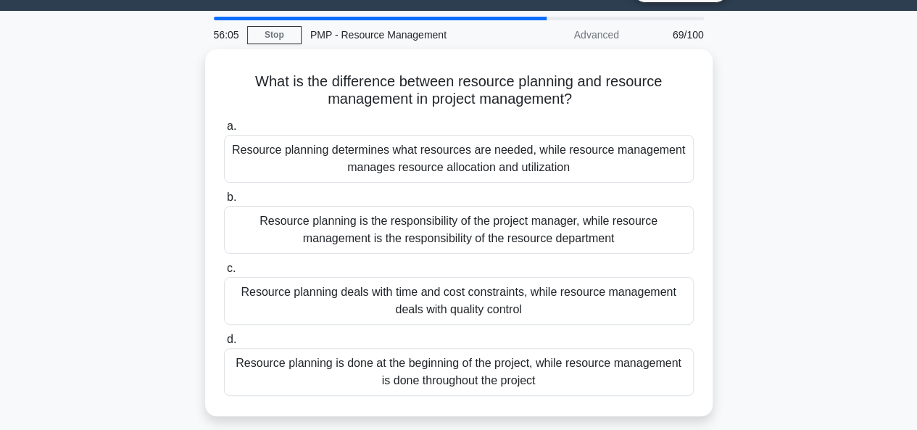
scroll to position [0, 0]
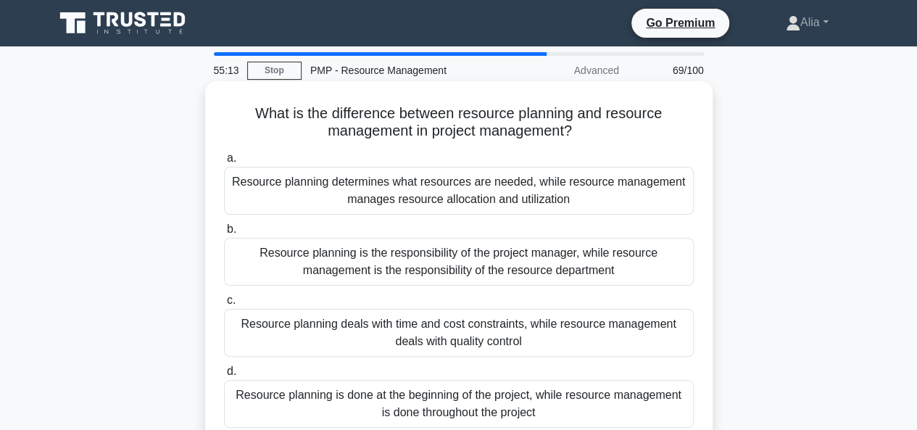
click at [455, 194] on div "Resource planning determines what resources are needed, while resource manageme…" at bounding box center [459, 191] width 470 height 48
click at [224, 163] on input "a. Resource planning determines what resources are needed, while resource manag…" at bounding box center [224, 158] width 0 height 9
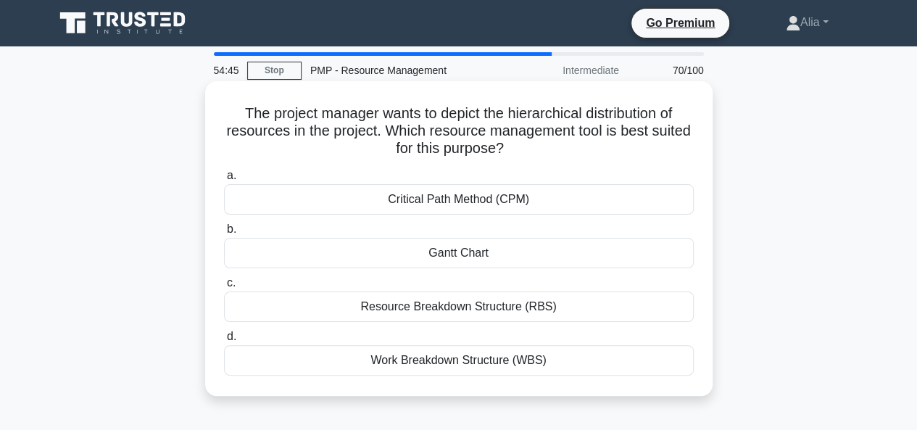
drag, startPoint x: 240, startPoint y: 112, endPoint x: 590, endPoint y: 357, distance: 427.4
click at [590, 357] on div "The project manager wants to depict the hierarchical distribution of resources …" at bounding box center [459, 238] width 496 height 303
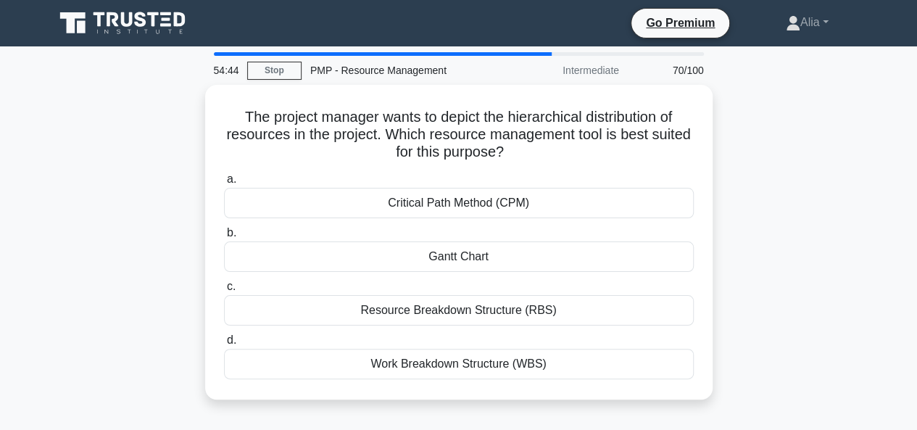
copy div "he project manager wants to depict the hierarchical distribution of resources i…"
click at [816, 341] on div "The project manager wants to depict the hierarchical distribution of resources …" at bounding box center [459, 251] width 826 height 332
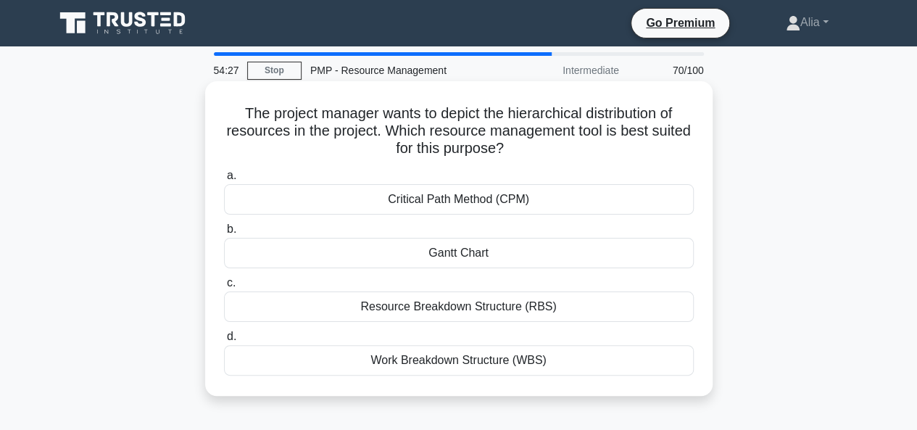
click at [492, 303] on div "Resource Breakdown Structure (RBS)" at bounding box center [459, 306] width 470 height 30
click at [224, 288] on input "c. Resource Breakdown Structure (RBS)" at bounding box center [224, 282] width 0 height 9
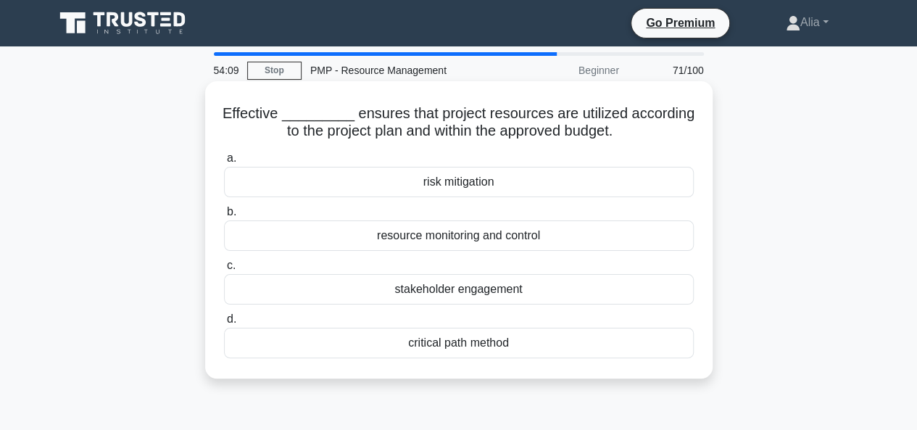
click at [431, 235] on div "resource monitoring and control" at bounding box center [459, 235] width 470 height 30
click at [224, 217] on input "b. resource monitoring and control" at bounding box center [224, 211] width 0 height 9
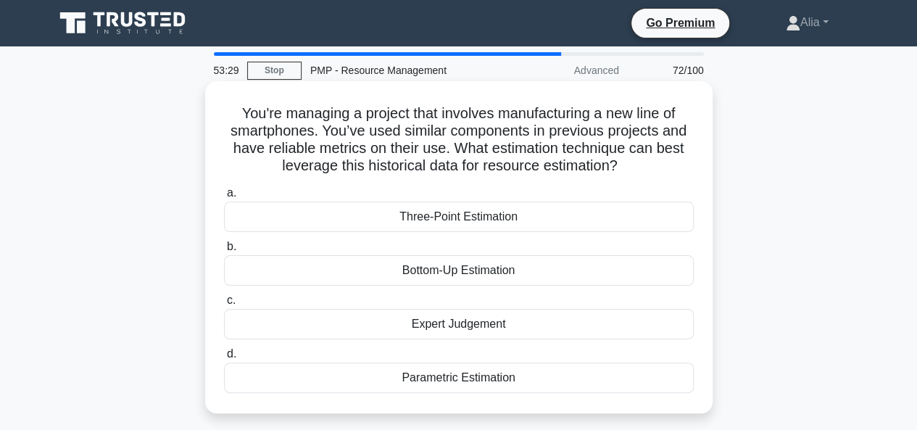
click at [461, 326] on div "Expert Judgement" at bounding box center [459, 324] width 470 height 30
click at [224, 305] on input "c. Expert Judgement" at bounding box center [224, 300] width 0 height 9
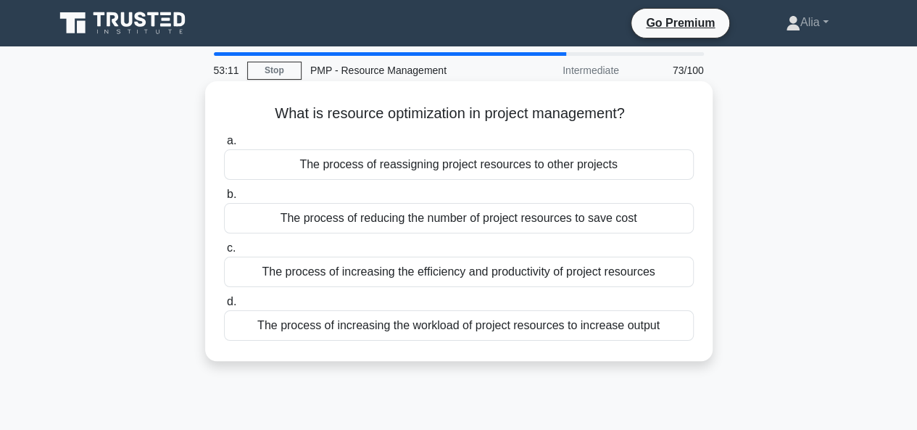
click at [437, 275] on div "The process of increasing the efficiency and productivity of project resources" at bounding box center [459, 272] width 470 height 30
click at [224, 253] on input "c. The process of increasing the efficiency and productivity of project resourc…" at bounding box center [224, 248] width 0 height 9
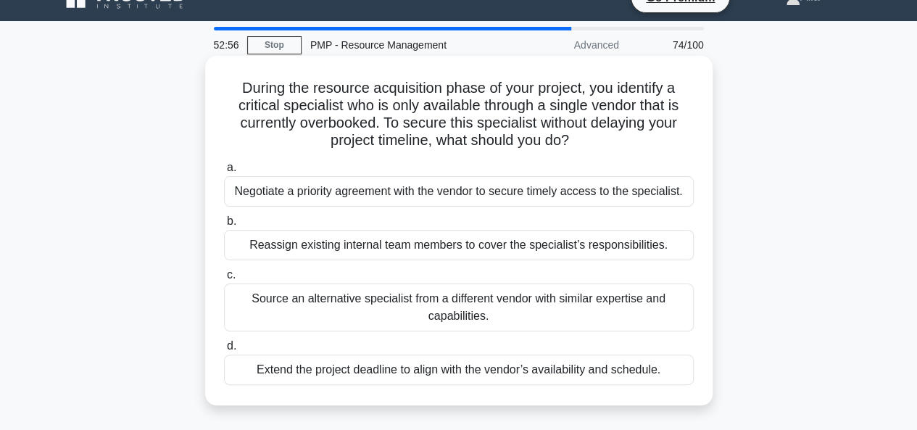
scroll to position [29, 0]
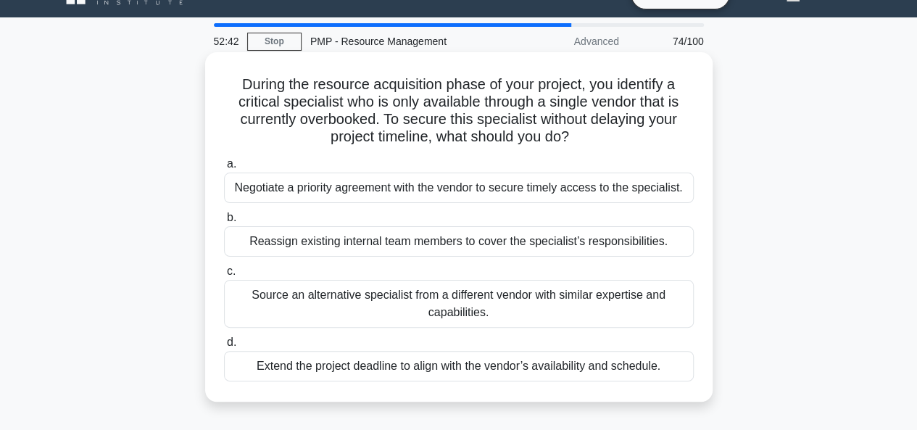
click at [413, 194] on div "Negotiate a priority agreement with the vendor to secure timely access to the s…" at bounding box center [459, 188] width 470 height 30
click at [224, 169] on input "a. Negotiate a priority agreement with the vendor to secure timely access to th…" at bounding box center [224, 163] width 0 height 9
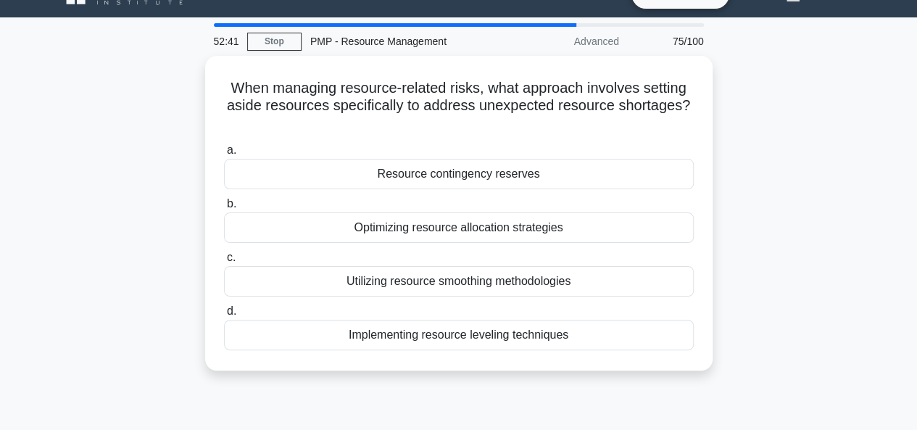
scroll to position [0, 0]
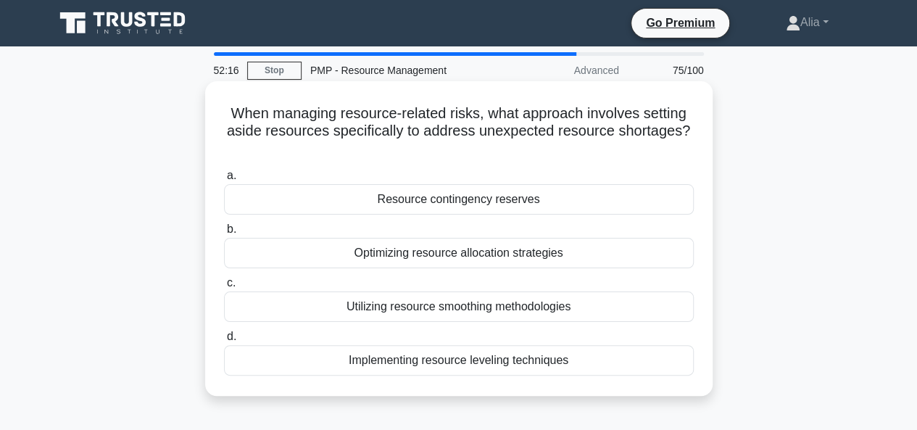
click at [437, 259] on div "Optimizing resource allocation strategies" at bounding box center [459, 253] width 470 height 30
click at [224, 234] on input "b. Optimizing resource allocation strategies" at bounding box center [224, 229] width 0 height 9
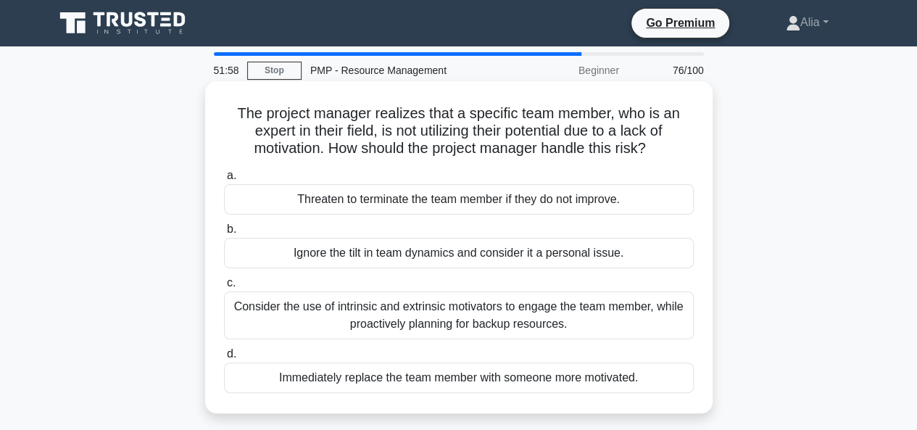
click at [463, 315] on div "Consider the use of intrinsic and extrinsic motivators to engage the team membe…" at bounding box center [459, 315] width 470 height 48
click at [224, 288] on input "c. Consider the use of intrinsic and extrinsic motivators to engage the team me…" at bounding box center [224, 282] width 0 height 9
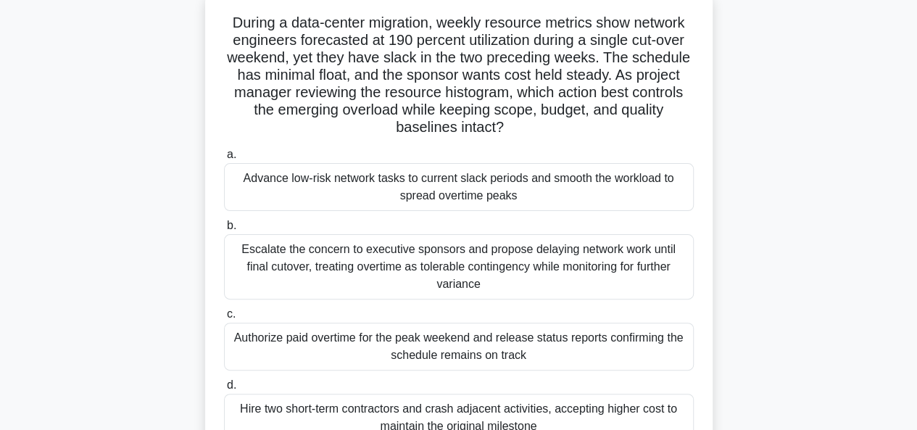
scroll to position [91, 0]
click at [357, 185] on div "Advance low-risk network tasks to current slack periods and smooth the workload…" at bounding box center [459, 186] width 470 height 48
click at [224, 159] on input "a. Advance low-risk network tasks to current slack periods and smooth the workl…" at bounding box center [224, 153] width 0 height 9
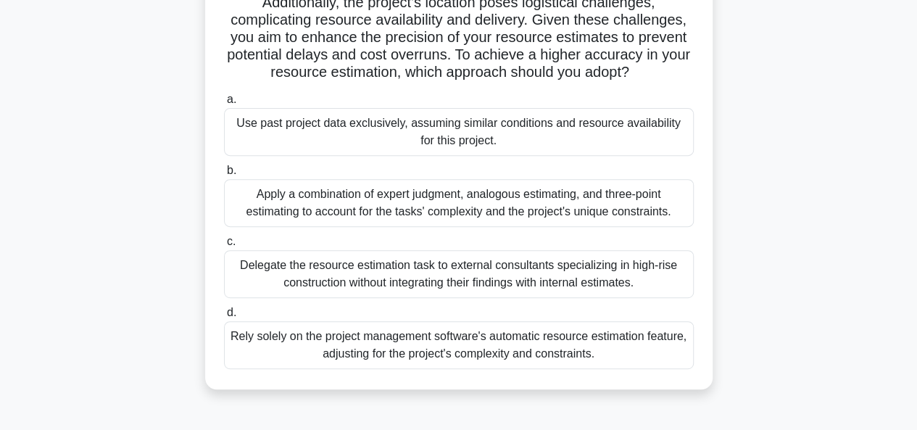
scroll to position [213, 0]
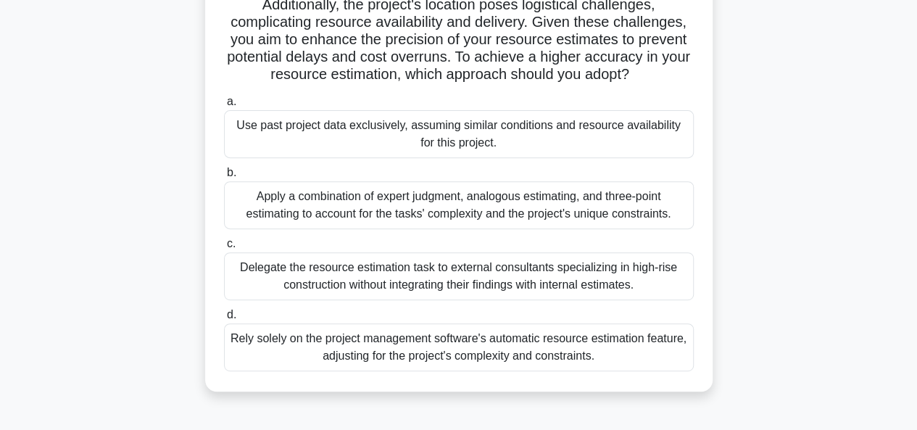
click at [373, 223] on div "Apply a combination of expert judgment, analogous estimating, and three-point e…" at bounding box center [459, 205] width 470 height 48
click at [224, 178] on input "b. Apply a combination of expert judgment, analogous estimating, and three-poin…" at bounding box center [224, 172] width 0 height 9
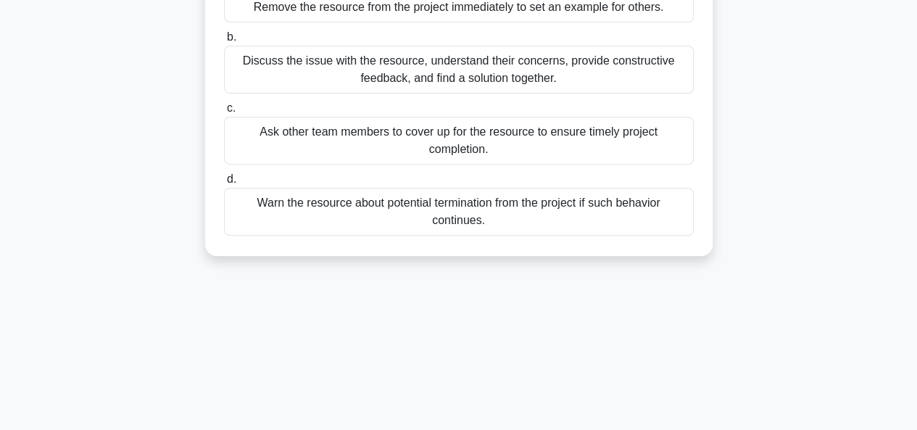
scroll to position [0, 0]
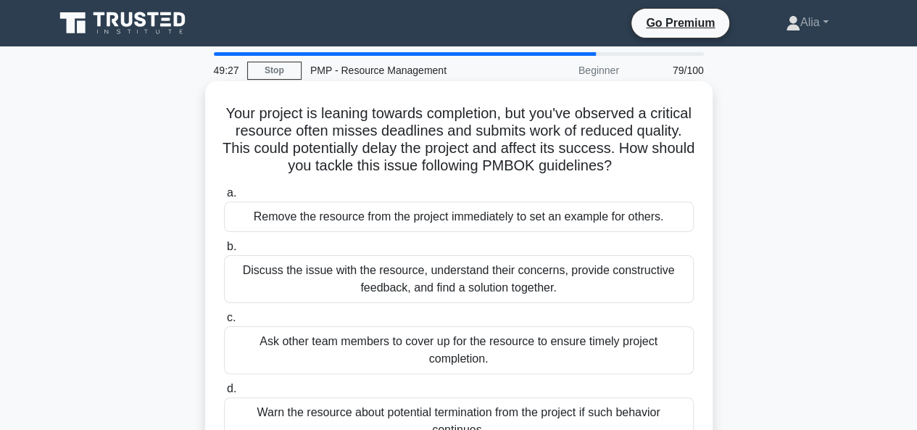
click at [494, 279] on div "Discuss the issue with the resource, understand their concerns, provide constru…" at bounding box center [459, 279] width 470 height 48
click at [224, 252] on input "b. Discuss the issue with the resource, understand their concerns, provide cons…" at bounding box center [224, 246] width 0 height 9
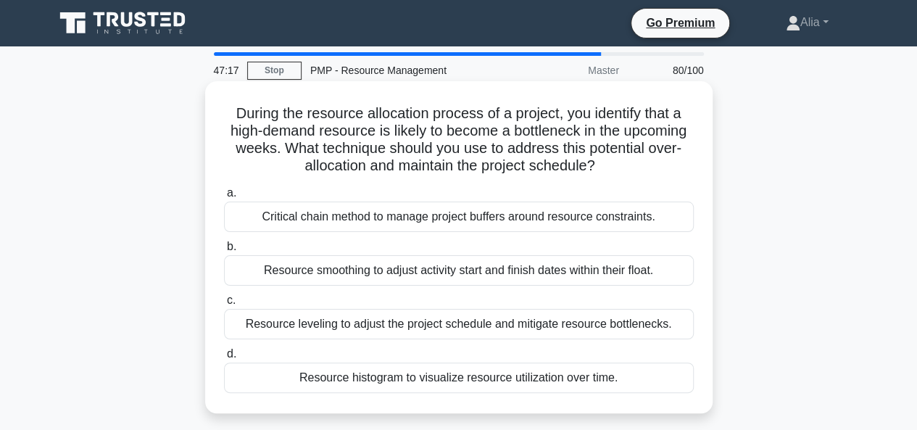
click at [340, 221] on div "Critical chain method to manage project buffers around resource constraints." at bounding box center [459, 217] width 470 height 30
click at [224, 198] on input "a. Critical chain method to manage project buffers around resource constraints." at bounding box center [224, 192] width 0 height 9
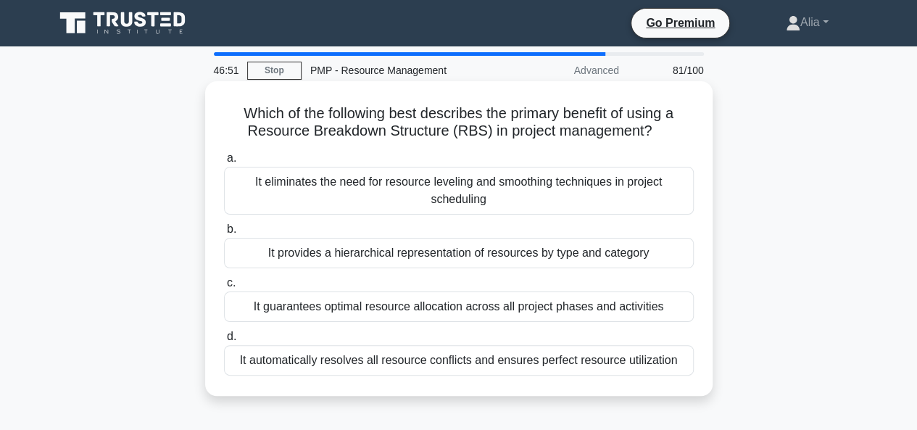
click at [468, 252] on div "It provides a hierarchical representation of resources by type and category" at bounding box center [459, 253] width 470 height 30
click at [224, 234] on input "b. It provides a hierarchical representation of resources by type and category" at bounding box center [224, 229] width 0 height 9
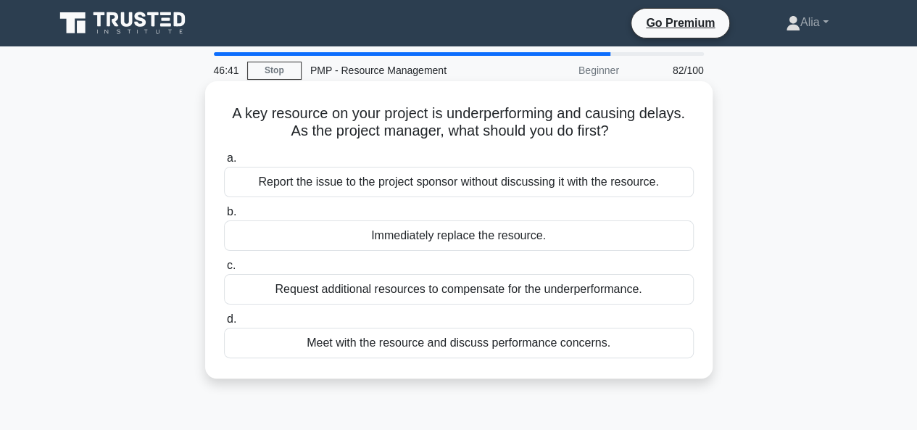
click at [568, 339] on div "Meet with the resource and discuss performance concerns." at bounding box center [459, 343] width 470 height 30
click at [224, 324] on input "d. Meet with the resource and discuss performance concerns." at bounding box center [224, 319] width 0 height 9
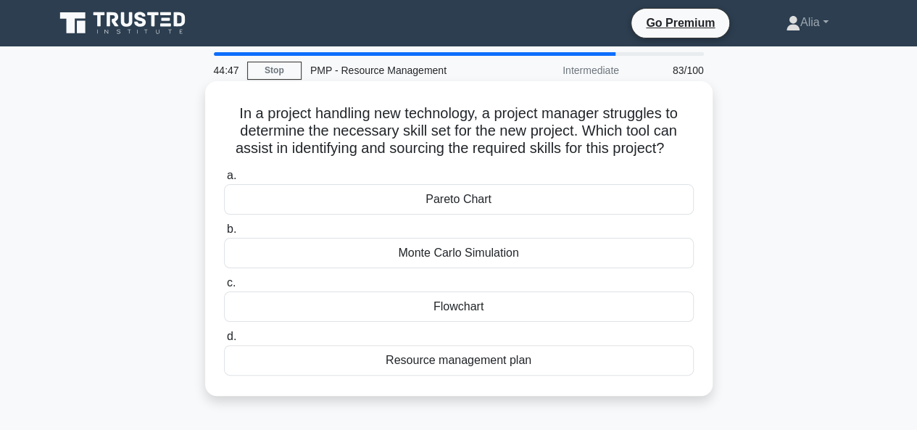
click at [471, 372] on div "Resource management plan" at bounding box center [459, 360] width 470 height 30
click at [224, 341] on input "d. Resource management plan" at bounding box center [224, 336] width 0 height 9
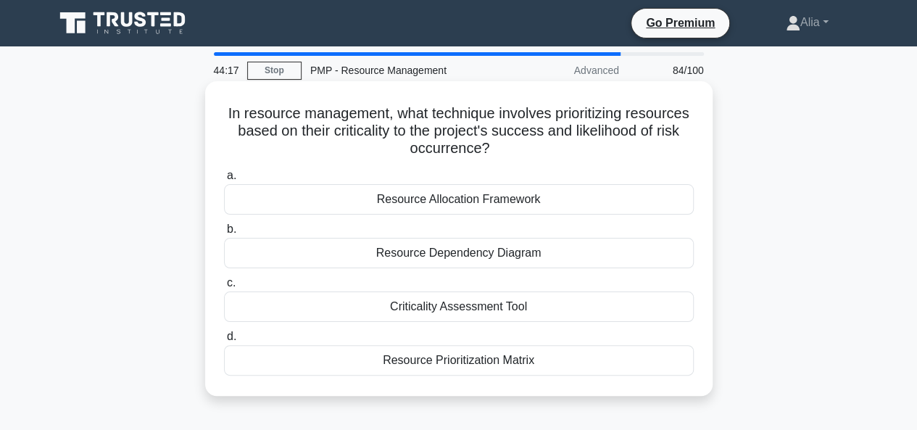
drag, startPoint x: 254, startPoint y: 112, endPoint x: 605, endPoint y: 369, distance: 434.7
click at [605, 369] on div "In resource management, what technique involves prioritizing resources based on…" at bounding box center [459, 238] width 496 height 303
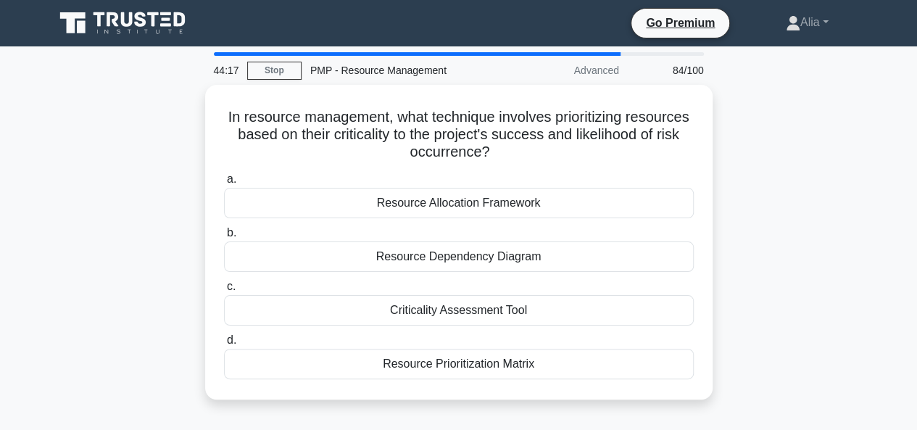
click at [805, 311] on div "In resource management, what technique involves prioritizing resources based on…" at bounding box center [459, 251] width 826 height 332
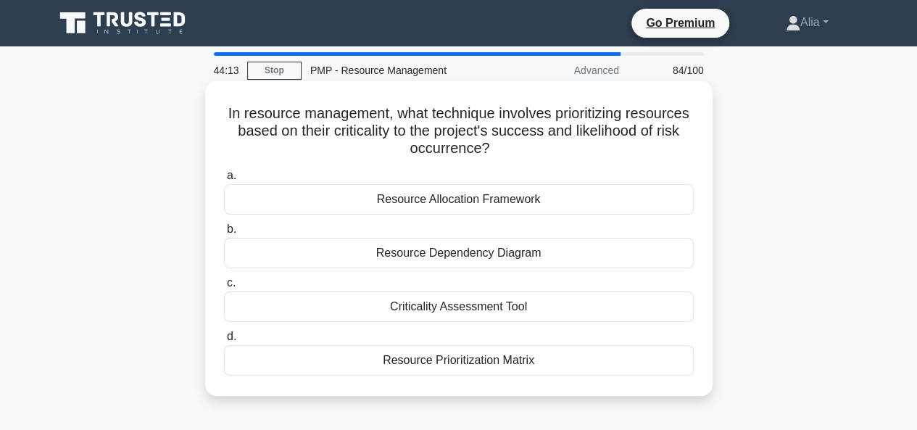
drag, startPoint x: 254, startPoint y: 115, endPoint x: 576, endPoint y: 339, distance: 392.8
click at [597, 365] on div "In resource management, what technique involves prioritizing resources based on…" at bounding box center [459, 238] width 496 height 303
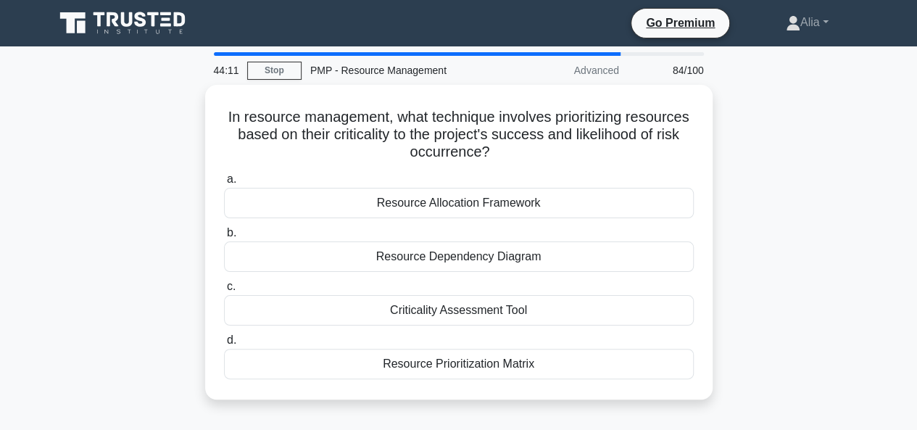
click at [779, 295] on div "In resource management, what technique involves prioritizing resources based on…" at bounding box center [459, 251] width 826 height 332
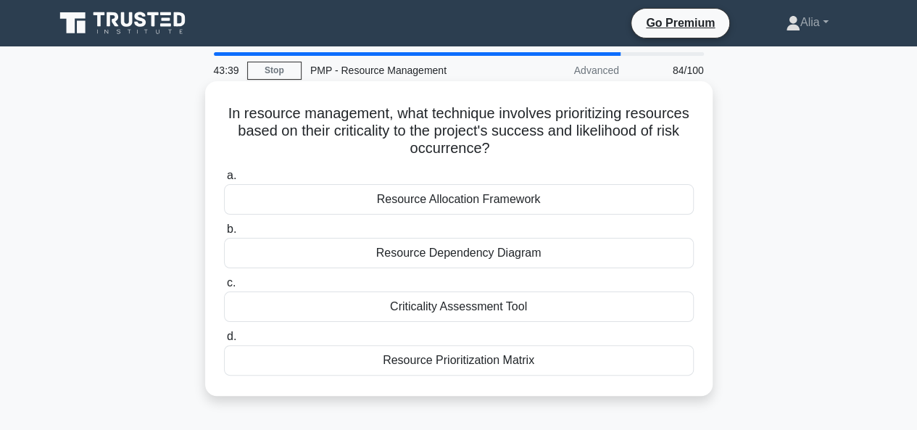
click at [512, 375] on div "a. Resource Allocation Framework b. Resource Dependency Diagram c. d." at bounding box center [458, 271] width 487 height 215
click at [491, 365] on div "Resource Prioritization Matrix" at bounding box center [459, 360] width 470 height 30
click at [224, 341] on input "d. Resource Prioritization Matrix" at bounding box center [224, 336] width 0 height 9
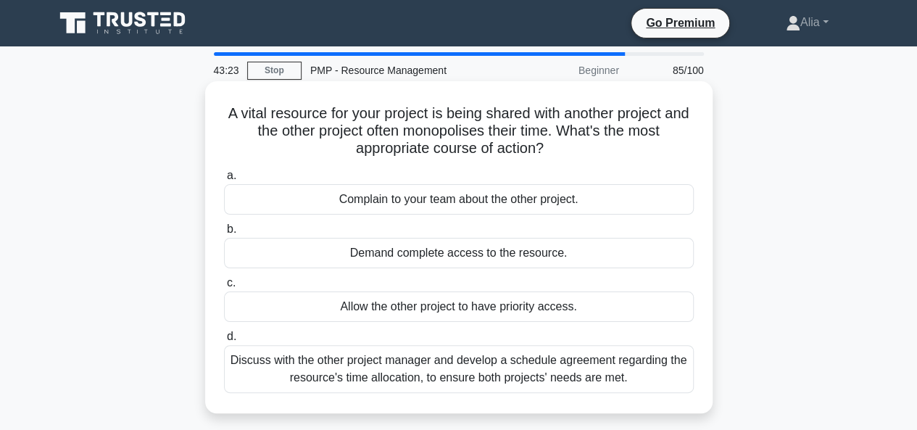
click at [357, 375] on div "Discuss with the other project manager and develop a schedule agreement regardi…" at bounding box center [459, 369] width 470 height 48
click at [224, 341] on input "d. Discuss with the other project manager and develop a schedule agreement rega…" at bounding box center [224, 336] width 0 height 9
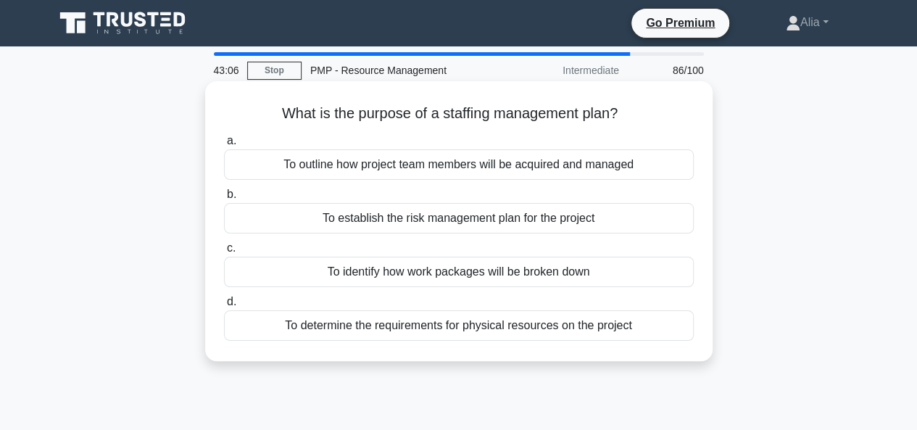
click at [410, 170] on div "To outline how project team members will be acquired and managed" at bounding box center [459, 164] width 470 height 30
click at [224, 146] on input "a. To outline how project team members will be acquired and managed" at bounding box center [224, 140] width 0 height 9
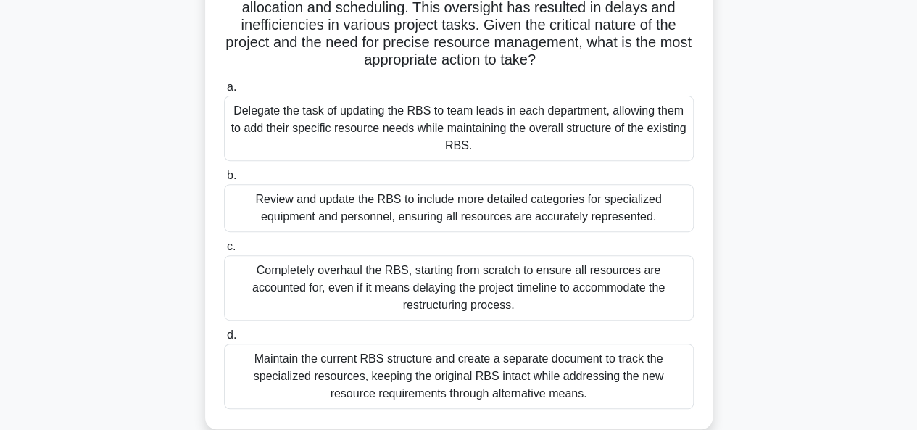
scroll to position [204, 0]
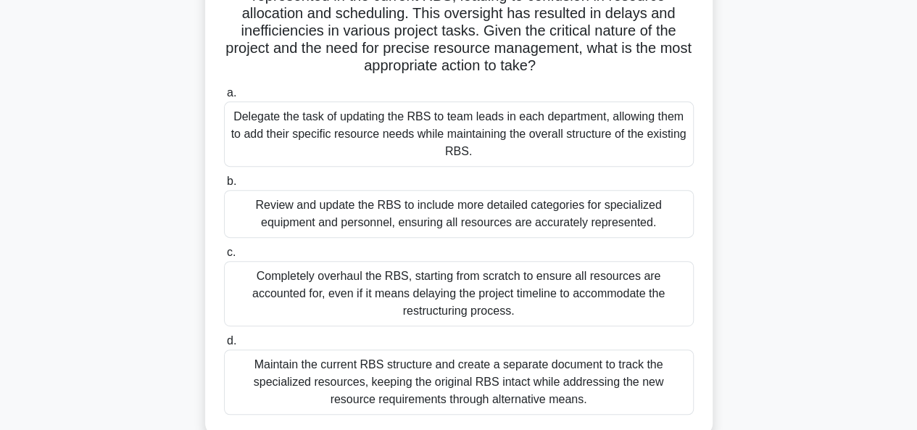
click at [357, 215] on div "Review and update the RBS to include more detailed categories for specialized e…" at bounding box center [459, 214] width 470 height 48
click at [224, 186] on input "b. Review and update the RBS to include more detailed categories for specialize…" at bounding box center [224, 181] width 0 height 9
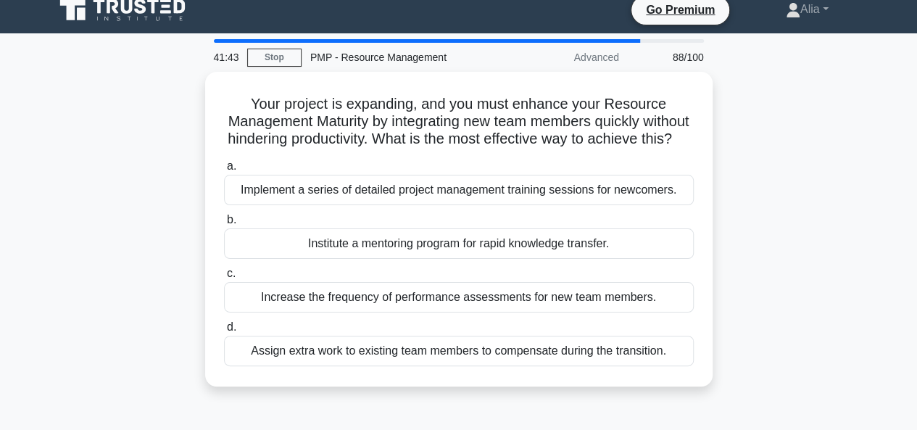
scroll to position [10, 0]
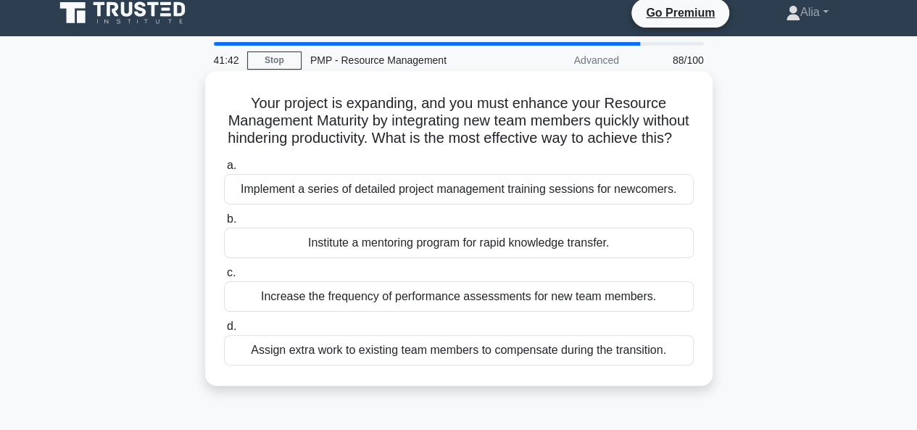
click at [342, 204] on div "Implement a series of detailed project management training sessions for newcome…" at bounding box center [459, 189] width 470 height 30
click at [224, 170] on input "a. Implement a series of detailed project management training sessions for newc…" at bounding box center [224, 165] width 0 height 9
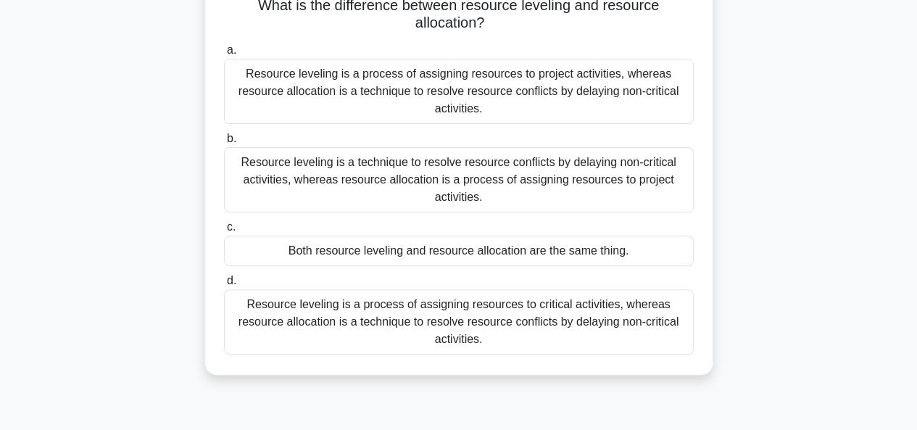
scroll to position [125, 0]
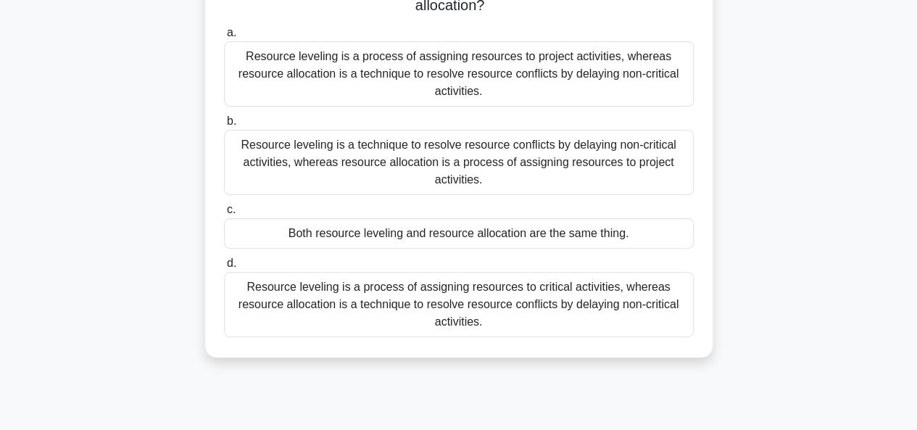
click at [374, 167] on div "Resource leveling is a technique to resolve resource conflicts by delaying non-…" at bounding box center [459, 162] width 470 height 65
click at [224, 126] on input "b. Resource leveling is a technique to resolve resource conflicts by delaying n…" at bounding box center [224, 121] width 0 height 9
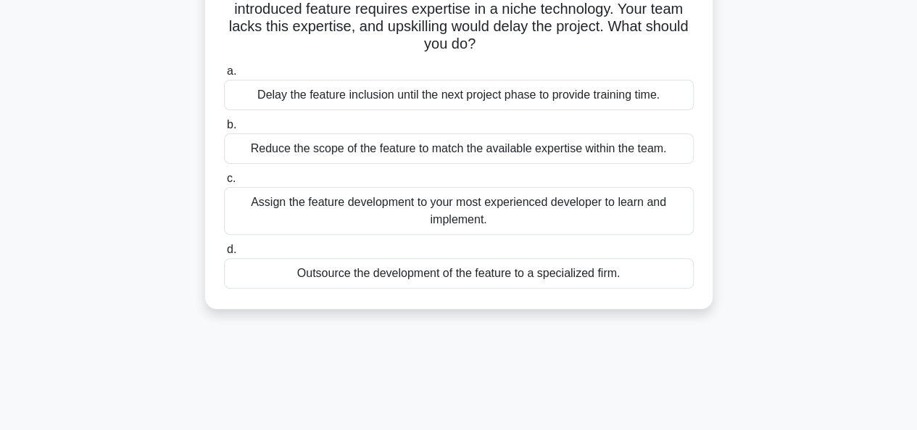
scroll to position [0, 0]
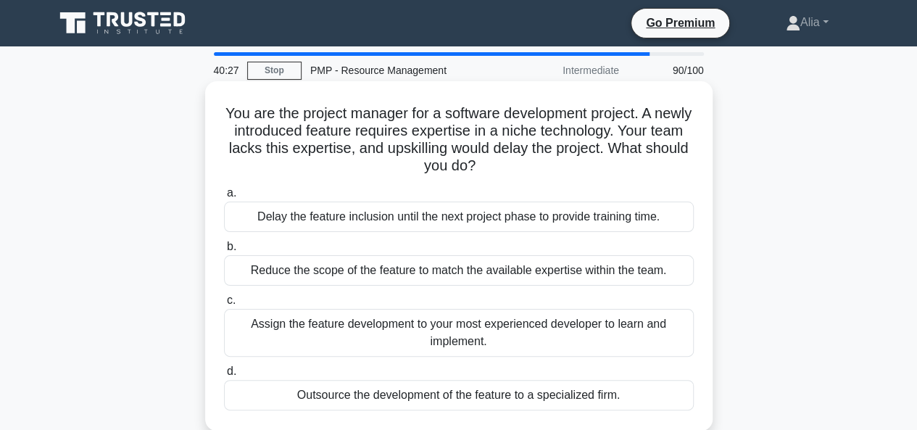
click at [451, 395] on div "Outsource the development of the feature to a specialized firm." at bounding box center [459, 395] width 470 height 30
click at [224, 376] on input "d. Outsource the development of the feature to a specialized firm." at bounding box center [224, 371] width 0 height 9
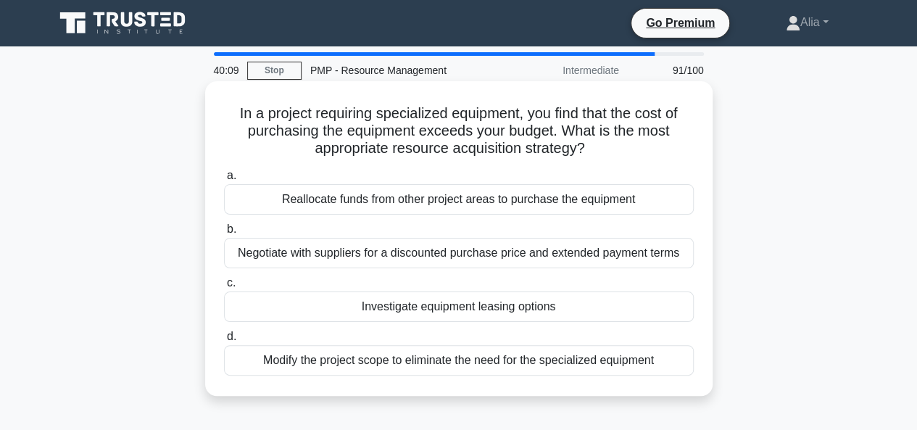
click at [413, 308] on div "Investigate equipment leasing options" at bounding box center [459, 306] width 470 height 30
click at [224, 288] on input "c. Investigate equipment leasing options" at bounding box center [224, 282] width 0 height 9
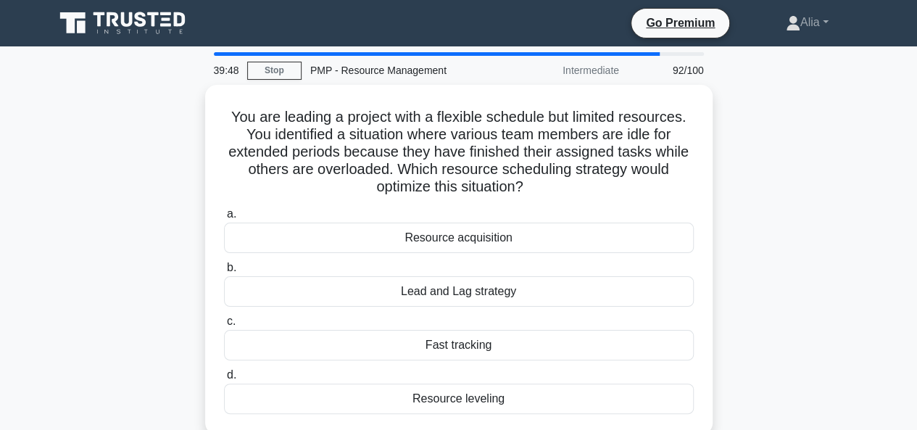
scroll to position [99, 0]
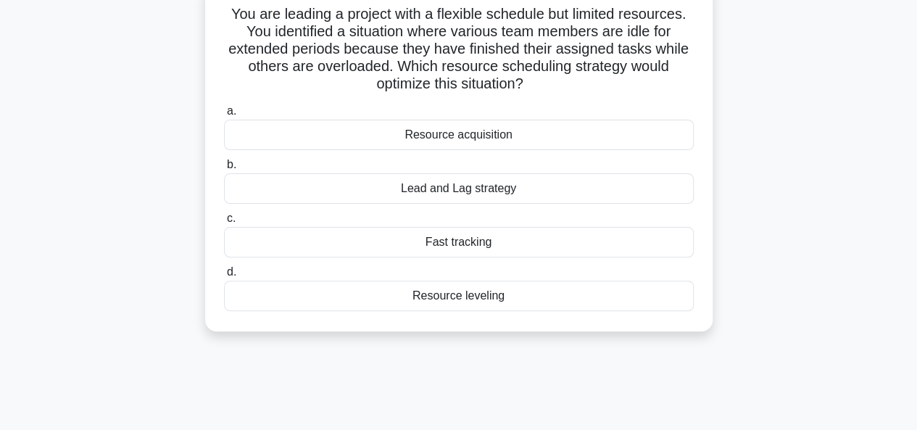
click at [448, 297] on div "Resource leveling" at bounding box center [459, 296] width 470 height 30
click at [224, 277] on input "d. Resource leveling" at bounding box center [224, 272] width 0 height 9
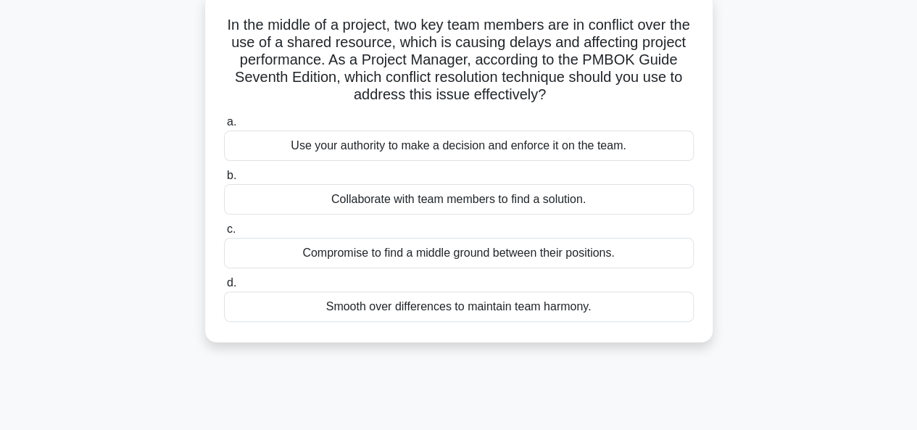
scroll to position [93, 0]
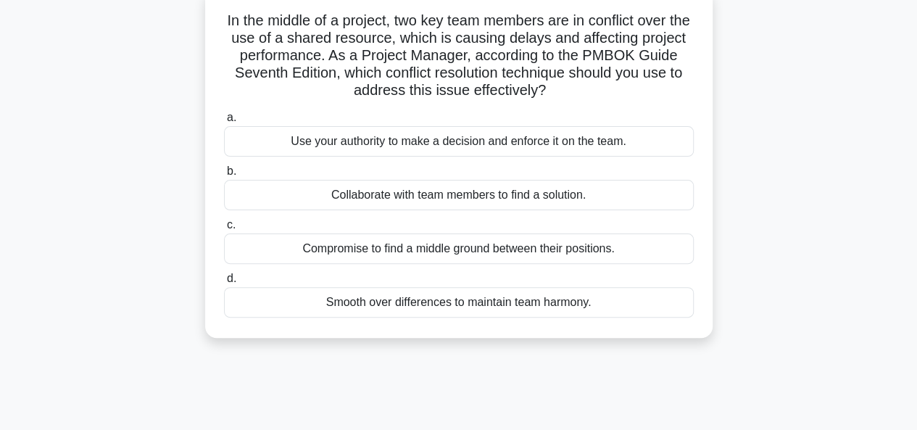
click at [361, 183] on div "Collaborate with team members to find a solution." at bounding box center [459, 195] width 470 height 30
click at [224, 176] on input "b. Collaborate with team members to find a solution." at bounding box center [224, 171] width 0 height 9
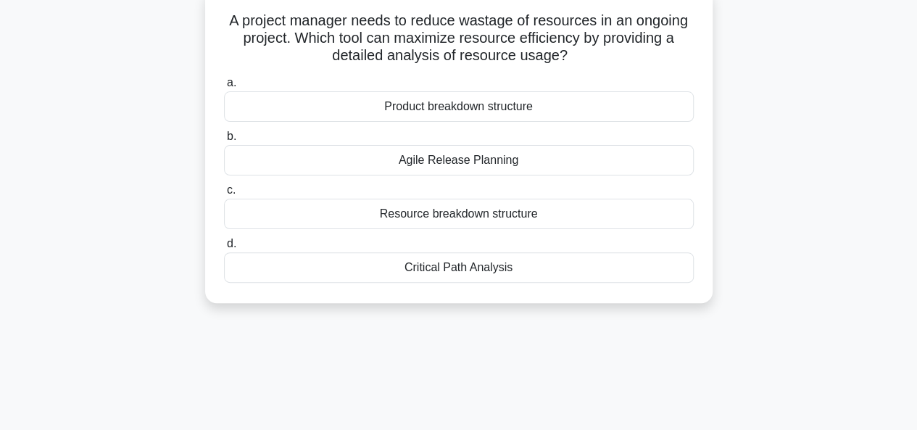
scroll to position [0, 0]
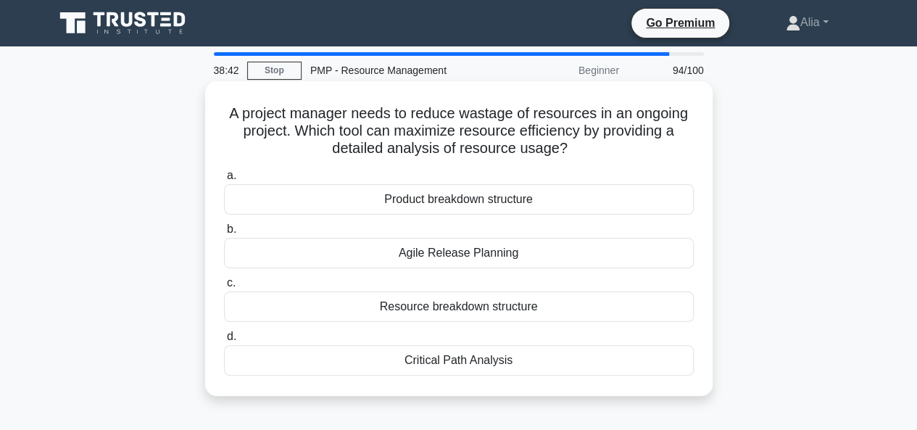
click at [413, 311] on div "Resource breakdown structure" at bounding box center [459, 306] width 470 height 30
click at [224, 288] on input "c. Resource breakdown structure" at bounding box center [224, 282] width 0 height 9
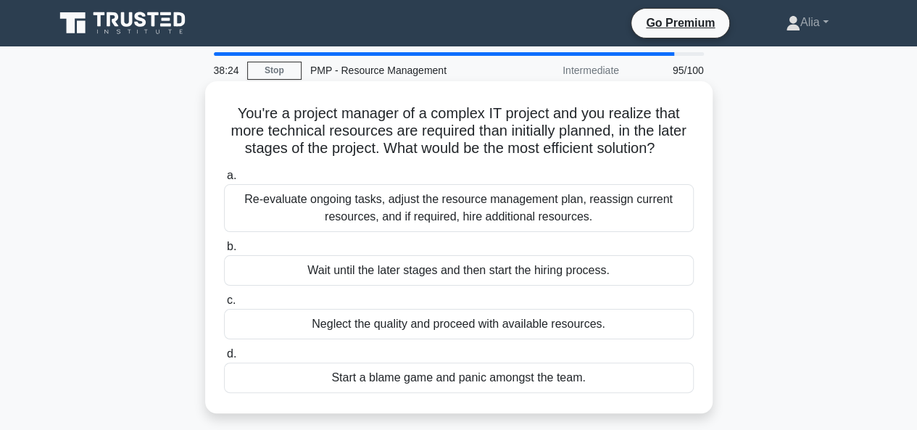
click at [404, 205] on div "Re-evaluate ongoing tasks, adjust the resource management plan, reassign curren…" at bounding box center [459, 208] width 470 height 48
click at [224, 181] on input "a. Re-evaluate ongoing tasks, adjust the resource management plan, reassign cur…" at bounding box center [224, 175] width 0 height 9
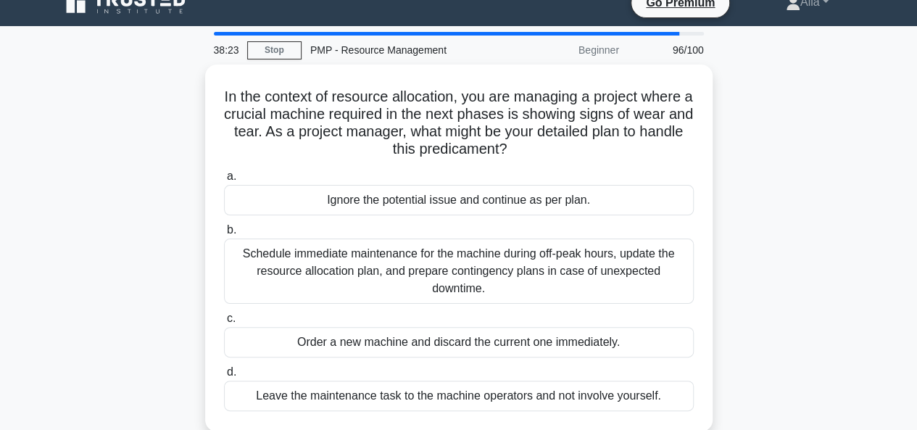
scroll to position [20, 0]
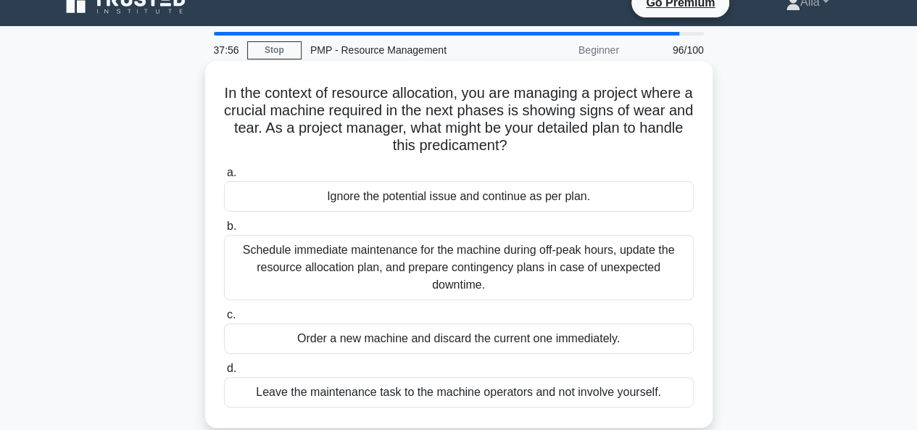
click at [423, 252] on div "Schedule immediate maintenance for the machine during off-peak hours, update th…" at bounding box center [459, 267] width 470 height 65
click at [224, 231] on input "b. Schedule immediate maintenance for the machine during off-peak hours, update…" at bounding box center [224, 226] width 0 height 9
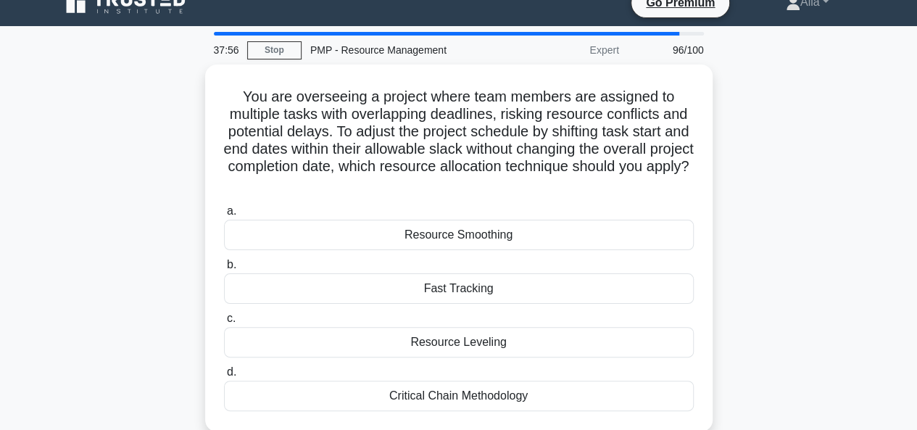
scroll to position [0, 0]
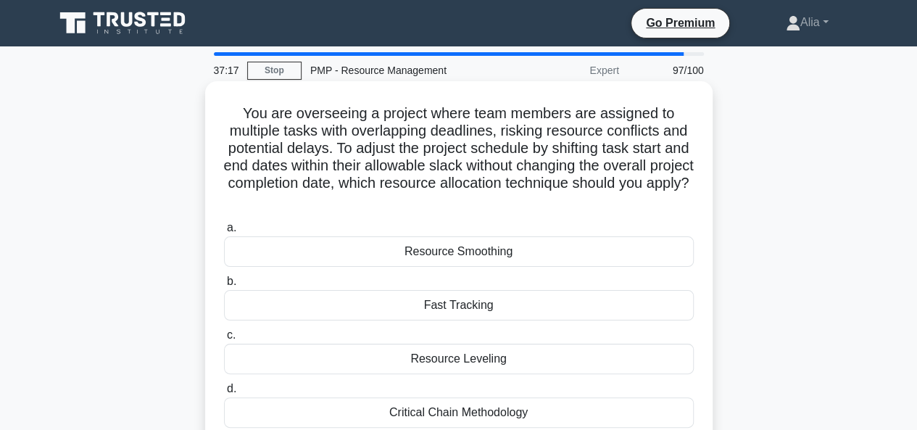
click at [454, 302] on div "Fast Tracking" at bounding box center [459, 305] width 470 height 30
click at [224, 286] on input "b. Fast Tracking" at bounding box center [224, 281] width 0 height 9
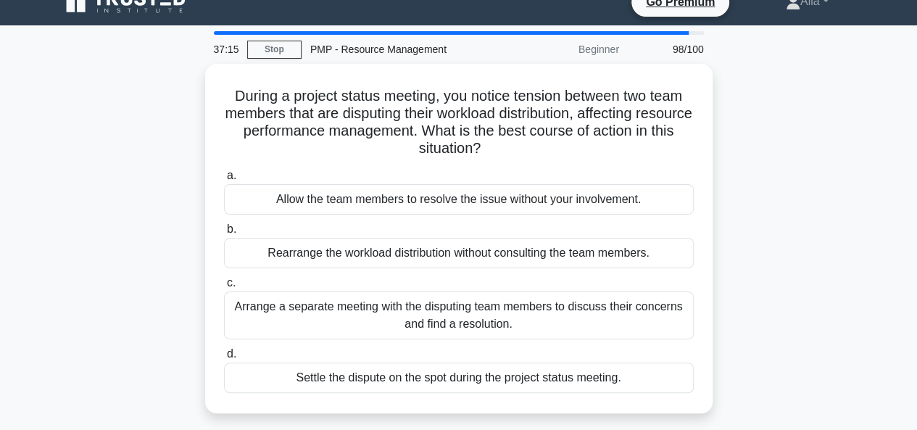
scroll to position [27, 0]
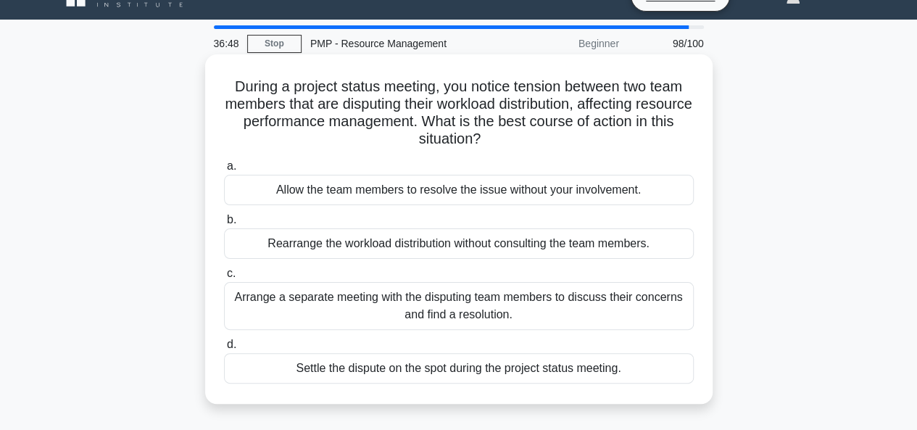
click at [493, 301] on div "Arrange a separate meeting with the disputing team members to discuss their con…" at bounding box center [459, 306] width 470 height 48
click at [224, 278] on input "c. Arrange a separate meeting with the disputing team members to discuss their …" at bounding box center [224, 273] width 0 height 9
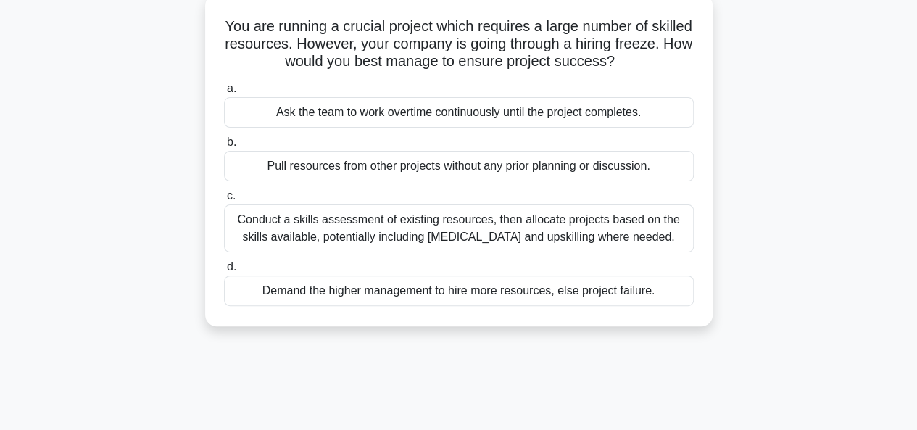
scroll to position [96, 0]
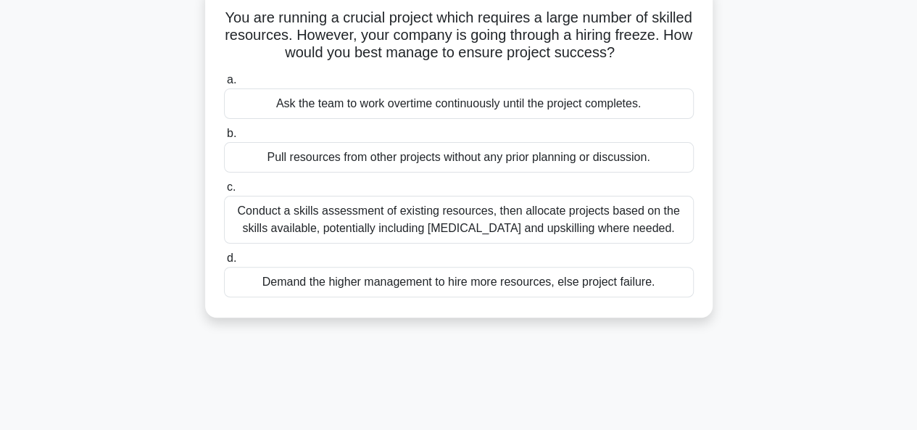
click at [388, 233] on div "Conduct a skills assessment of existing resources, then allocate projects based…" at bounding box center [459, 220] width 470 height 48
click at [224, 192] on input "c. Conduct a skills assessment of existing resources, then allocate projects ba…" at bounding box center [224, 187] width 0 height 9
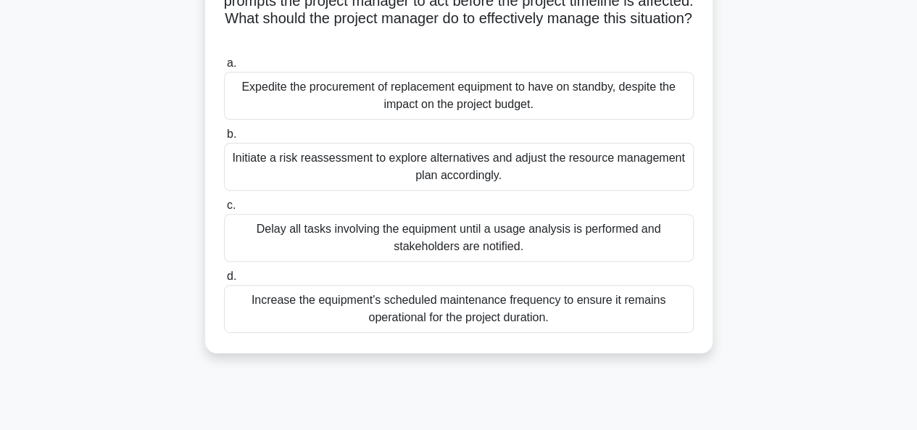
scroll to position [168, 0]
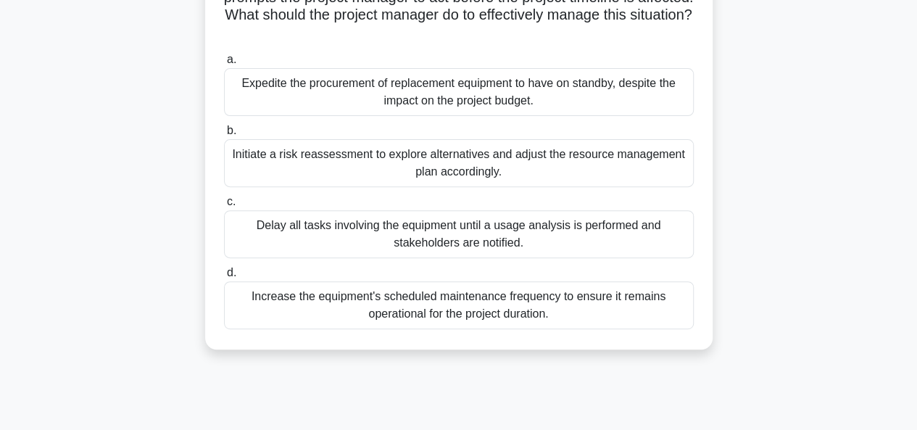
click at [367, 161] on div "Initiate a risk reassessment to explore alternatives and adjust the resource ma…" at bounding box center [459, 163] width 470 height 48
click at [224, 136] on input "b. Initiate a risk reassessment to explore alternatives and adjust the resource…" at bounding box center [224, 130] width 0 height 9
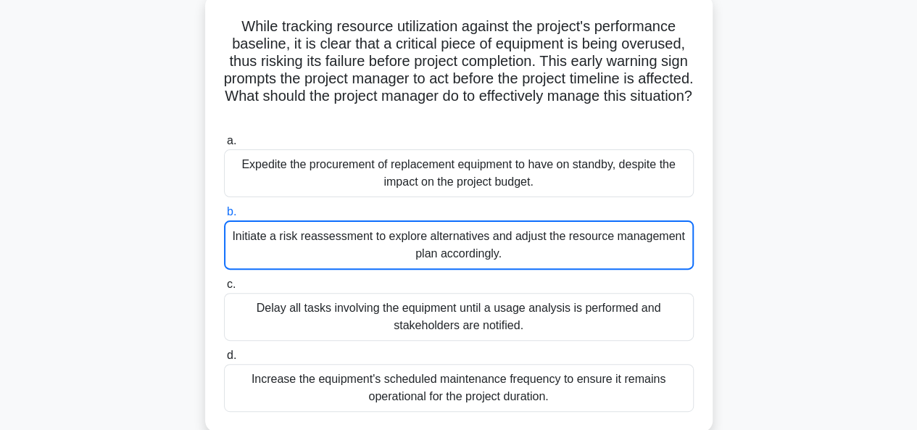
scroll to position [86, 0]
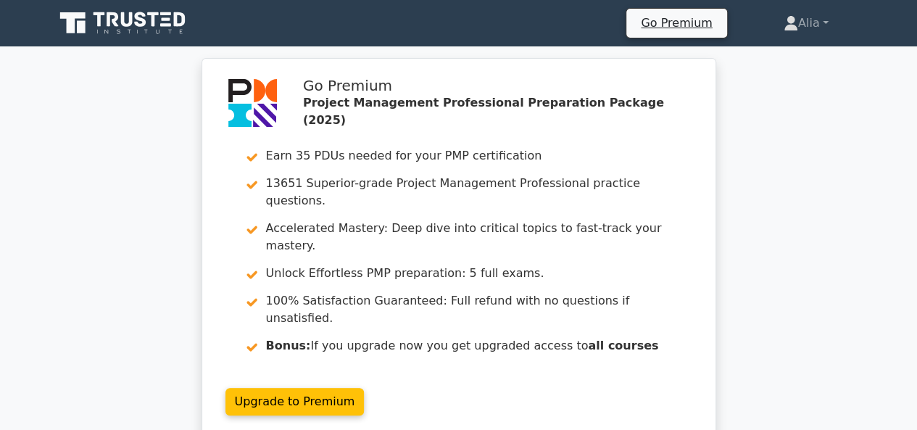
click at [97, 18] on icon at bounding box center [100, 19] width 12 height 14
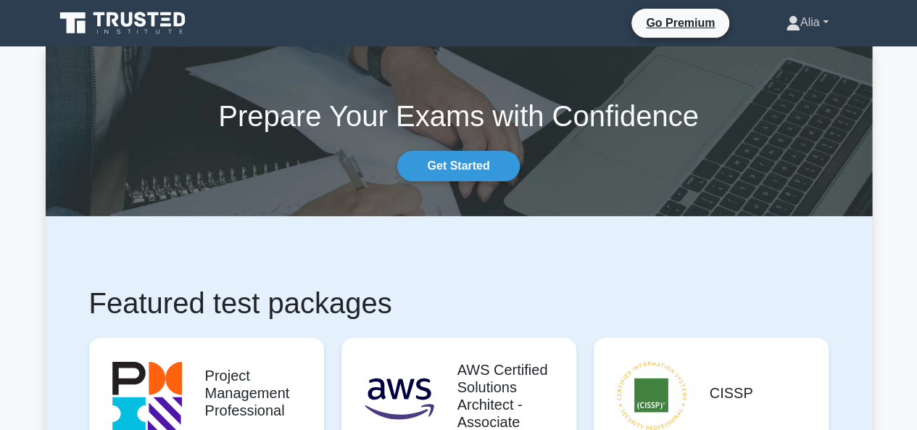
click at [826, 23] on link "Alia" at bounding box center [807, 22] width 112 height 29
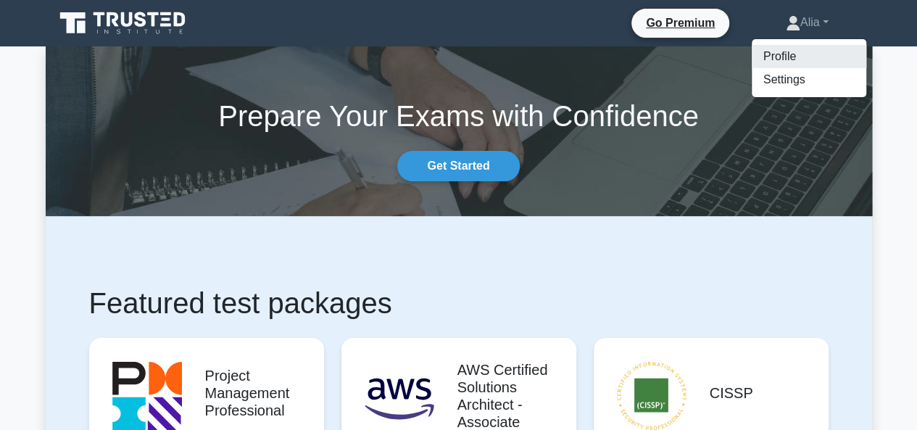
click at [773, 58] on link "Profile" at bounding box center [809, 56] width 115 height 23
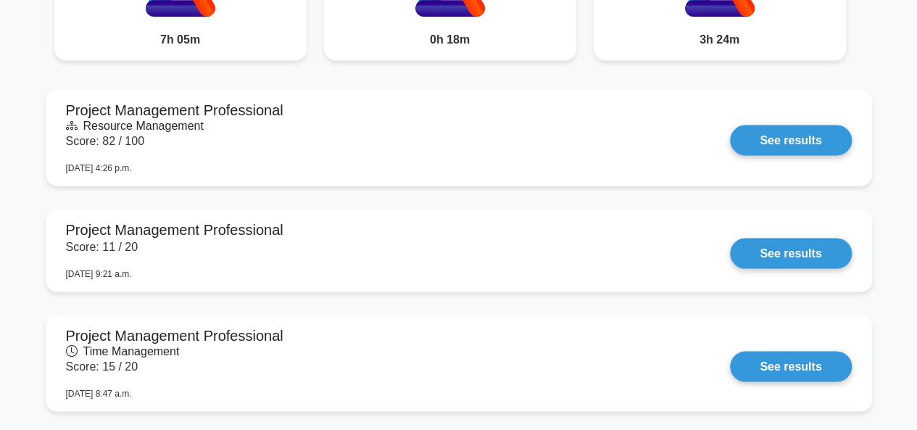
scroll to position [1201, 0]
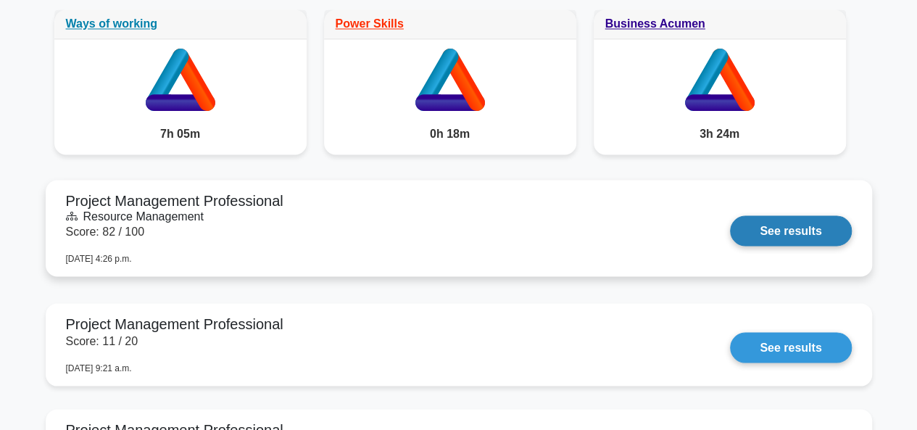
click at [730, 215] on link "See results" at bounding box center [790, 230] width 121 height 30
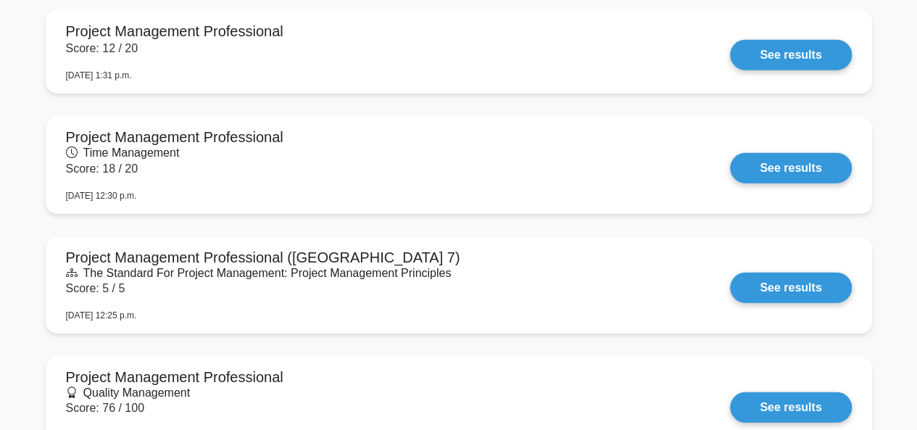
scroll to position [1839, 0]
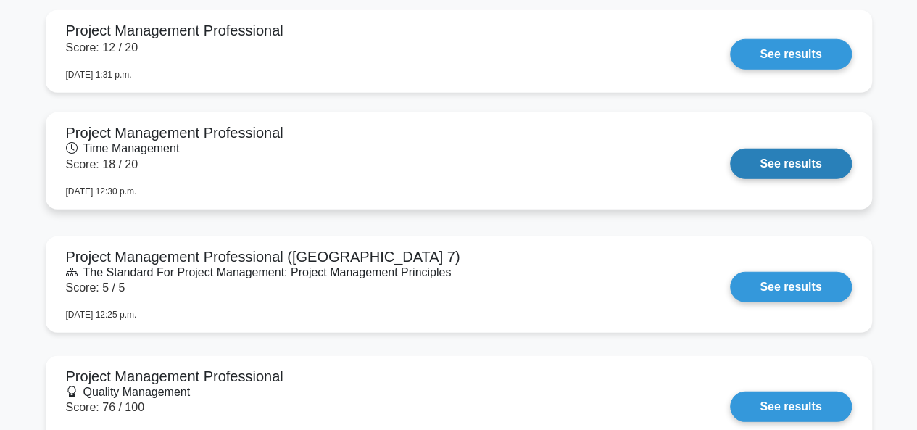
click at [730, 149] on link "See results" at bounding box center [790, 164] width 121 height 30
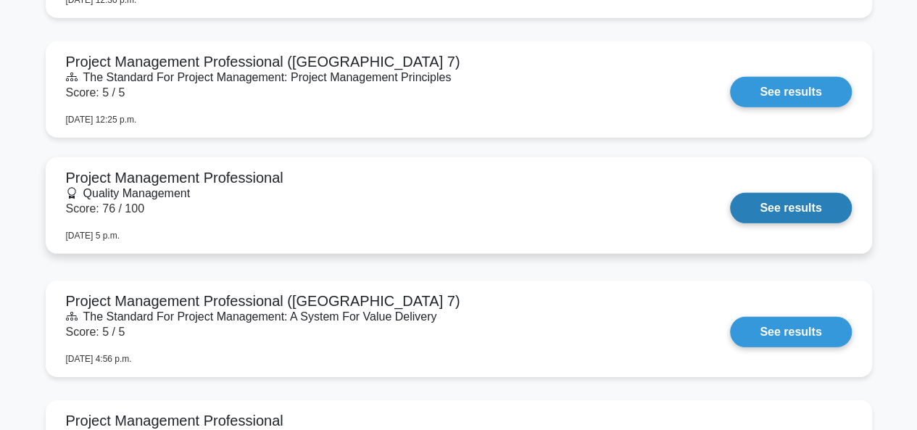
scroll to position [2061, 0]
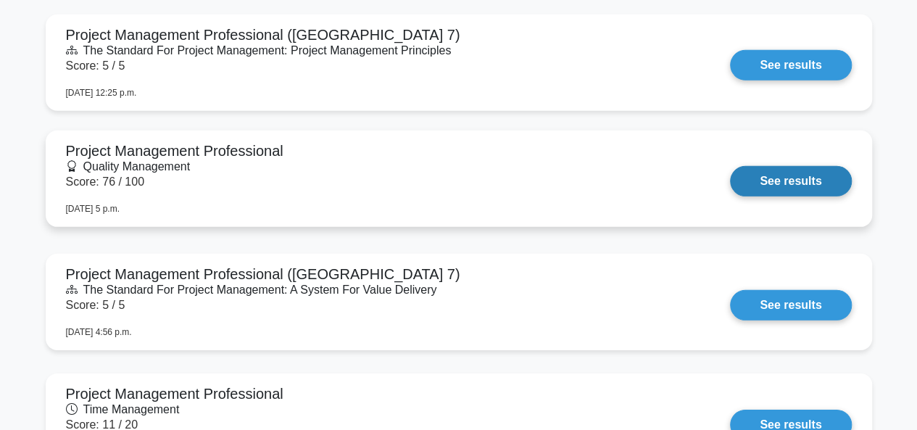
click at [730, 166] on link "See results" at bounding box center [790, 181] width 121 height 30
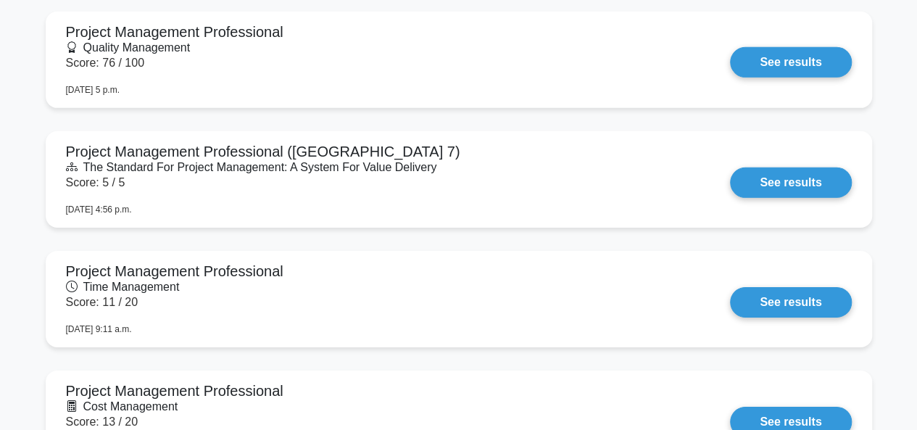
scroll to position [2189, 0]
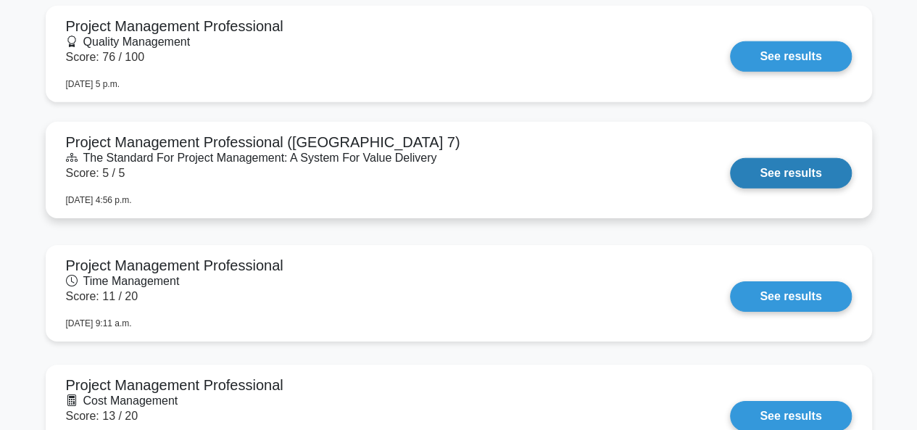
click at [730, 158] on link "See results" at bounding box center [790, 173] width 121 height 30
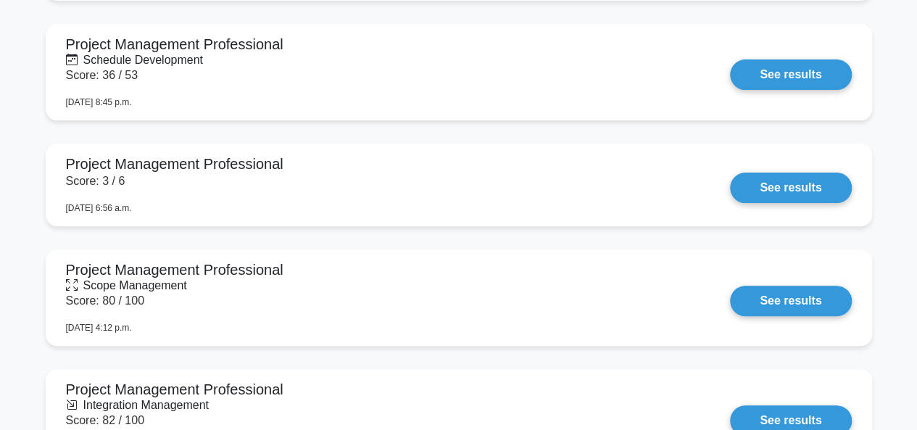
scroll to position [2891, 0]
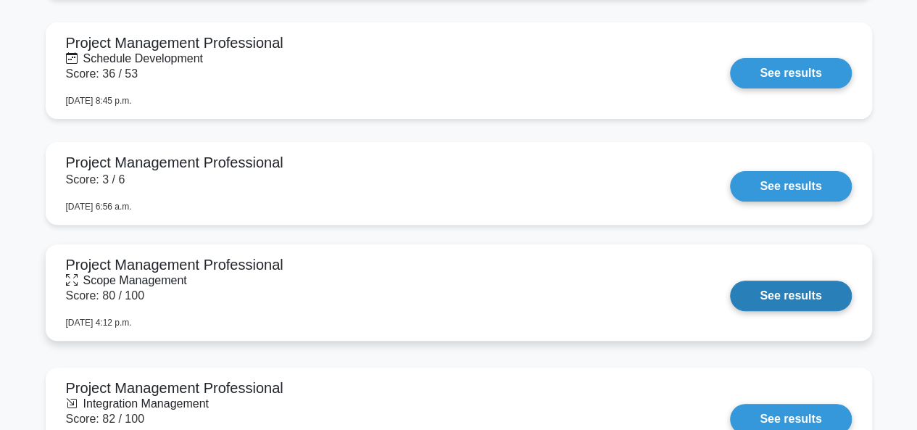
click at [730, 281] on link "See results" at bounding box center [790, 296] width 121 height 30
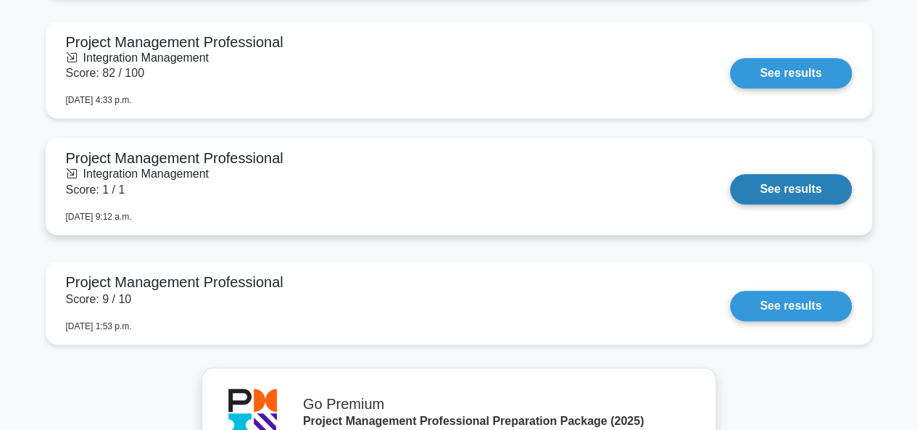
scroll to position [3074, 0]
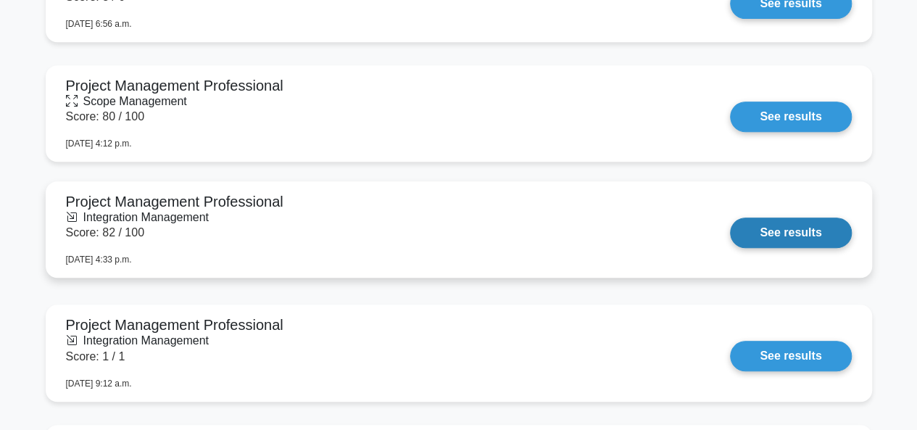
click at [730, 217] on link "See results" at bounding box center [790, 232] width 121 height 30
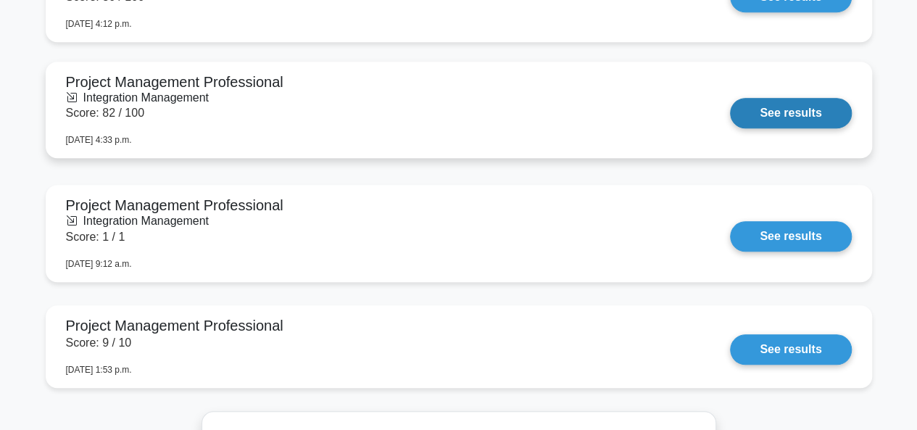
scroll to position [3194, 0]
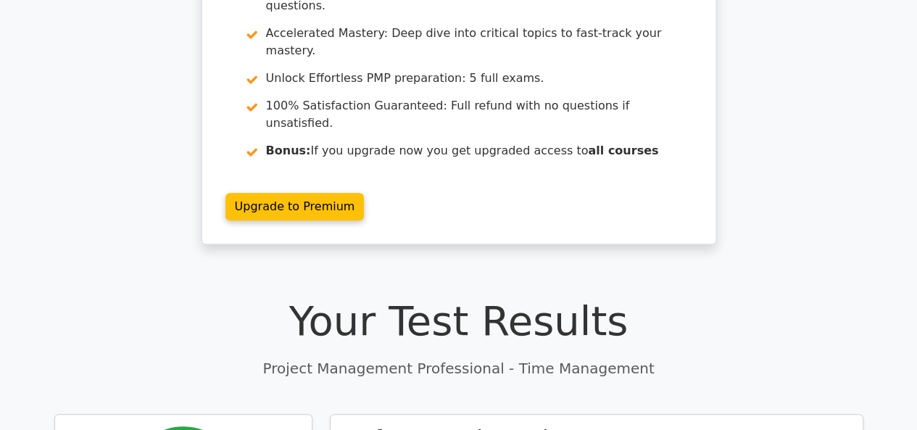
scroll to position [59, 0]
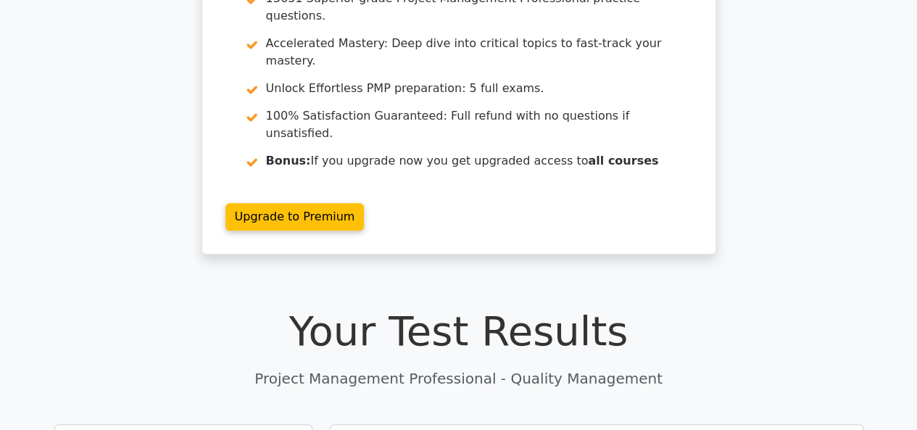
scroll to position [175, 0]
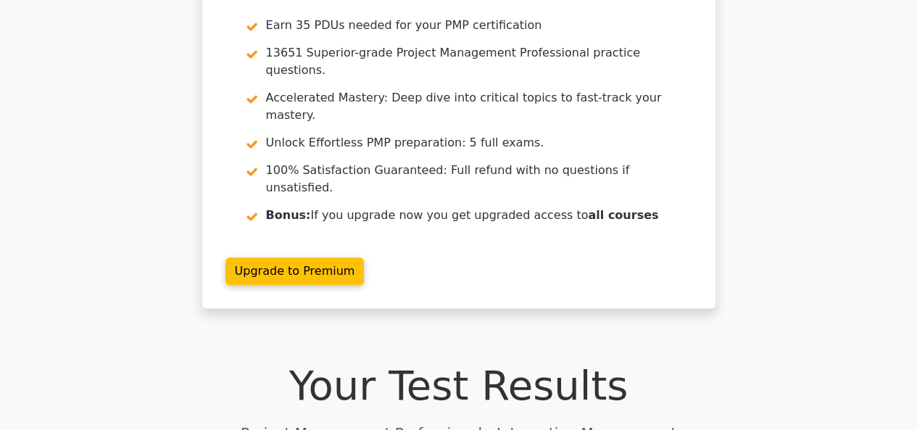
scroll to position [103, 0]
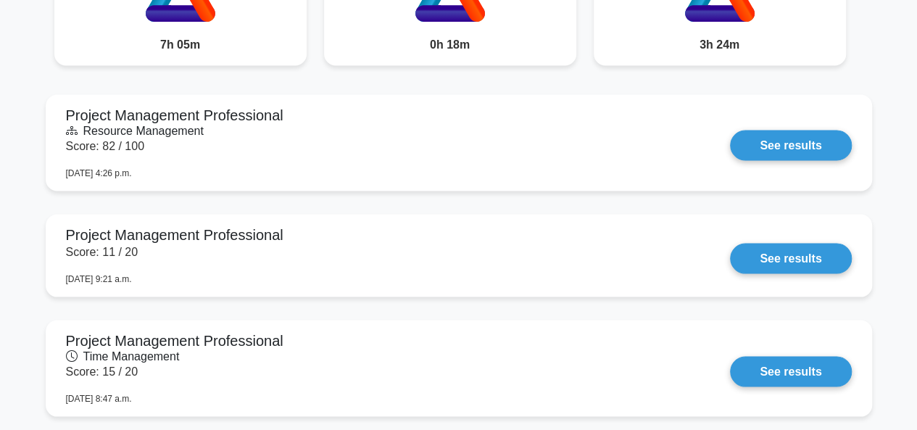
scroll to position [1290, 0]
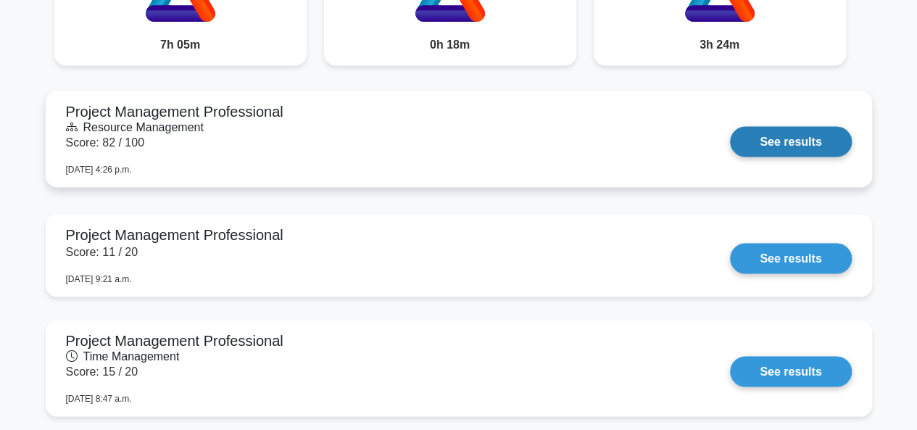
click at [730, 126] on link "See results" at bounding box center [790, 141] width 121 height 30
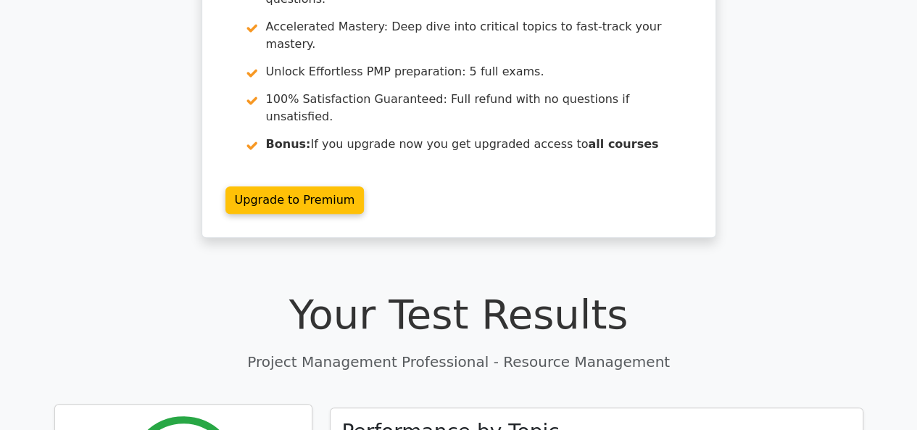
scroll to position [193, 0]
